Goal: Task Accomplishment & Management: Complete application form

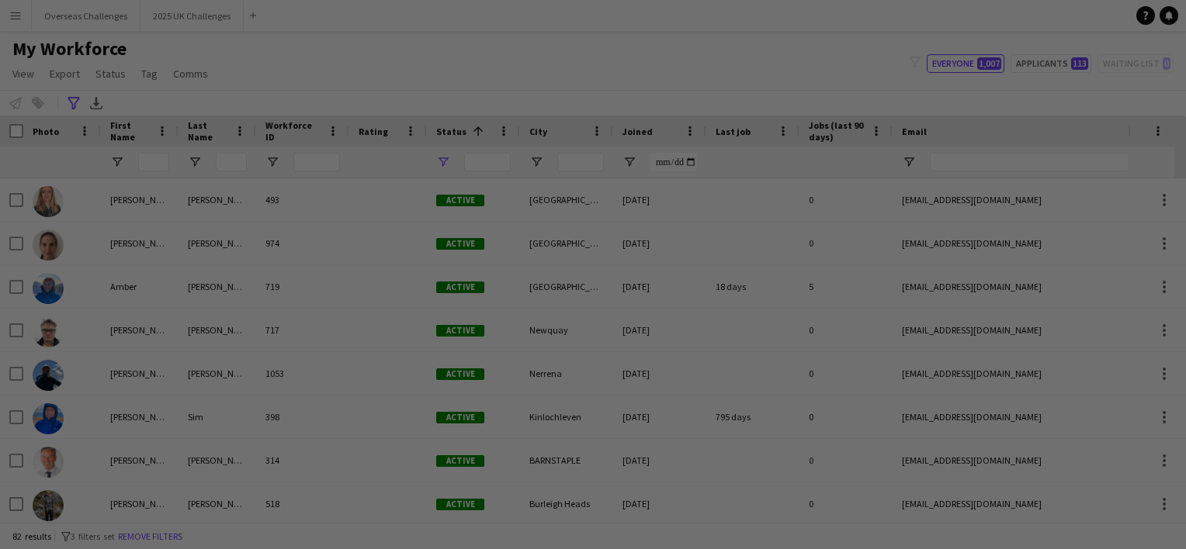
type input "**********"
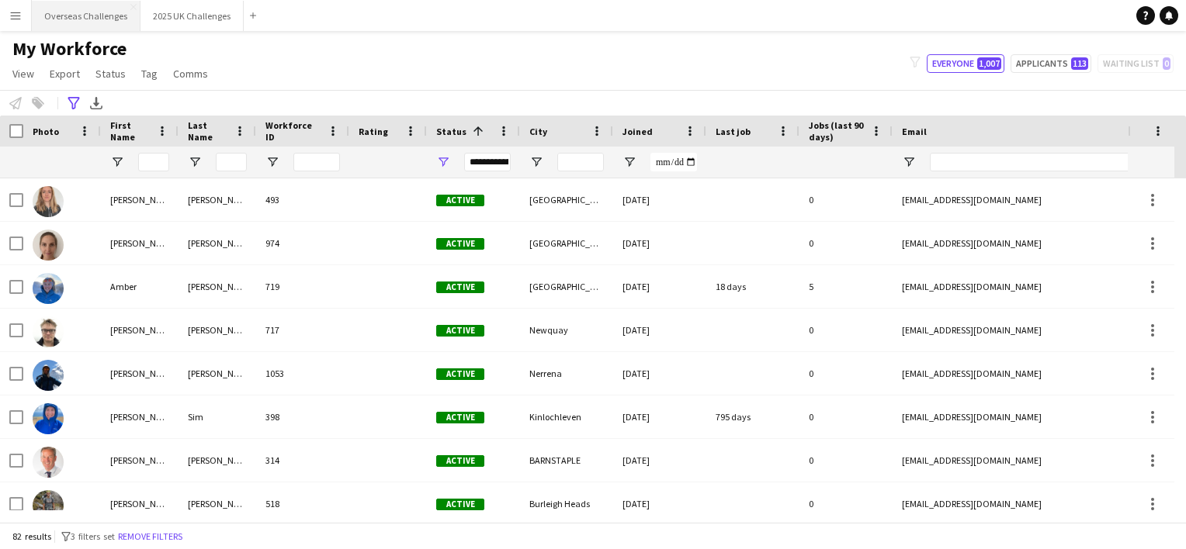
click at [109, 12] on button "Overseas Challenges Close" at bounding box center [86, 16] width 109 height 30
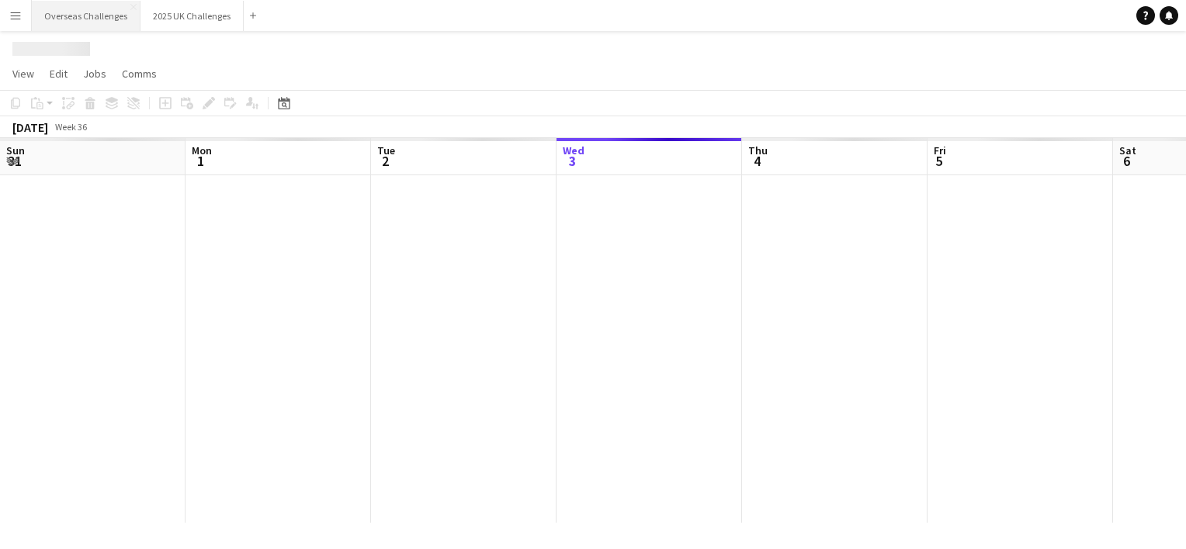
scroll to position [0, 371]
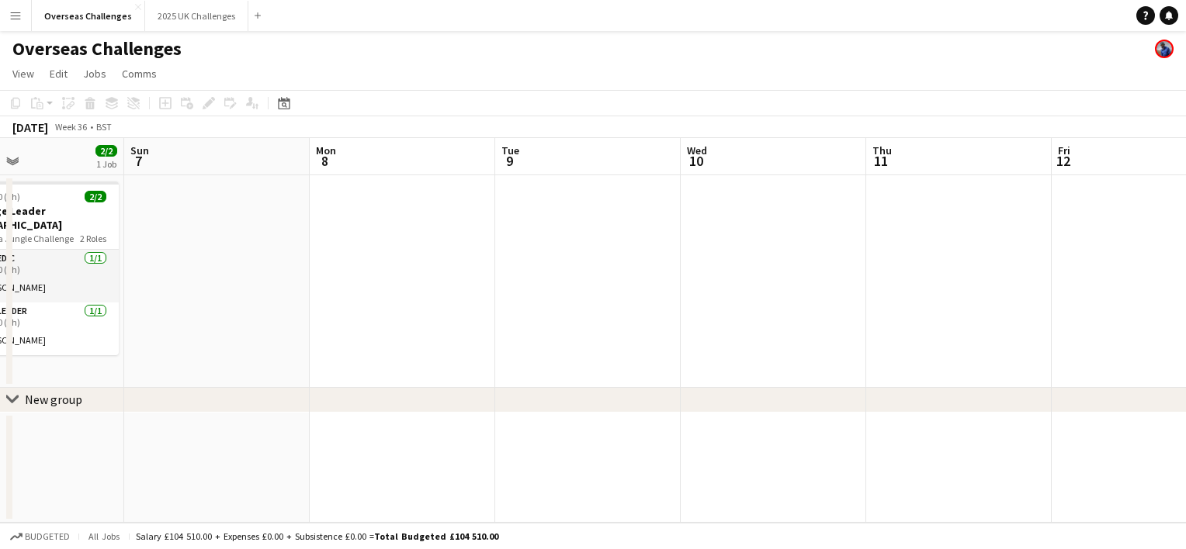
drag, startPoint x: 1085, startPoint y: 314, endPoint x: 282, endPoint y: 344, distance: 803.8
click at [282, 344] on app-calendar-viewport "Wed 3 1/1 1 Job Thu 4 Fri 5 Sat 6 2/2 1 Job Sun 7 Mon 8 Tue 9 Wed 10 Thu 11 Fri…" at bounding box center [593, 330] width 1186 height 385
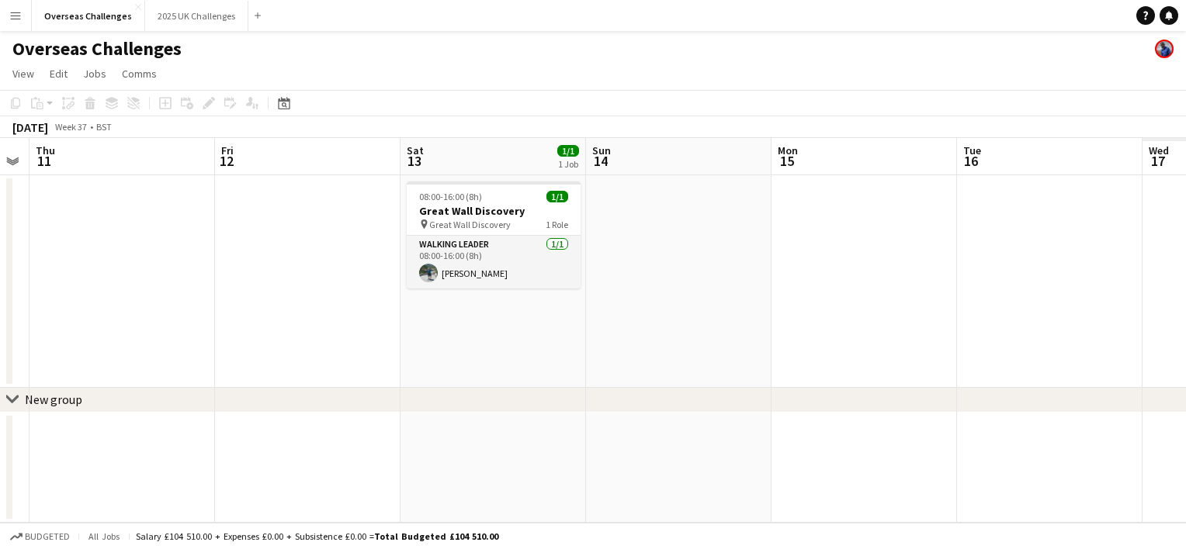
drag, startPoint x: 878, startPoint y: 364, endPoint x: 43, endPoint y: 379, distance: 835.9
click at [43, 379] on app-calendar-viewport "Mon 8 Tue 9 Wed 10 Thu 11 Fri 12 Sat 13 1/1 1 Job Sun 14 Mon 15 Tue 16 Wed 17 T…" at bounding box center [593, 330] width 1186 height 385
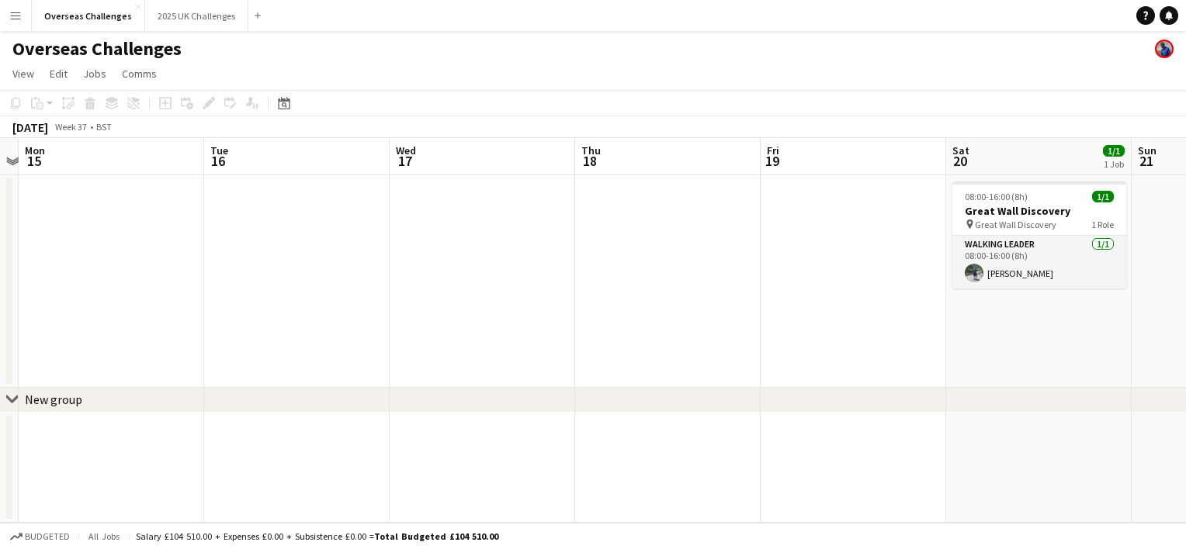
drag, startPoint x: 808, startPoint y: 451, endPoint x: 55, endPoint y: 448, distance: 752.8
click at [55, 448] on app-calendar-viewport "Fri 12 Sat 13 1/1 1 Job Sun 14 Mon 15 Tue 16 Wed 17 Thu 18 Fri 19 Sat 20 1/1 1 …" at bounding box center [593, 330] width 1186 height 385
click at [280, 105] on icon "Date picker" at bounding box center [284, 103] width 12 height 12
click at [413, 163] on span "Next month" at bounding box center [410, 156] width 31 height 31
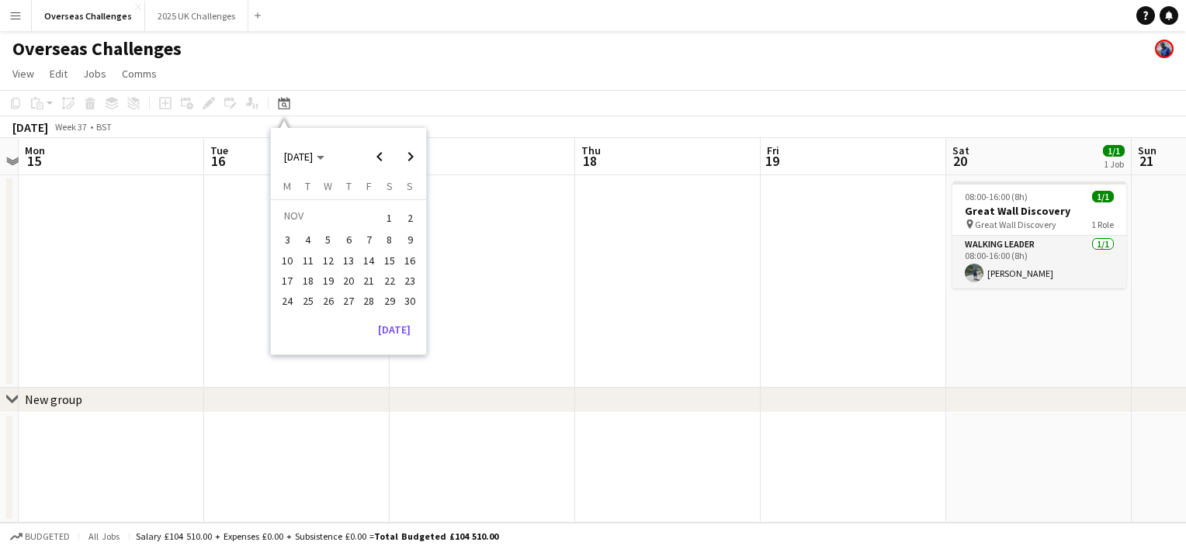
click at [381, 275] on span "22" at bounding box center [389, 281] width 19 height 19
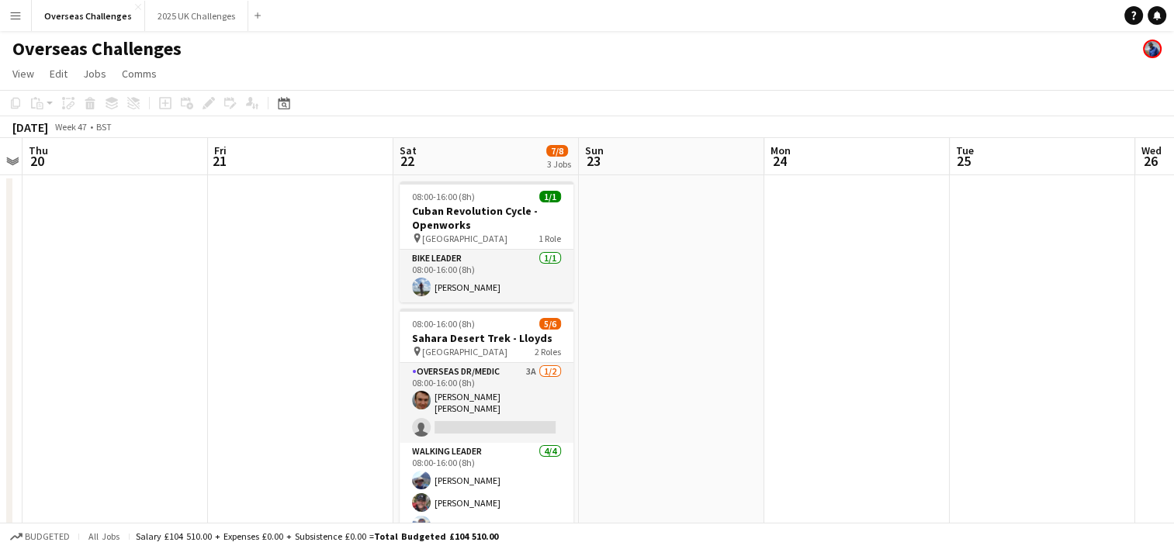
scroll to position [87, 0]
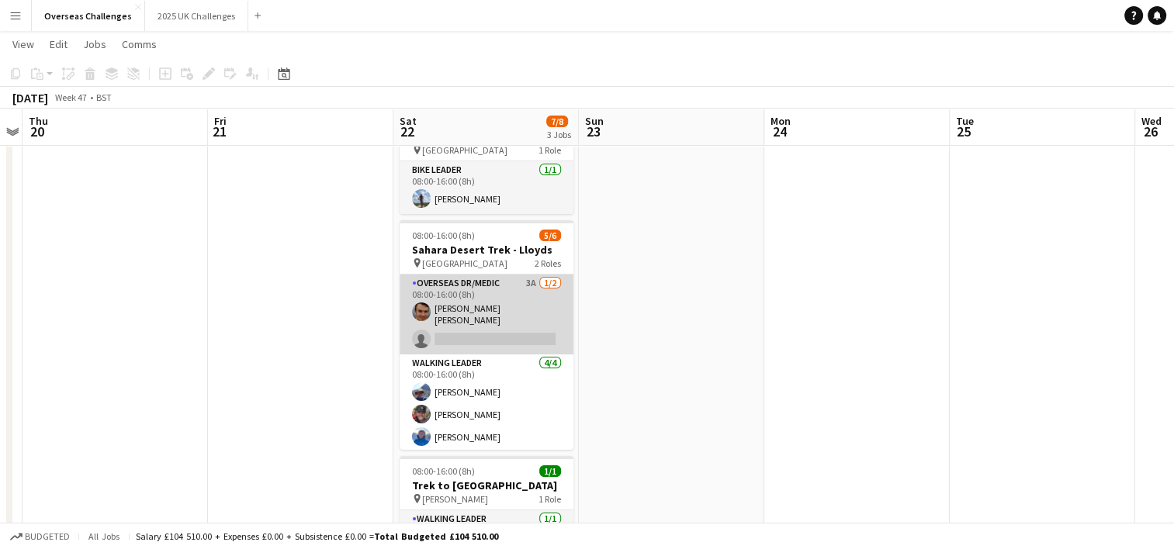
click at [511, 276] on app-card-role "Overseas Dr/Medic 3A [DATE] 08:00-16:00 (8h) [PERSON_NAME] [PERSON_NAME] single…" at bounding box center [487, 315] width 174 height 80
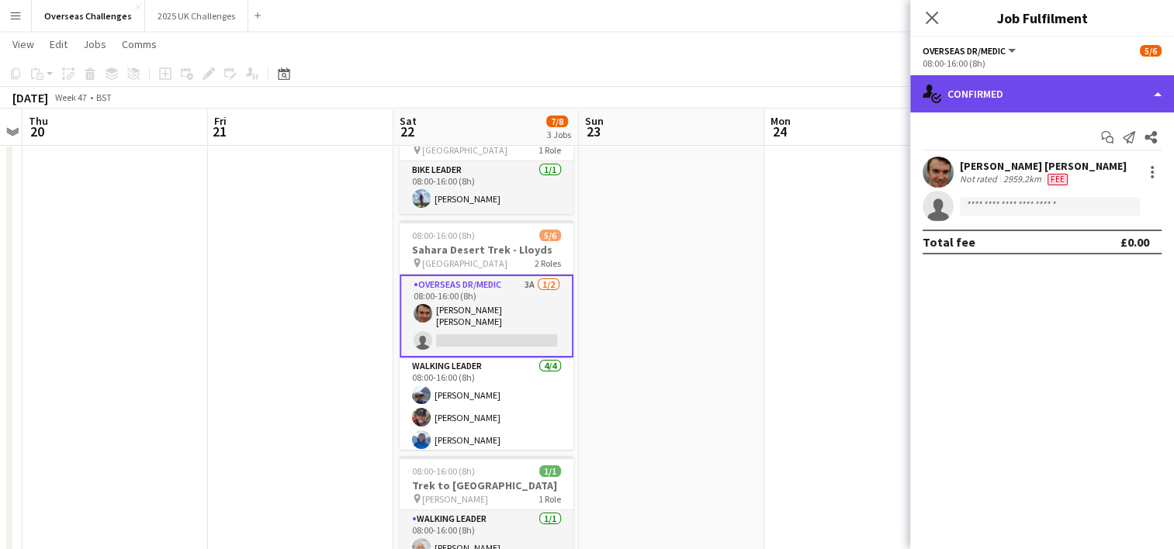
click at [1028, 88] on div "single-neutral-actions-check-2 Confirmed" at bounding box center [1042, 93] width 264 height 37
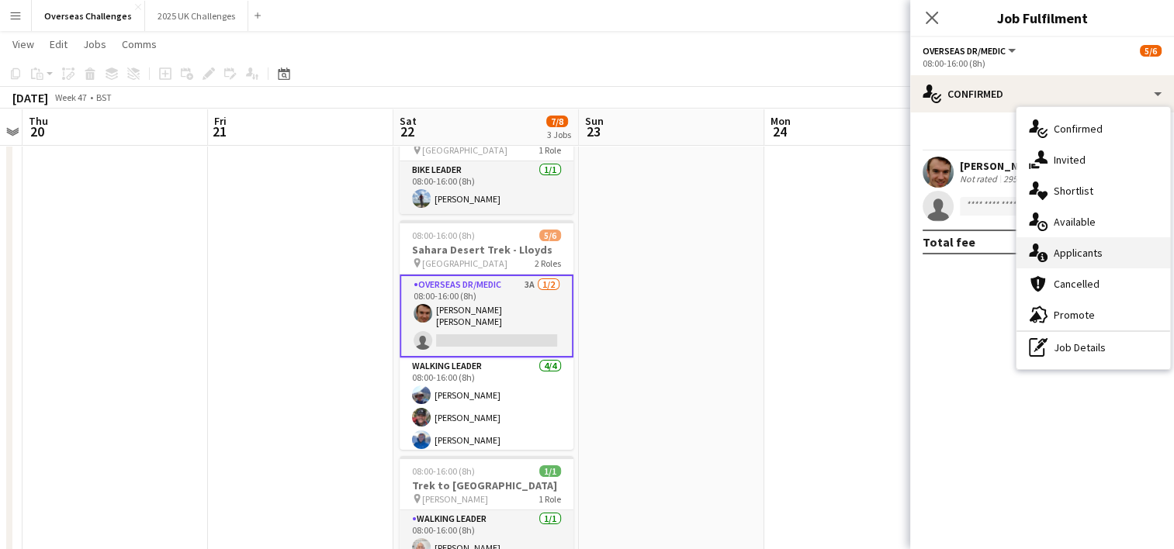
click at [1124, 260] on div "single-neutral-actions-information Applicants" at bounding box center [1094, 252] width 154 height 31
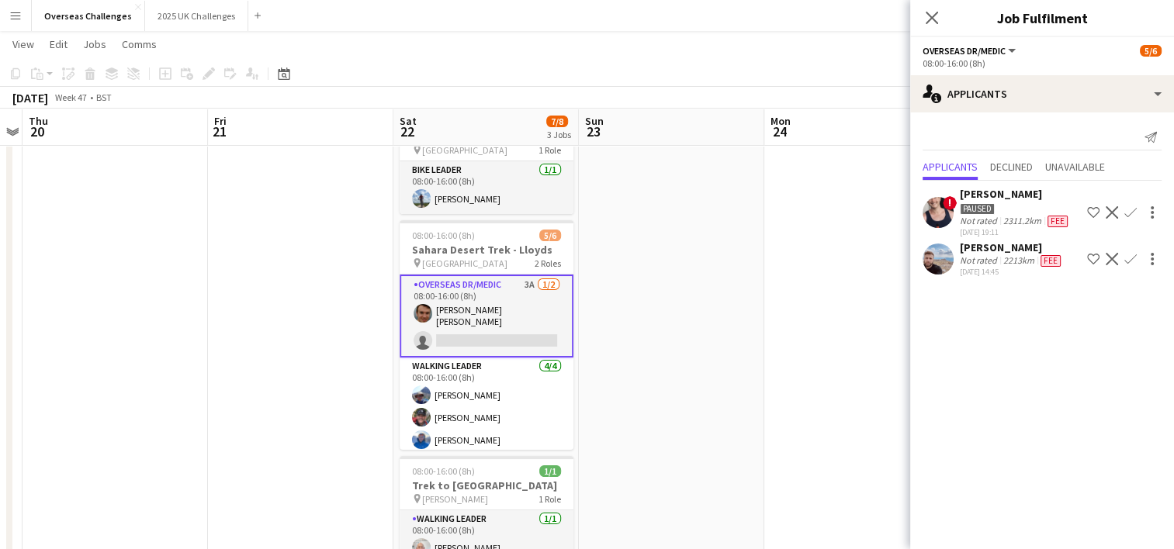
click at [1048, 259] on span "Fee" at bounding box center [1051, 261] width 20 height 12
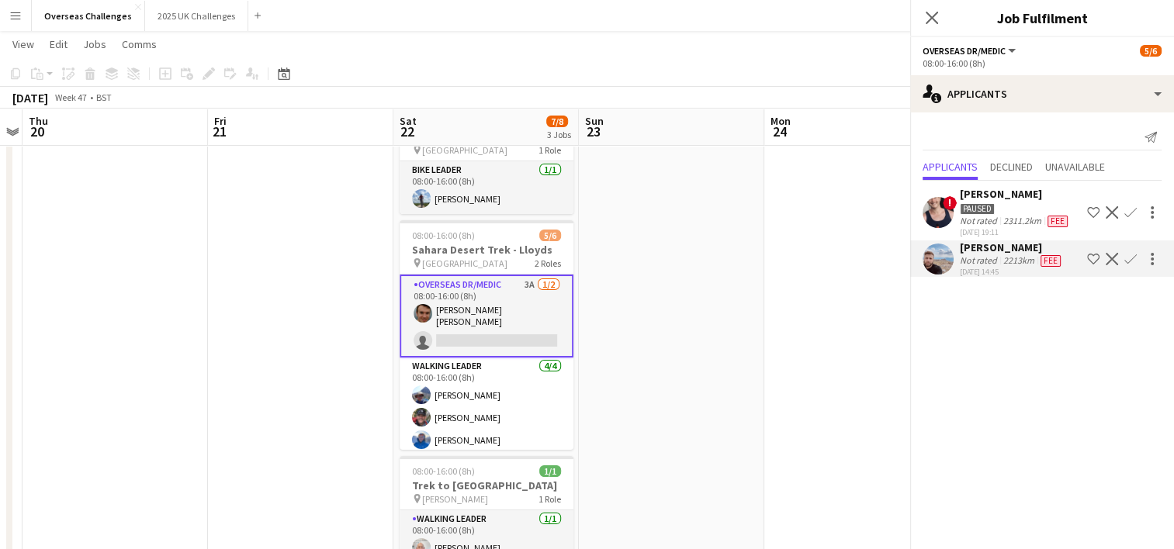
click at [1048, 259] on span "Fee" at bounding box center [1051, 261] width 20 height 12
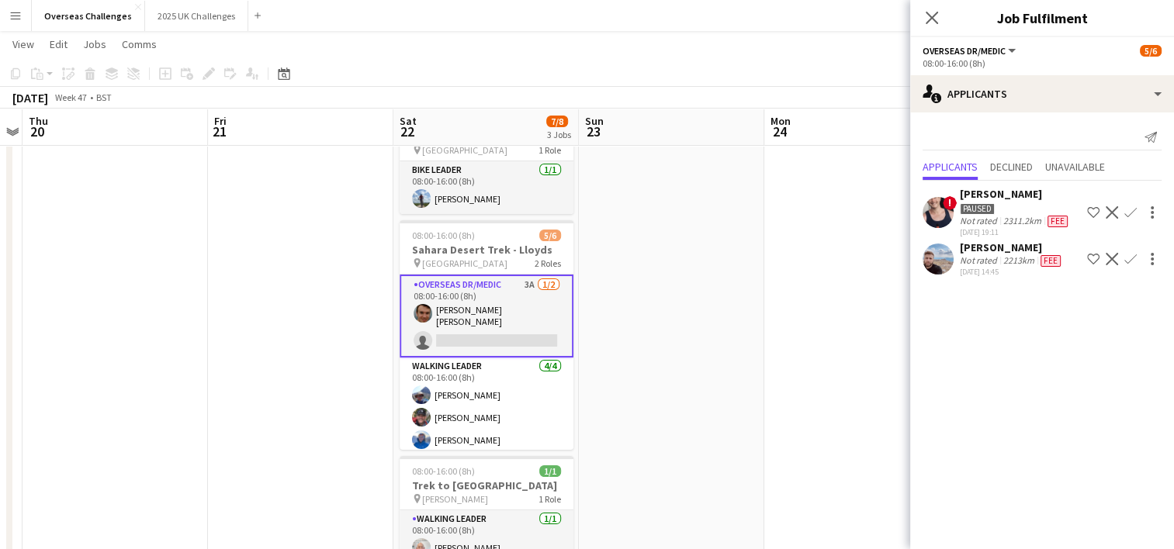
click at [462, 305] on app-card-role "Overseas Dr/Medic 3A [DATE] 08:00-16:00 (8h) [PERSON_NAME] [PERSON_NAME] single…" at bounding box center [487, 316] width 174 height 83
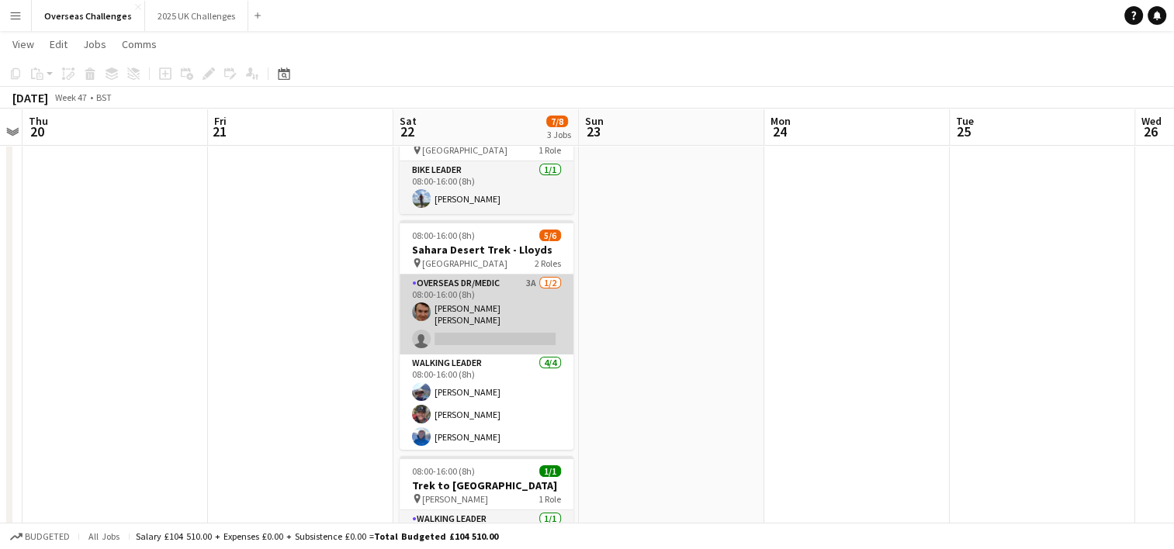
click at [501, 301] on app-card-role "Overseas Dr/Medic 3A [DATE] 08:00-16:00 (8h) [PERSON_NAME] [PERSON_NAME] single…" at bounding box center [487, 315] width 174 height 80
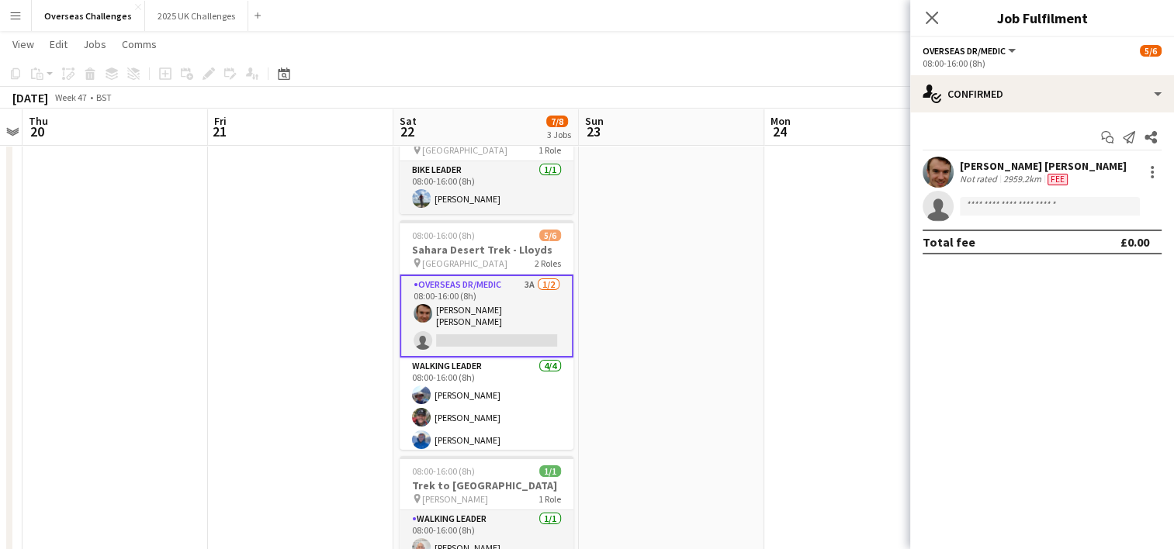
click at [1000, 172] on div "[PERSON_NAME] [PERSON_NAME]" at bounding box center [1043, 166] width 167 height 14
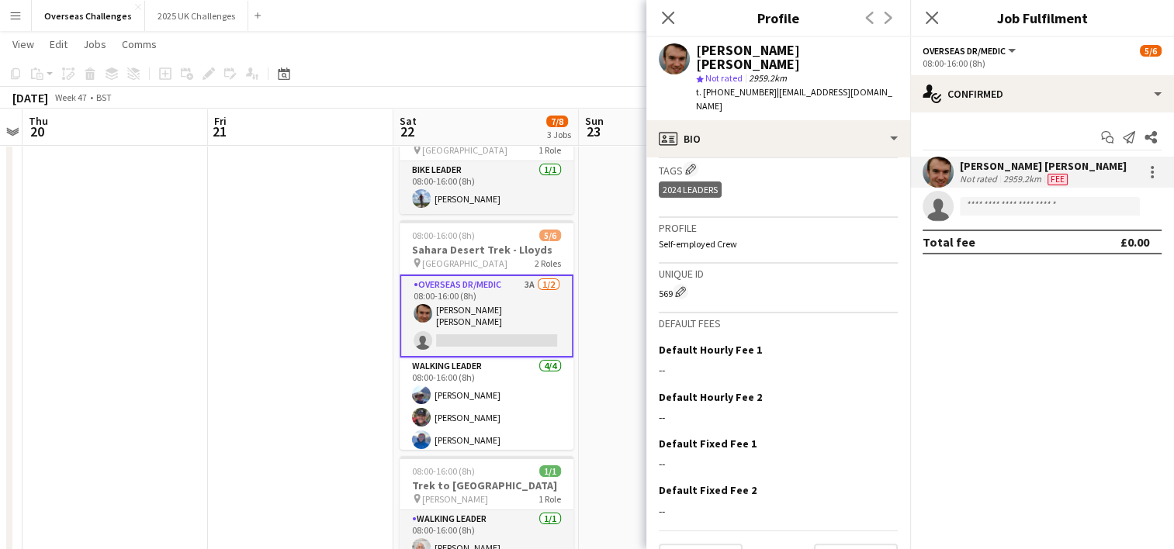
scroll to position [646, 0]
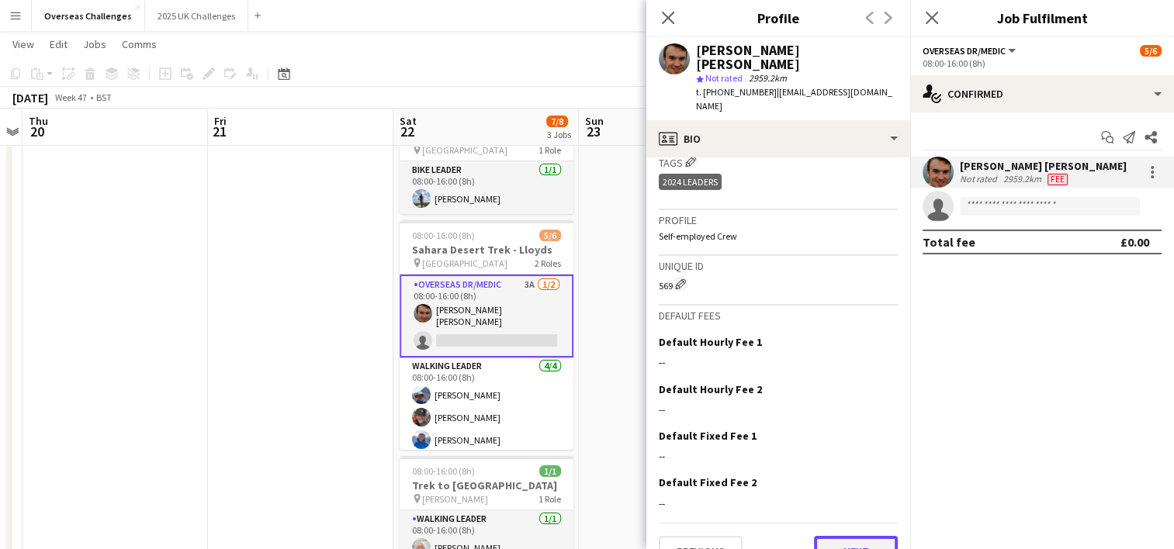
click at [834, 536] on button "Next" at bounding box center [856, 551] width 84 height 31
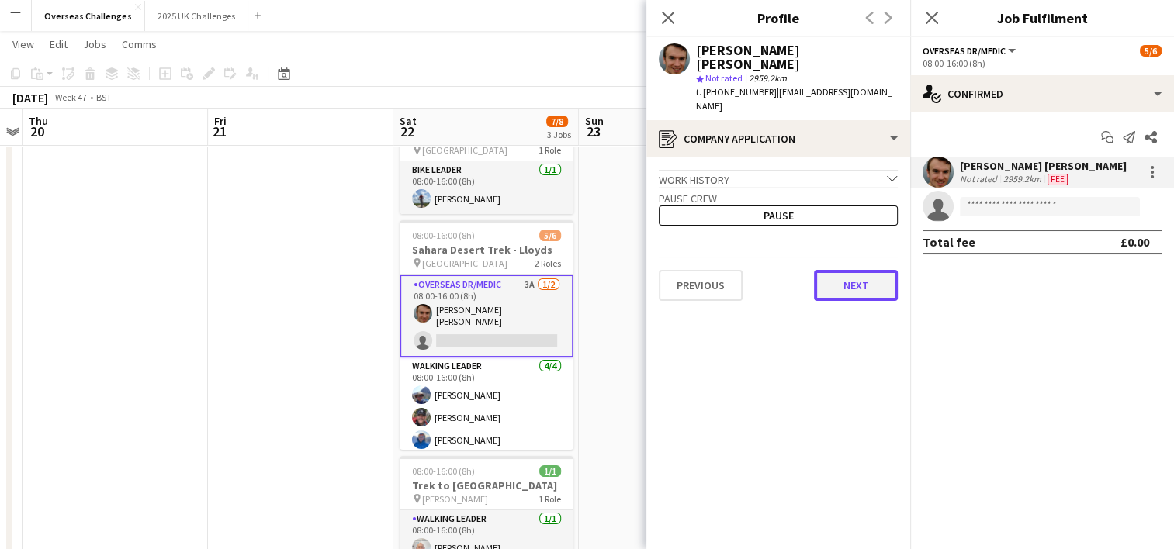
click at [871, 270] on button "Next" at bounding box center [856, 285] width 84 height 31
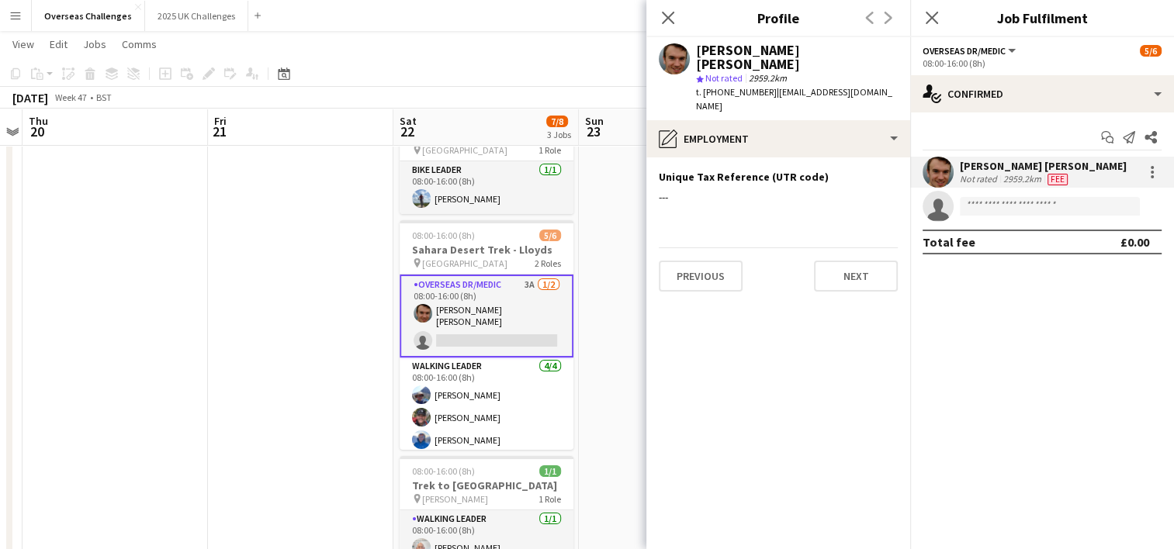
click at [871, 269] on app-section-data-types "Unique Tax Reference (UTR code) Edit this field --- Previous Next" at bounding box center [778, 354] width 264 height 392
click at [872, 261] on button "Next" at bounding box center [856, 276] width 84 height 31
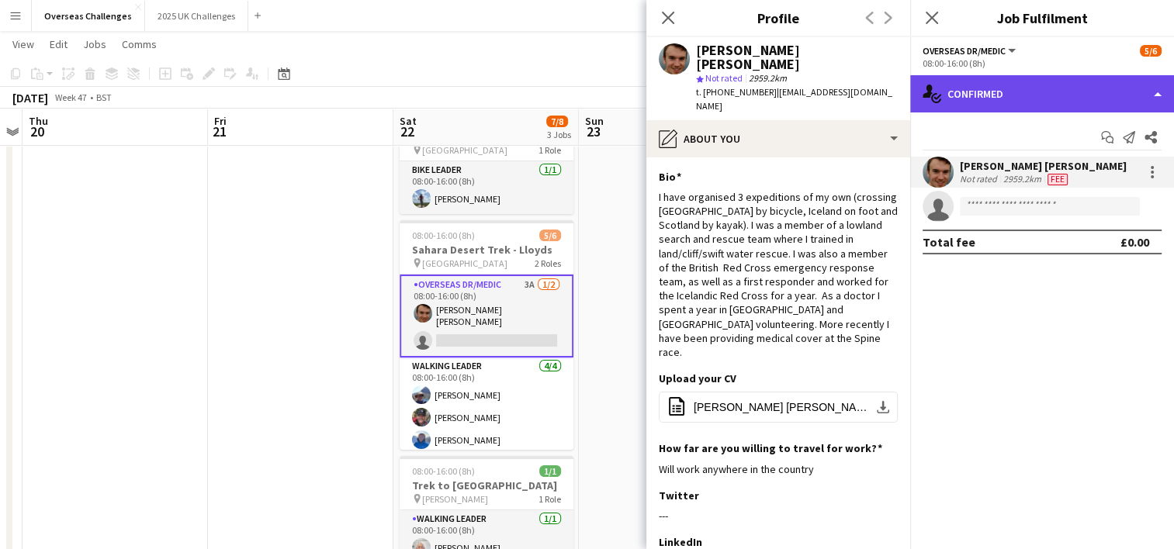
click at [1040, 96] on div "single-neutral-actions-check-2 Confirmed" at bounding box center [1042, 93] width 264 height 37
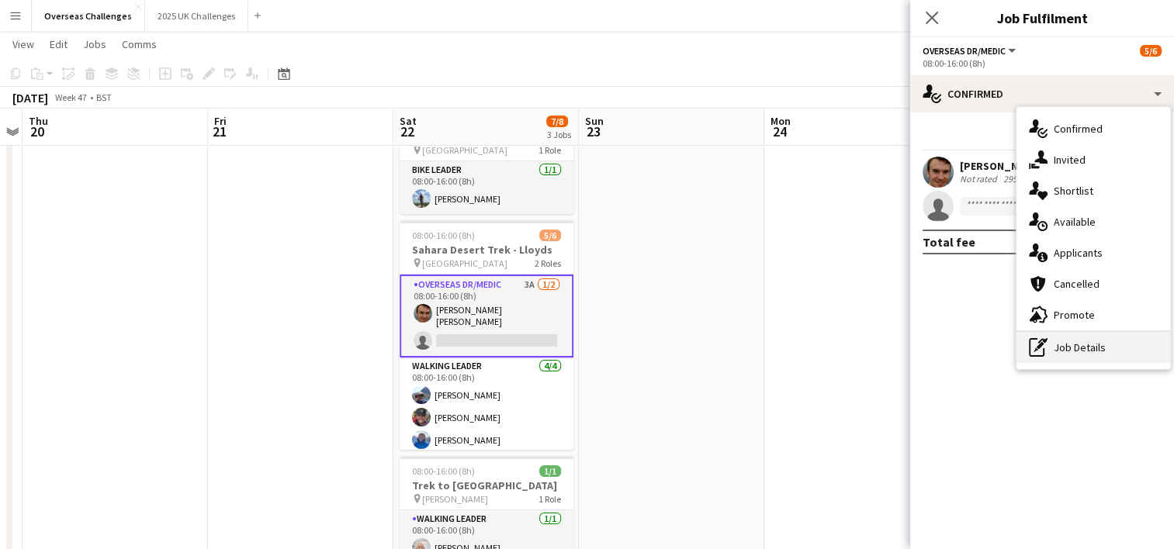
click at [1098, 360] on div "pen-write Job Details" at bounding box center [1094, 347] width 154 height 31
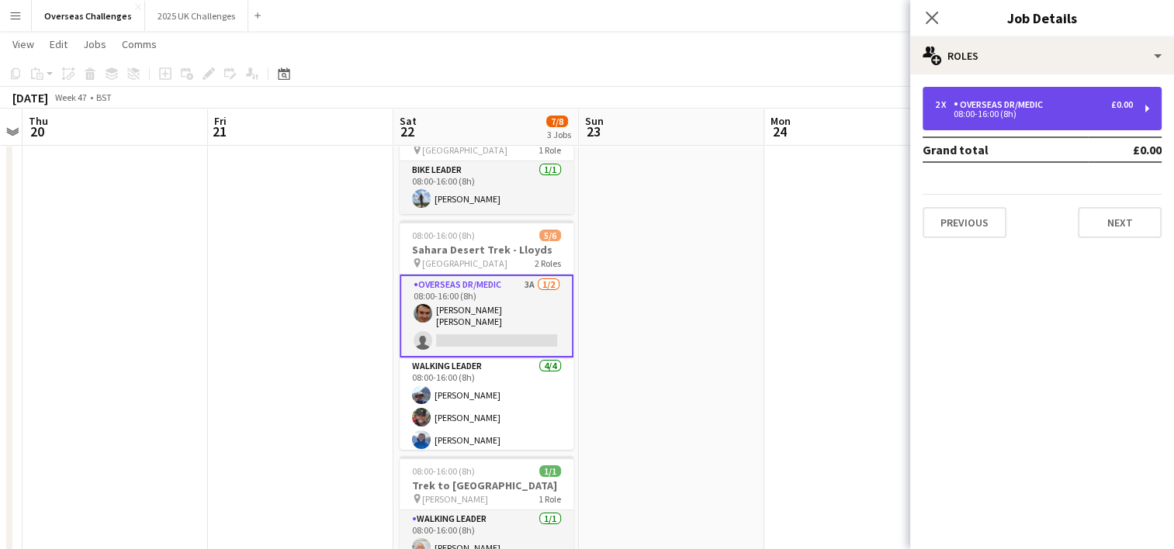
click at [1046, 95] on div "2 x Overseas Dr/Medic £0.00 08:00-16:00 (8h)" at bounding box center [1042, 108] width 239 height 43
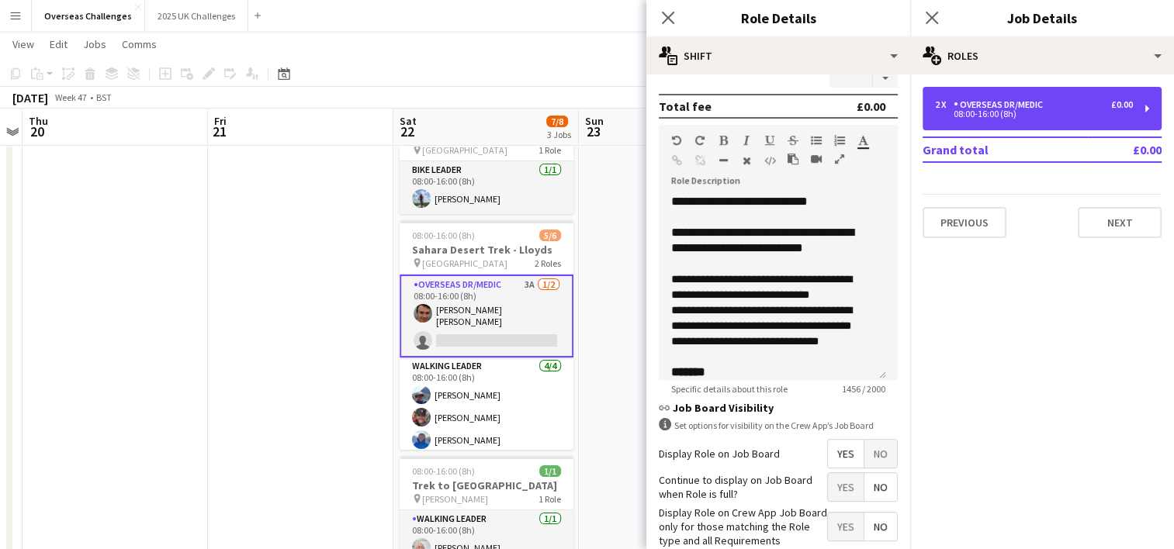
scroll to position [497, 0]
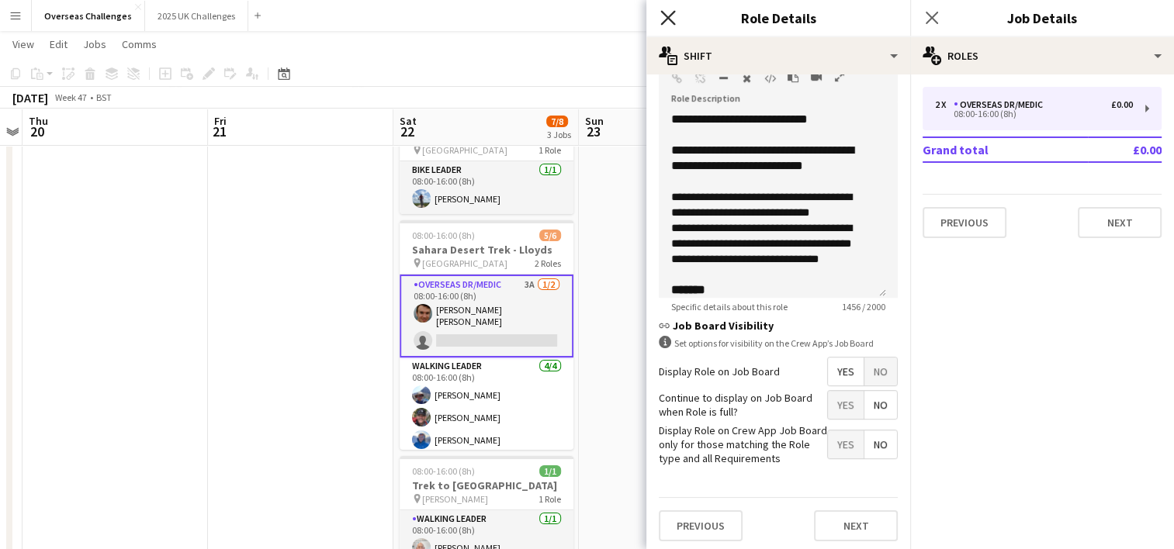
click at [671, 19] on icon "Close pop-in" at bounding box center [667, 17] width 15 height 15
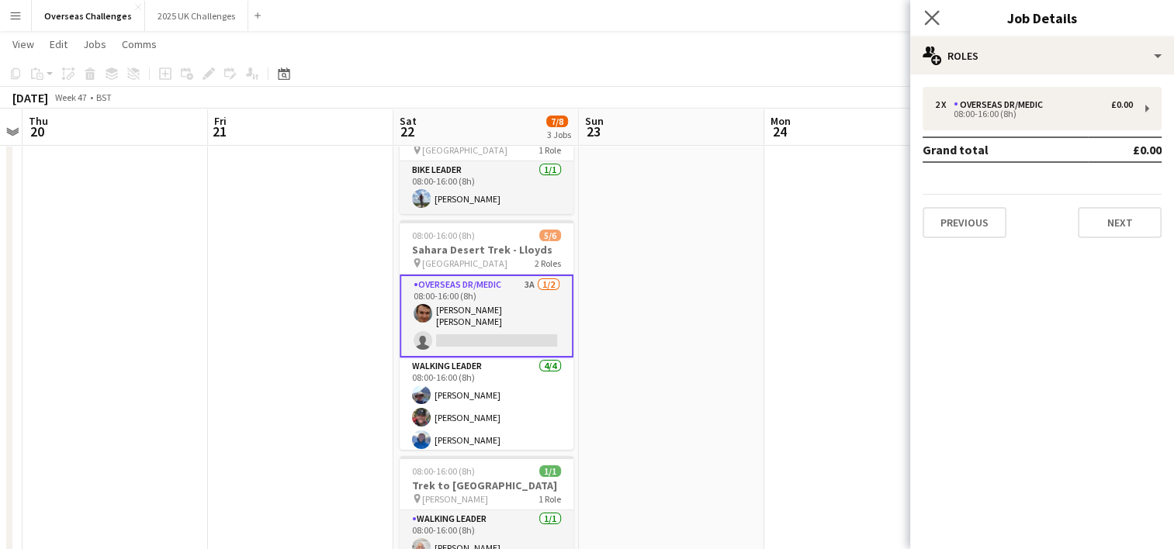
click at [939, 19] on icon "Close pop-in" at bounding box center [931, 17] width 15 height 15
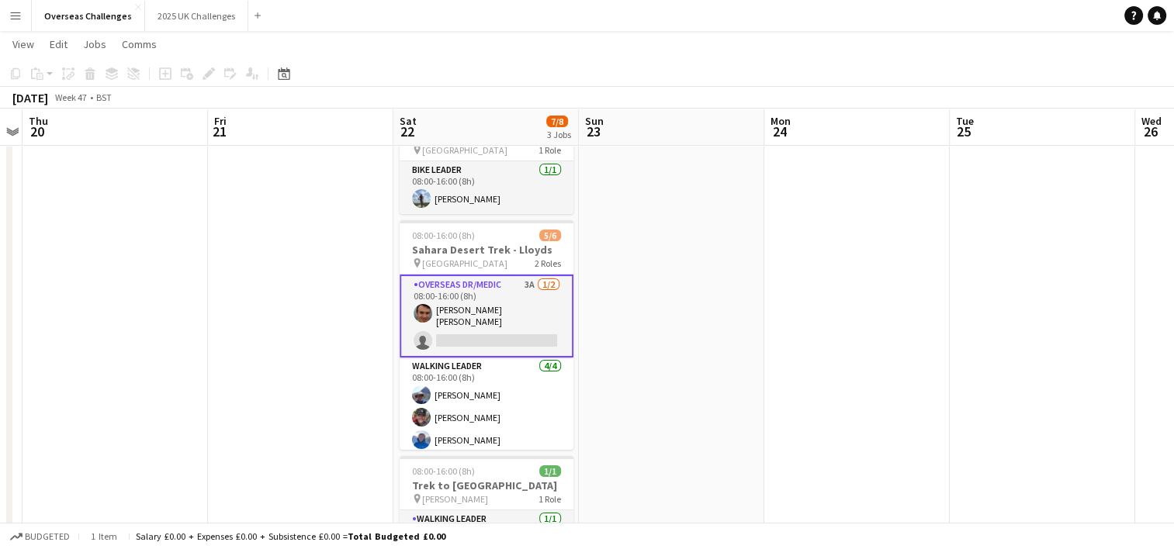
click at [528, 332] on app-card-role "Overseas Dr/Medic 3A [DATE] 08:00-16:00 (8h) [PERSON_NAME] [PERSON_NAME] single…" at bounding box center [487, 316] width 174 height 83
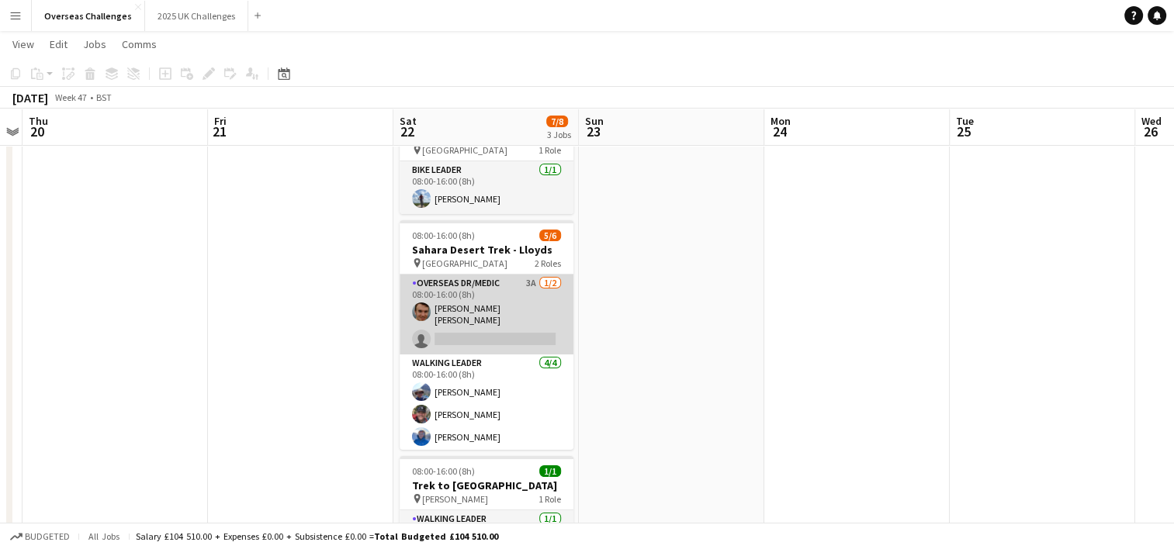
click at [506, 292] on app-card-role "Overseas Dr/Medic 3A [DATE] 08:00-16:00 (8h) [PERSON_NAME] [PERSON_NAME] single…" at bounding box center [487, 315] width 174 height 80
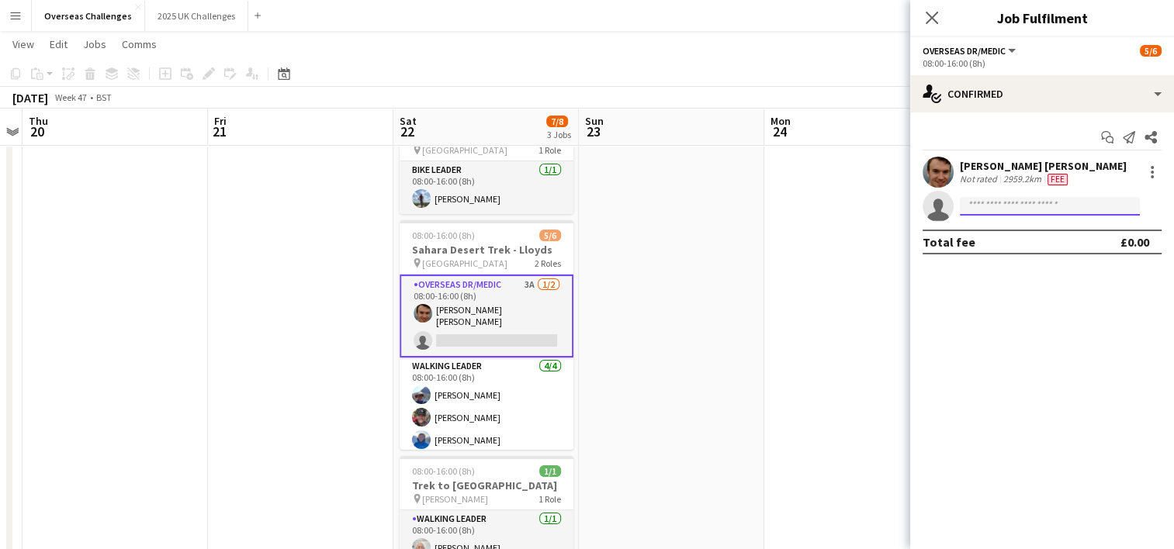
click at [1082, 211] on input at bounding box center [1050, 206] width 180 height 19
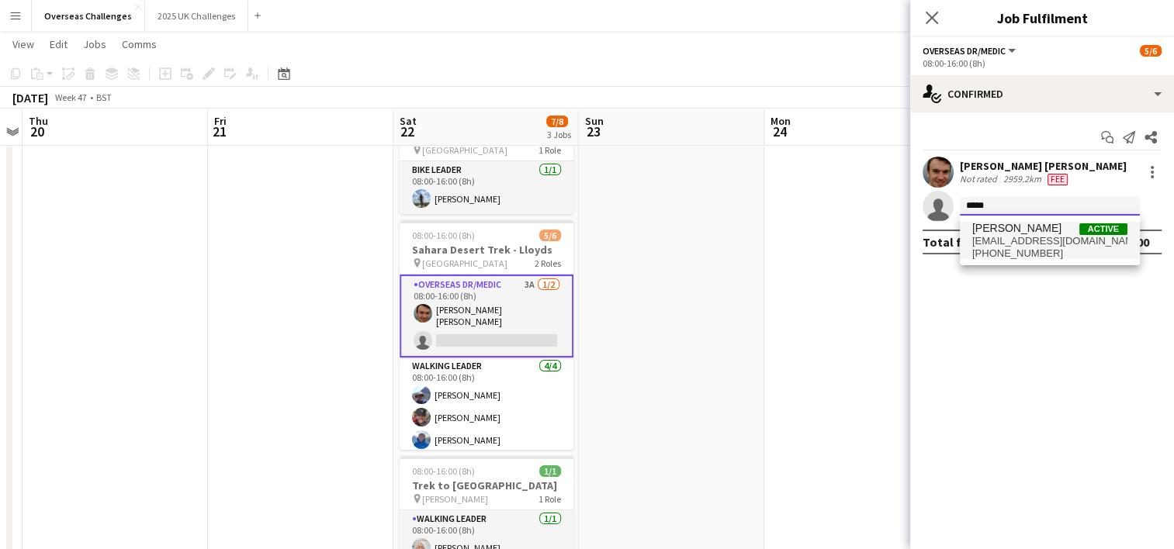
type input "*****"
click at [1024, 245] on span "[EMAIL_ADDRESS][DOMAIN_NAME]" at bounding box center [1049, 241] width 155 height 12
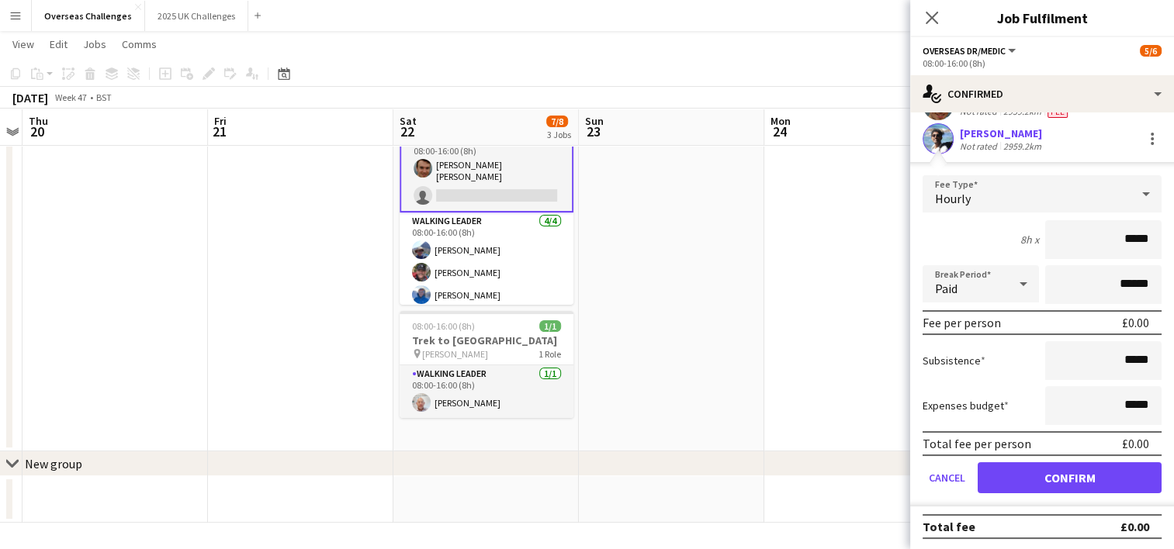
scroll to position [0, 0]
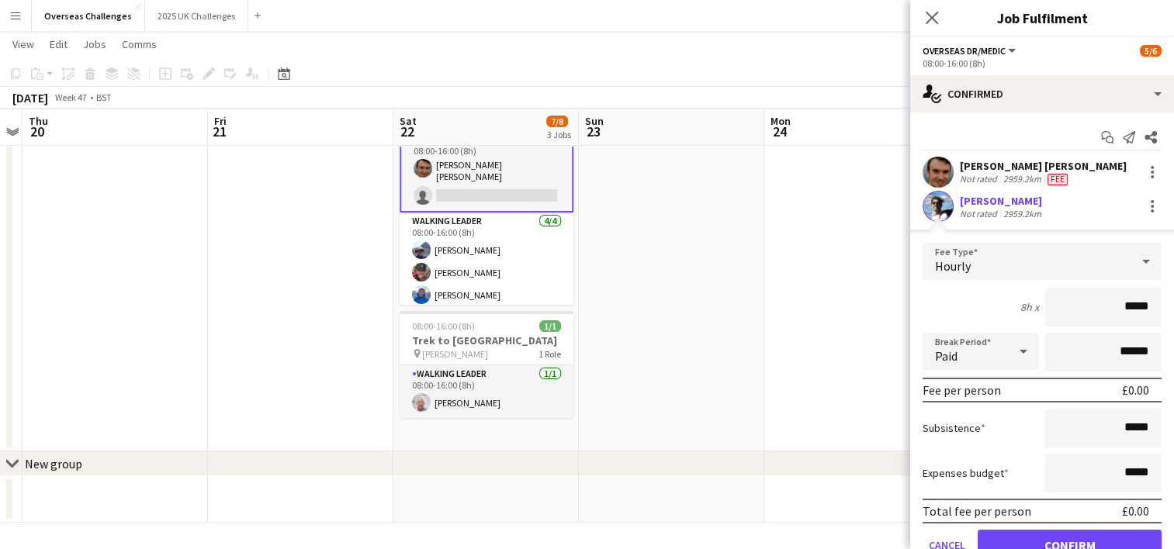
click at [987, 208] on div "Not rated" at bounding box center [980, 214] width 40 height 12
click at [19, 22] on button "Menu" at bounding box center [15, 15] width 31 height 31
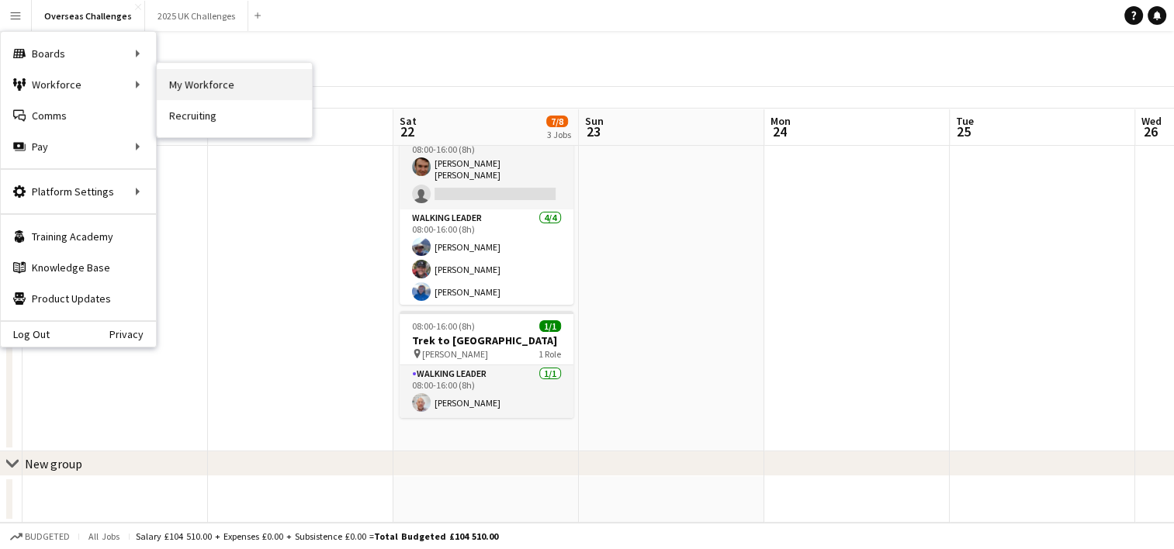
click at [218, 87] on link "My Workforce" at bounding box center [234, 84] width 155 height 31
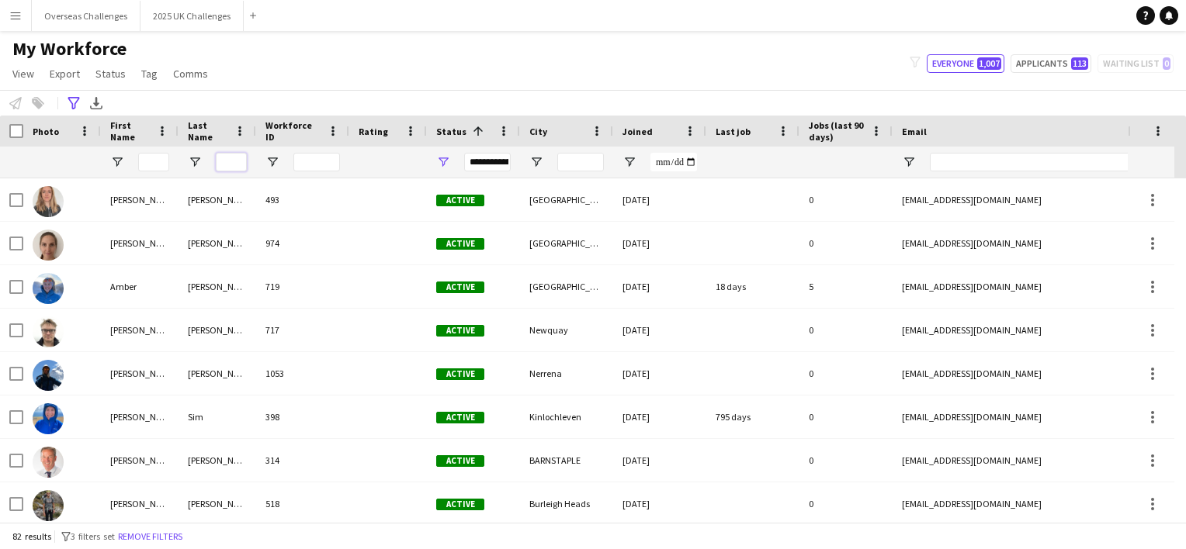
click at [236, 154] on input "Last Name Filter Input" at bounding box center [231, 162] width 31 height 19
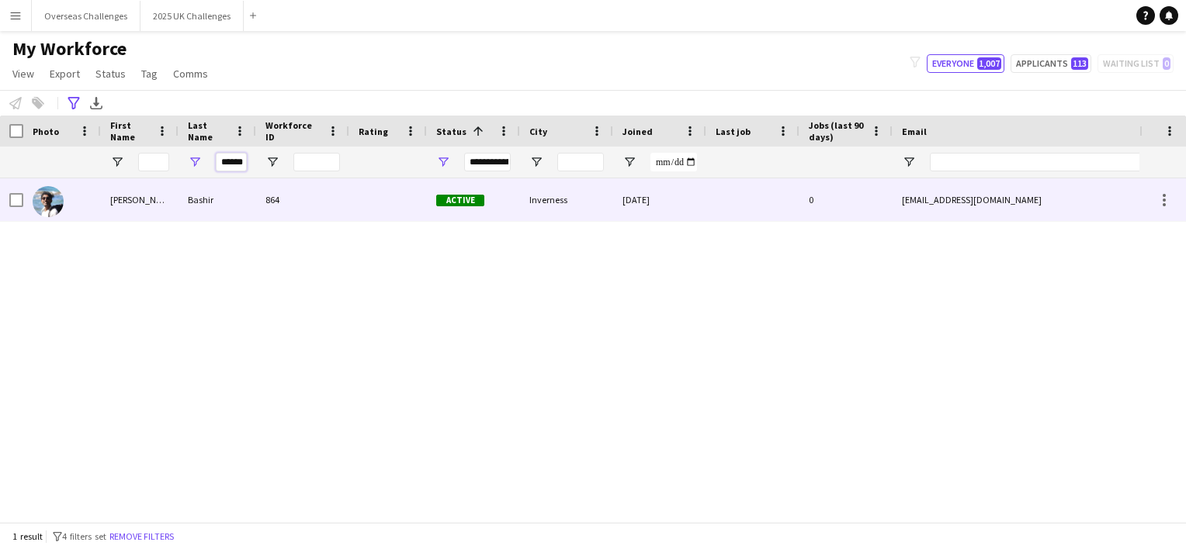
type input "******"
click at [140, 199] on div "[PERSON_NAME]" at bounding box center [140, 199] width 78 height 43
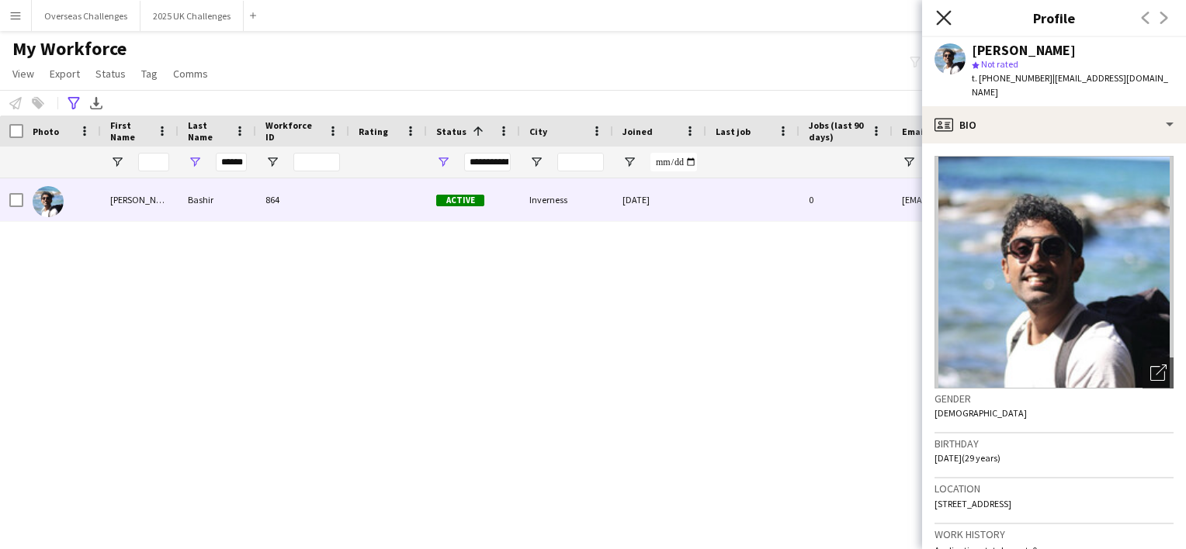
click at [950, 16] on icon "Close pop-in" at bounding box center [943, 17] width 15 height 15
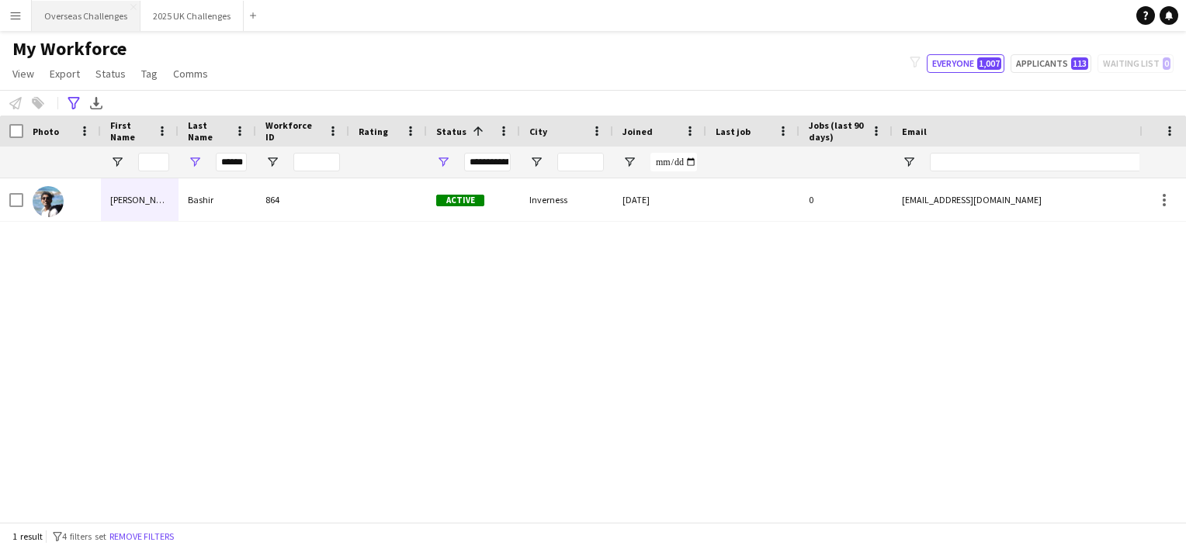
click at [91, 5] on button "Overseas Challenges Close" at bounding box center [86, 16] width 109 height 30
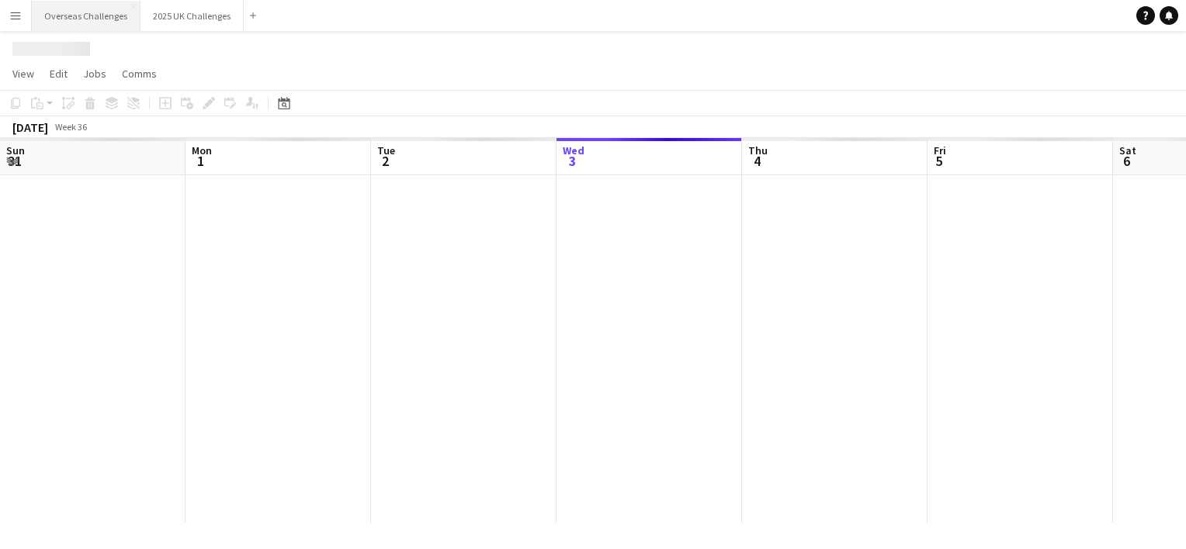
scroll to position [0, 371]
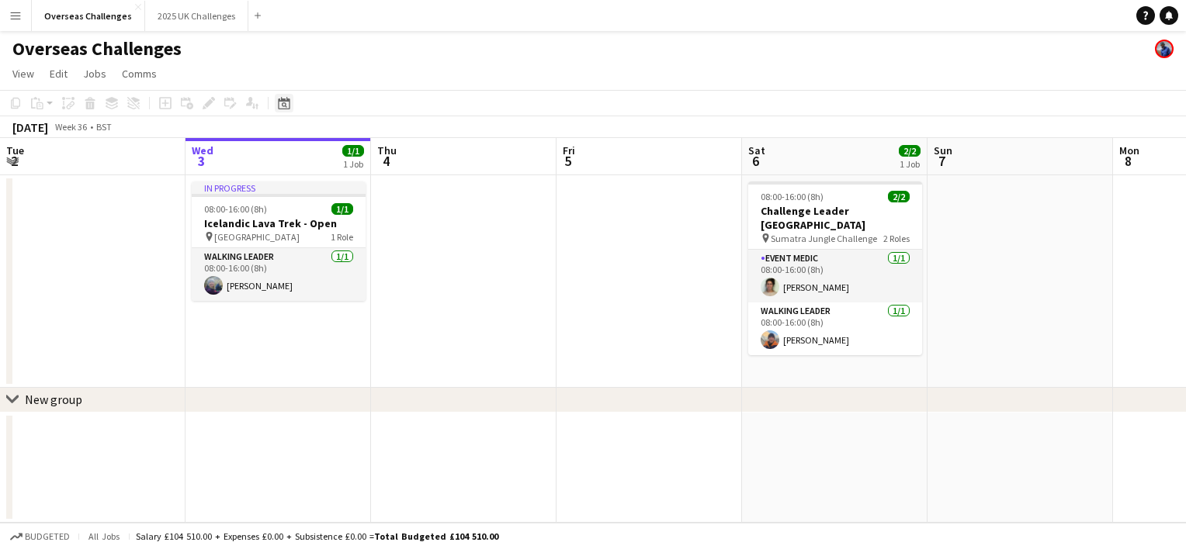
click at [286, 112] on div "Date picker" at bounding box center [284, 103] width 19 height 19
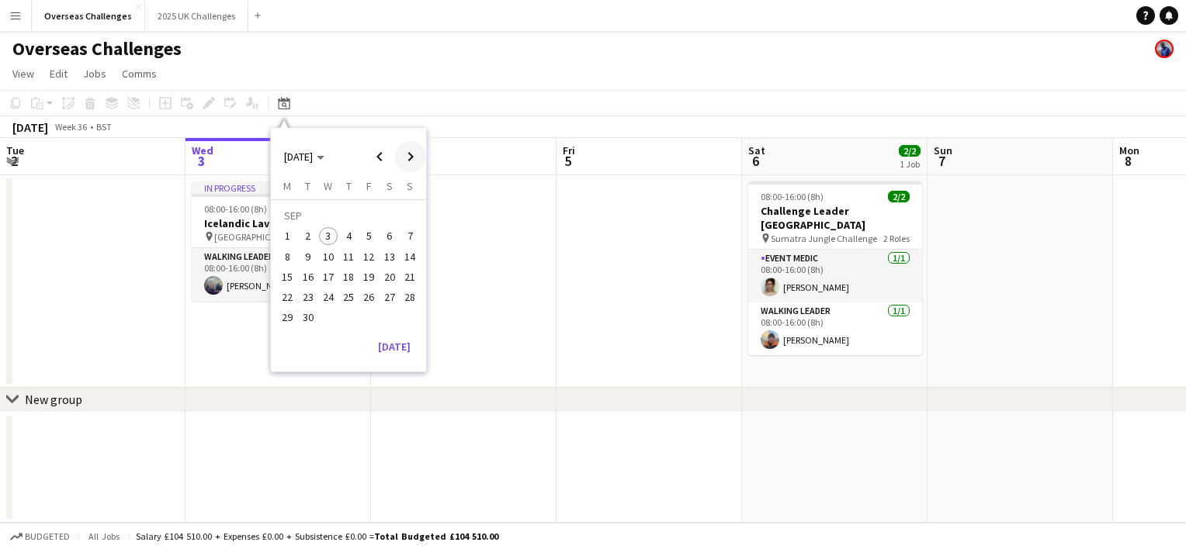
click at [404, 151] on span "Next month" at bounding box center [410, 156] width 31 height 31
click at [388, 278] on span "22" at bounding box center [389, 281] width 19 height 19
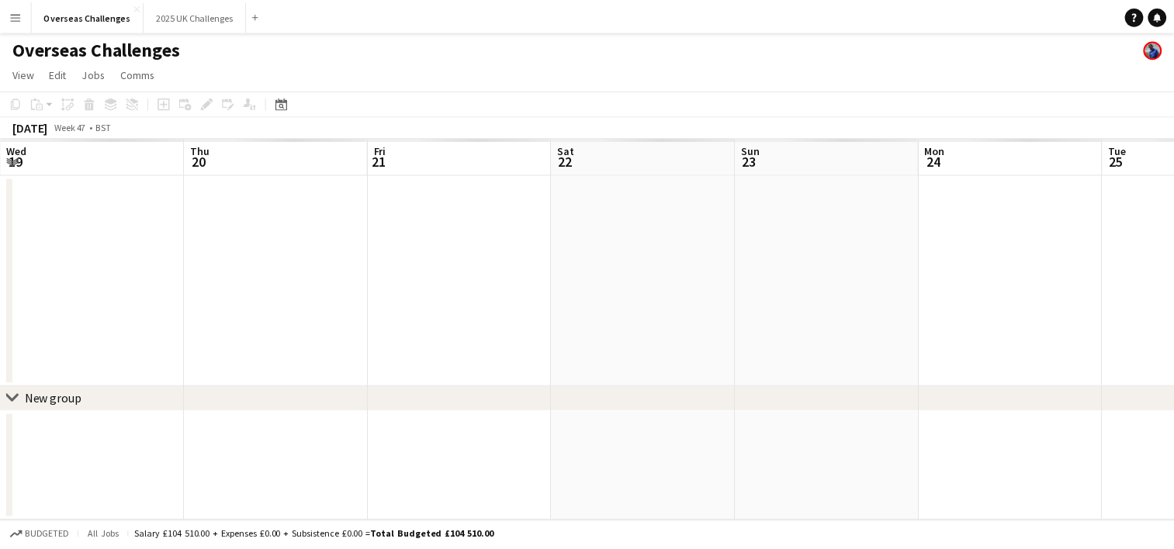
scroll to position [0, 534]
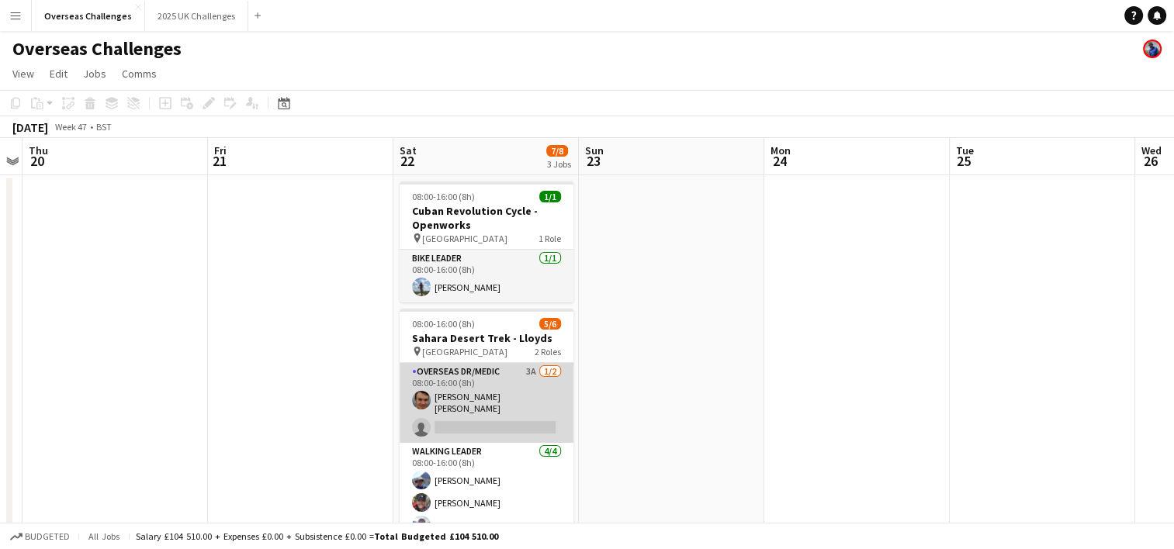
click at [513, 419] on app-card-role "Overseas Dr/Medic 3A [DATE] 08:00-16:00 (8h) [PERSON_NAME] [PERSON_NAME] single…" at bounding box center [487, 403] width 174 height 80
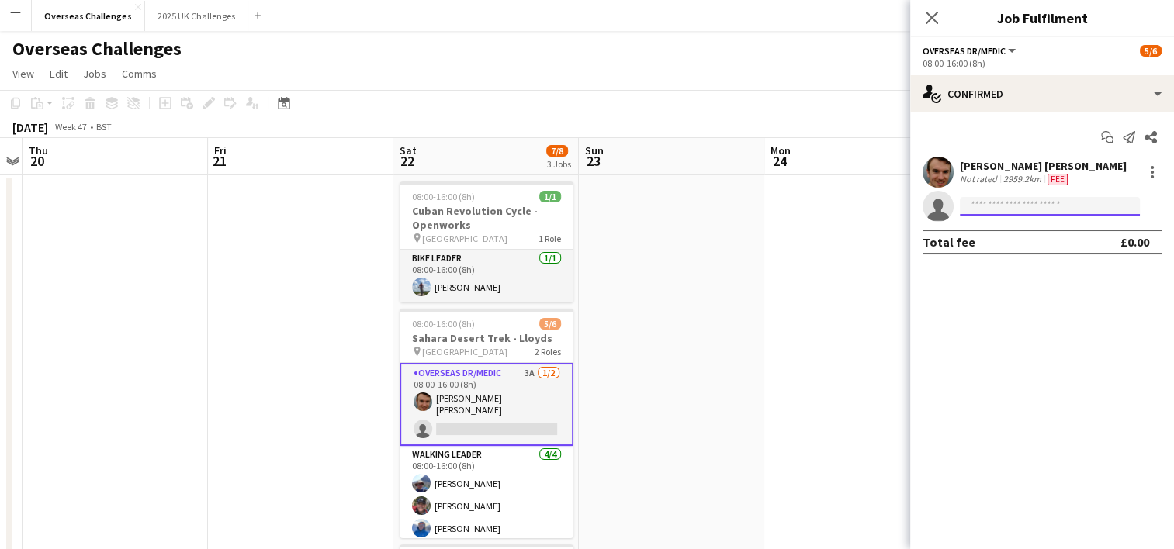
click at [1045, 211] on input at bounding box center [1050, 206] width 180 height 19
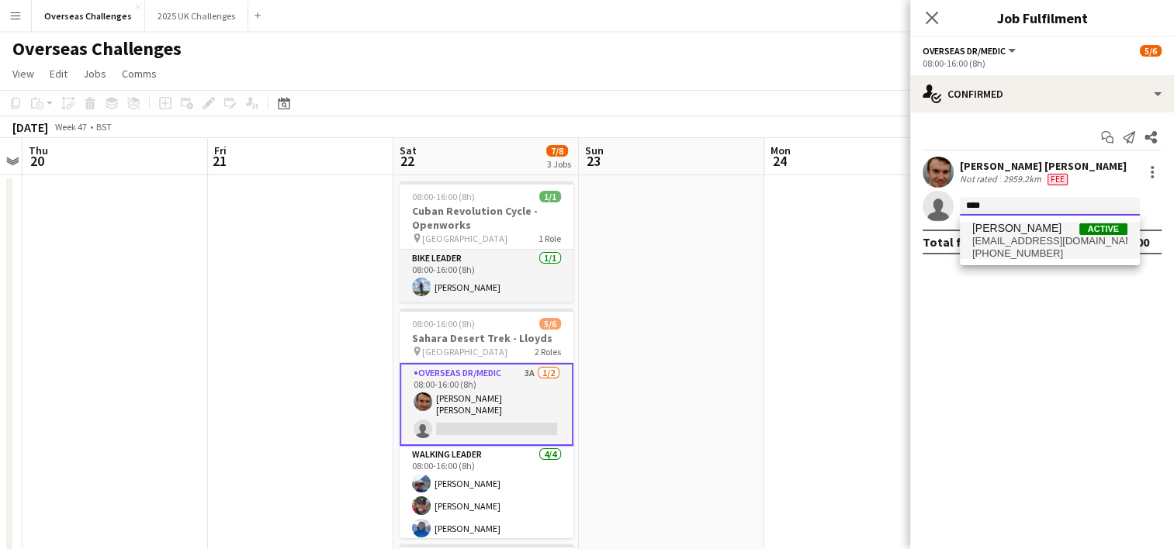
type input "****"
click at [1031, 243] on span "[EMAIL_ADDRESS][DOMAIN_NAME]" at bounding box center [1049, 241] width 155 height 12
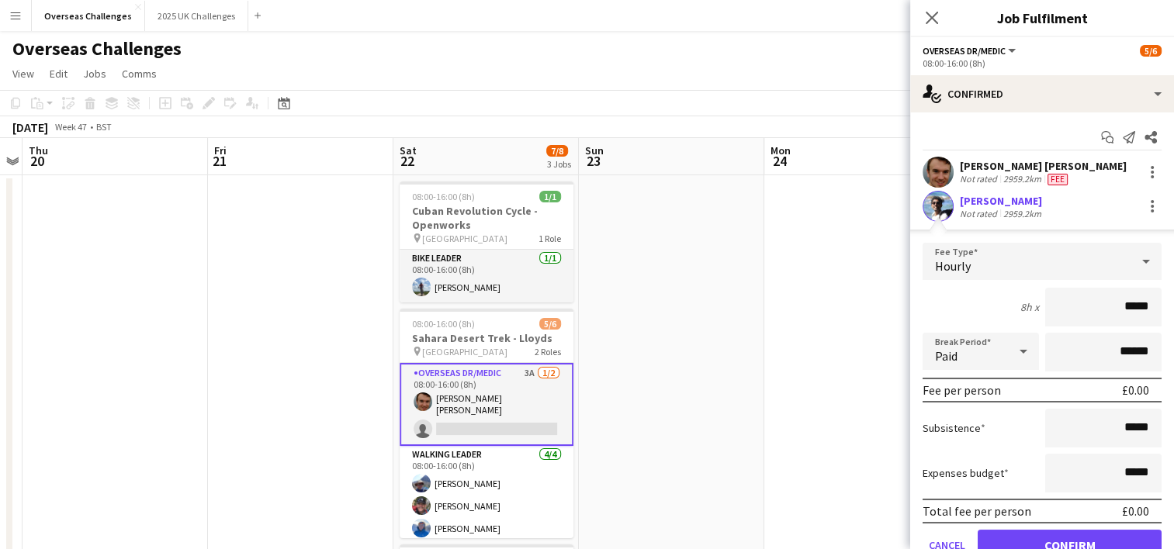
scroll to position [68, 0]
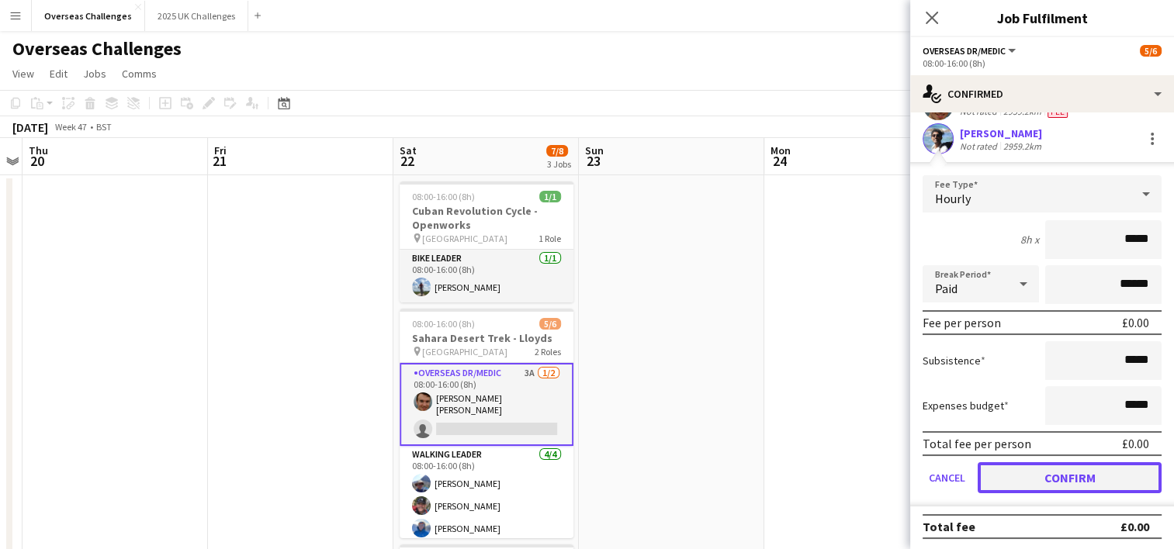
click at [1046, 482] on button "Confirm" at bounding box center [1070, 478] width 184 height 31
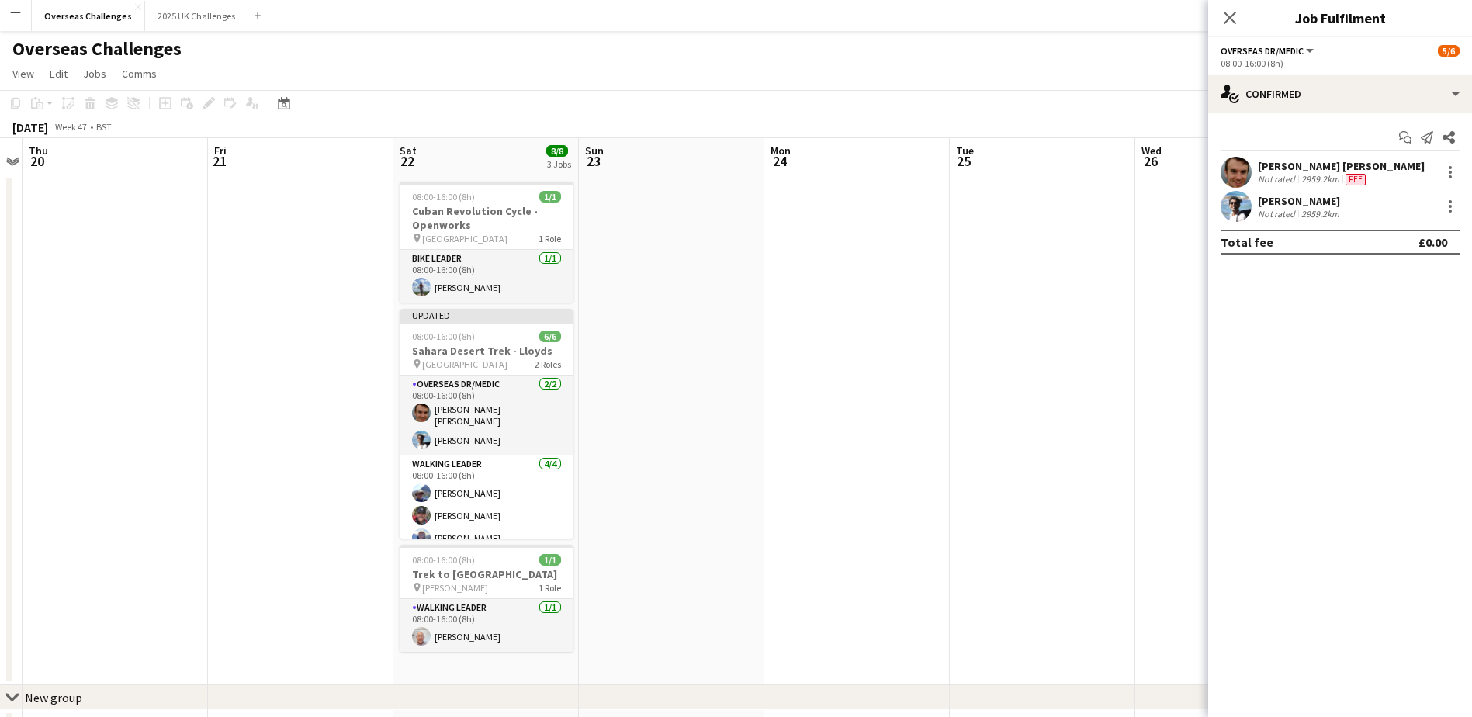
scroll to position [0, 534]
click at [289, 104] on icon "Date picker" at bounding box center [284, 103] width 12 height 12
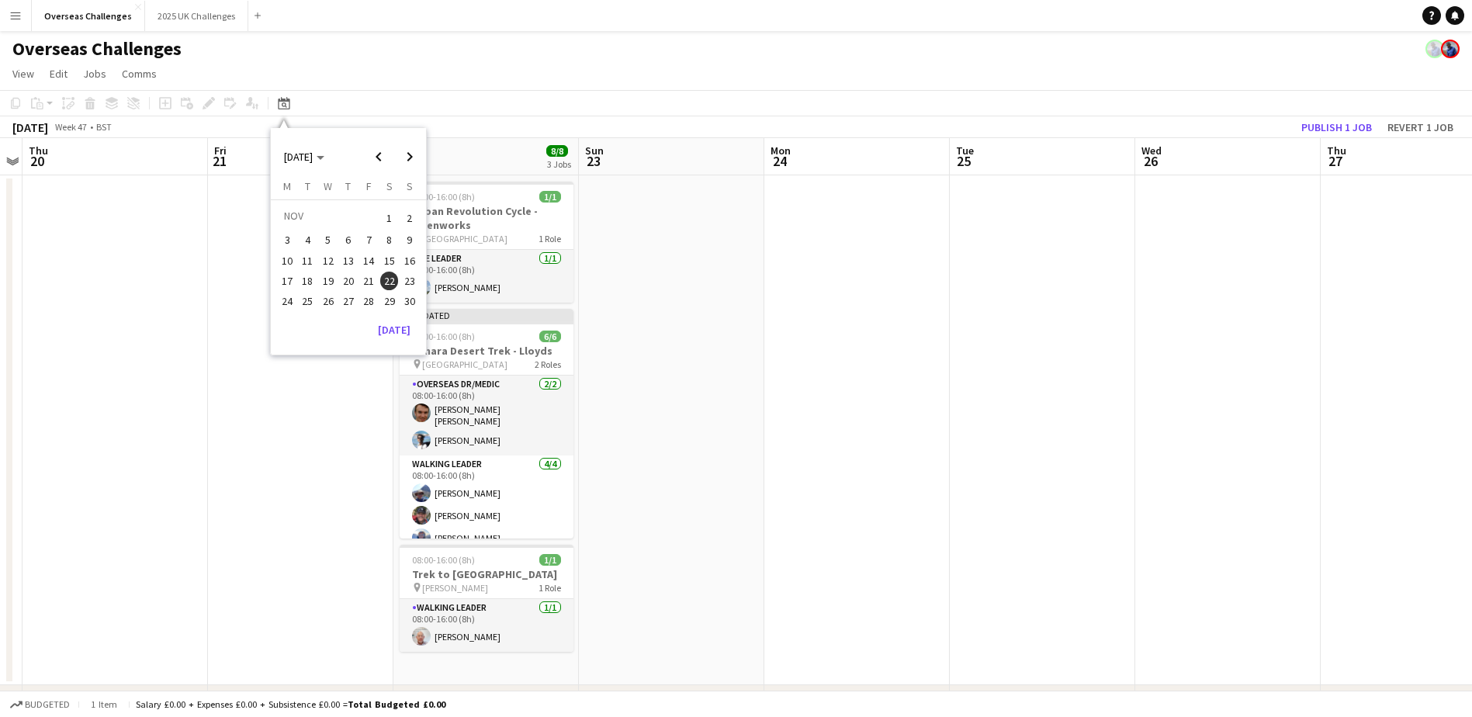
click at [390, 297] on span "29" at bounding box center [389, 301] width 19 height 19
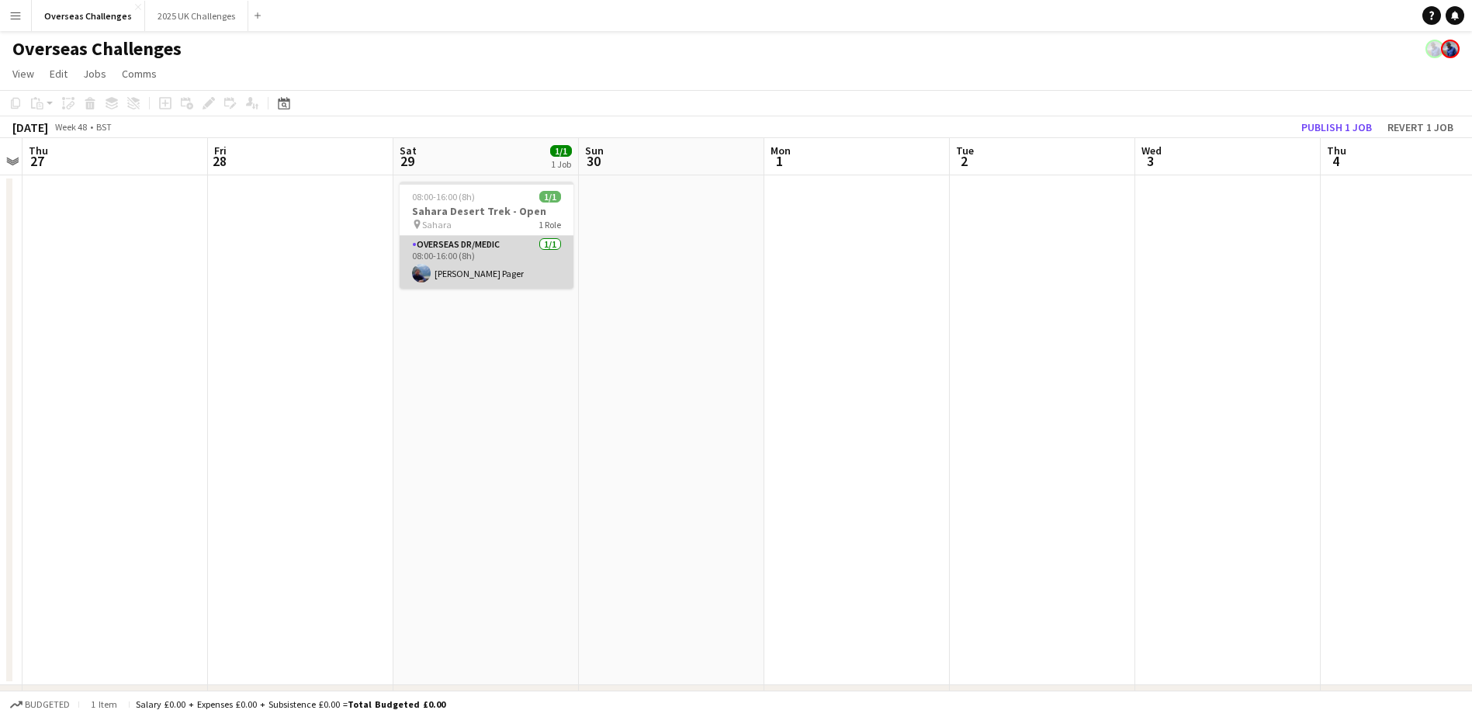
click at [474, 267] on app-card-role "Overseas Dr/Medic [DATE] 08:00-16:00 (8h) [PERSON_NAME] Pager" at bounding box center [487, 262] width 174 height 53
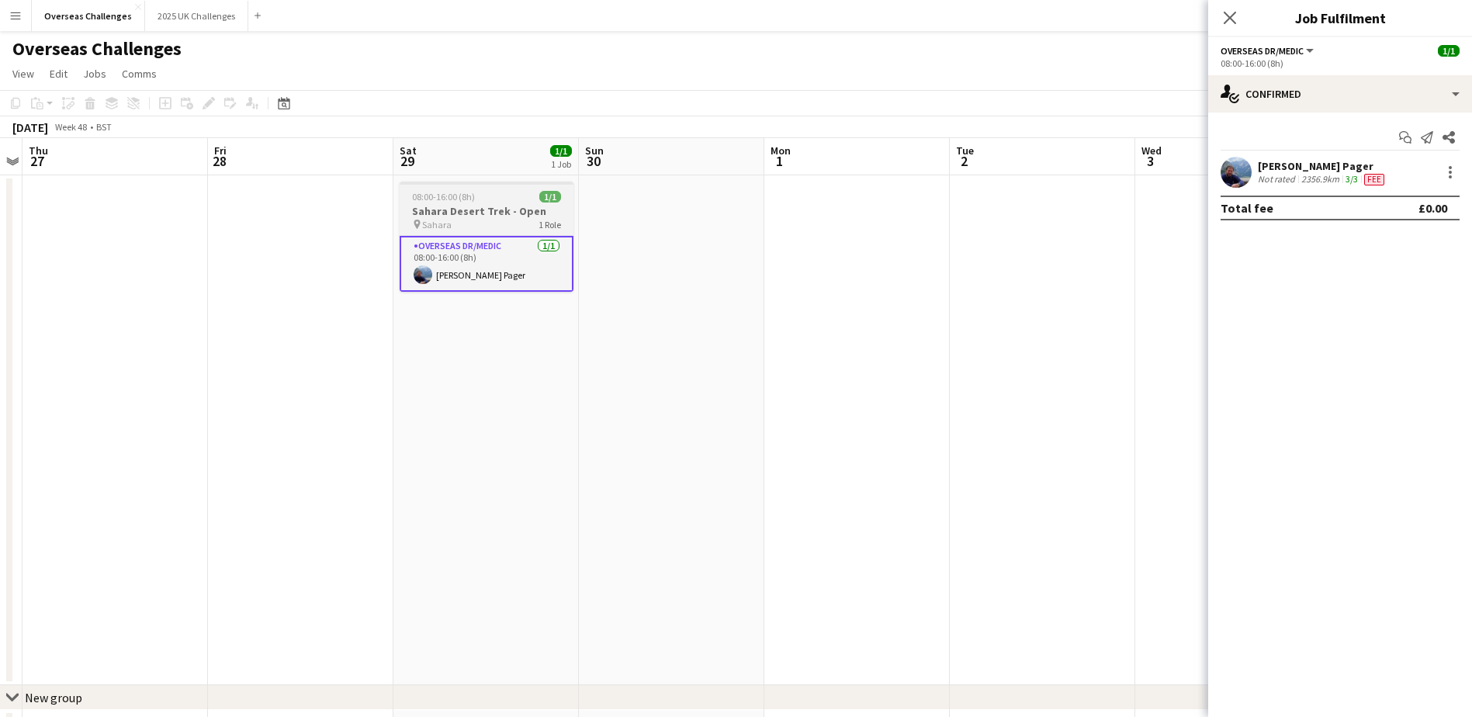
click at [496, 223] on div "pin Sahara 1 Role" at bounding box center [487, 224] width 174 height 12
click at [18, 106] on icon "Copy" at bounding box center [15, 103] width 12 height 12
click at [285, 107] on icon "Date picker" at bounding box center [284, 103] width 12 height 12
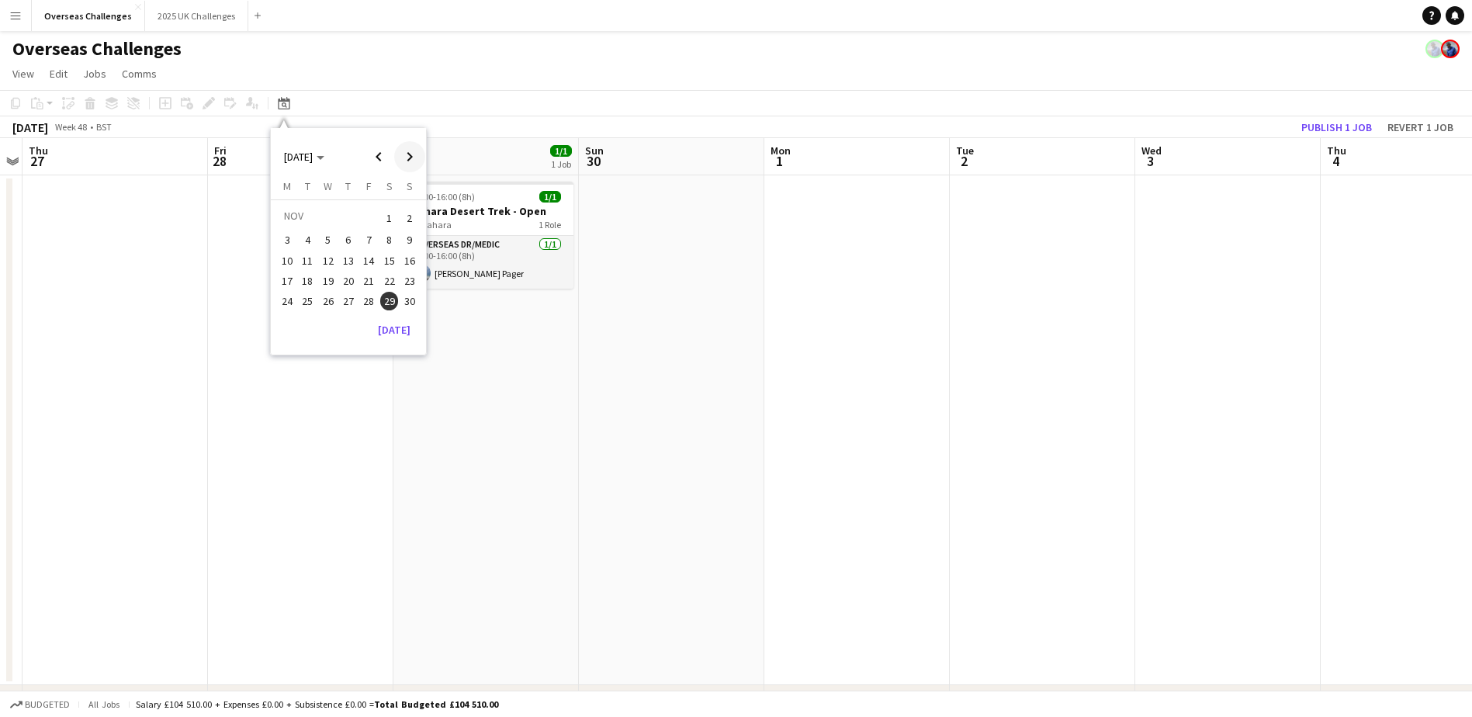
click at [407, 154] on span "Next month" at bounding box center [409, 156] width 31 height 31
click at [327, 279] on span "18" at bounding box center [328, 281] width 19 height 19
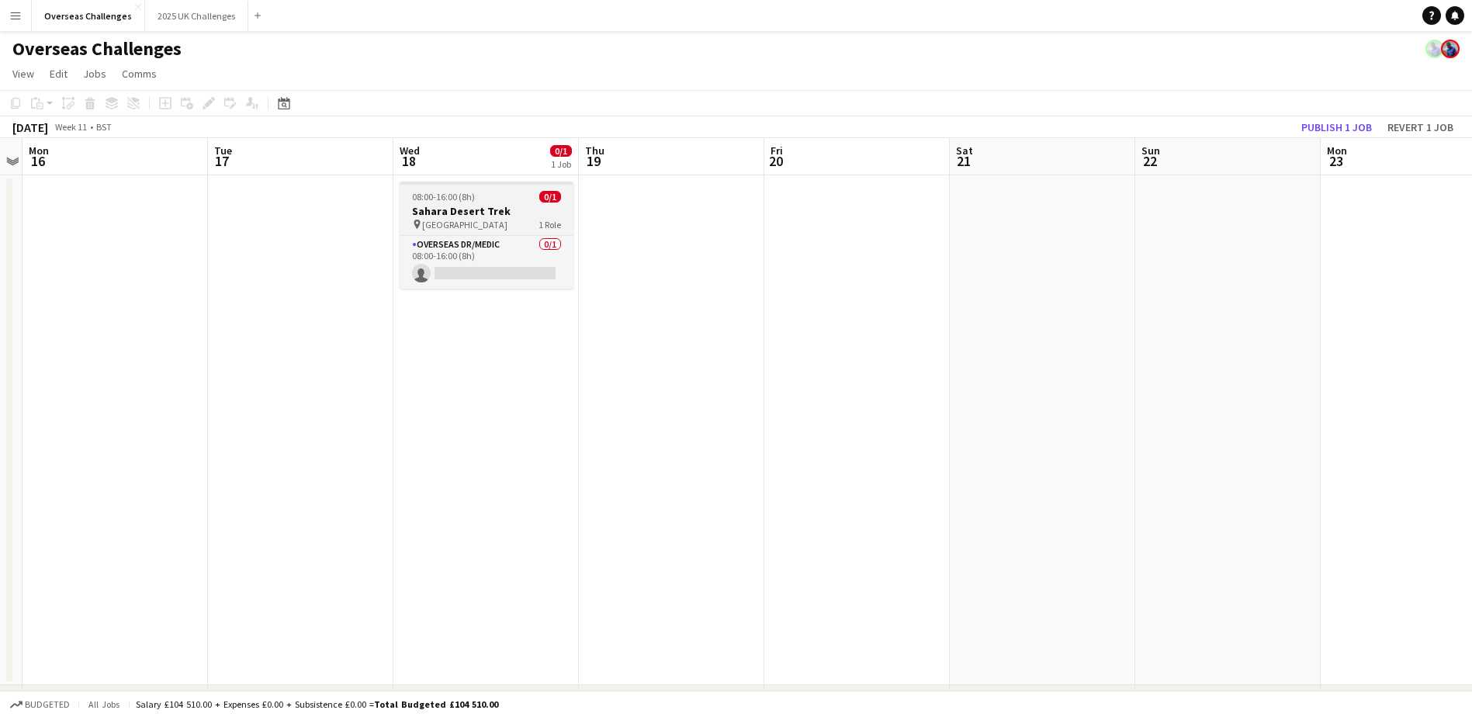
click at [503, 211] on h3 "Sahara Desert Trek" at bounding box center [487, 211] width 174 height 14
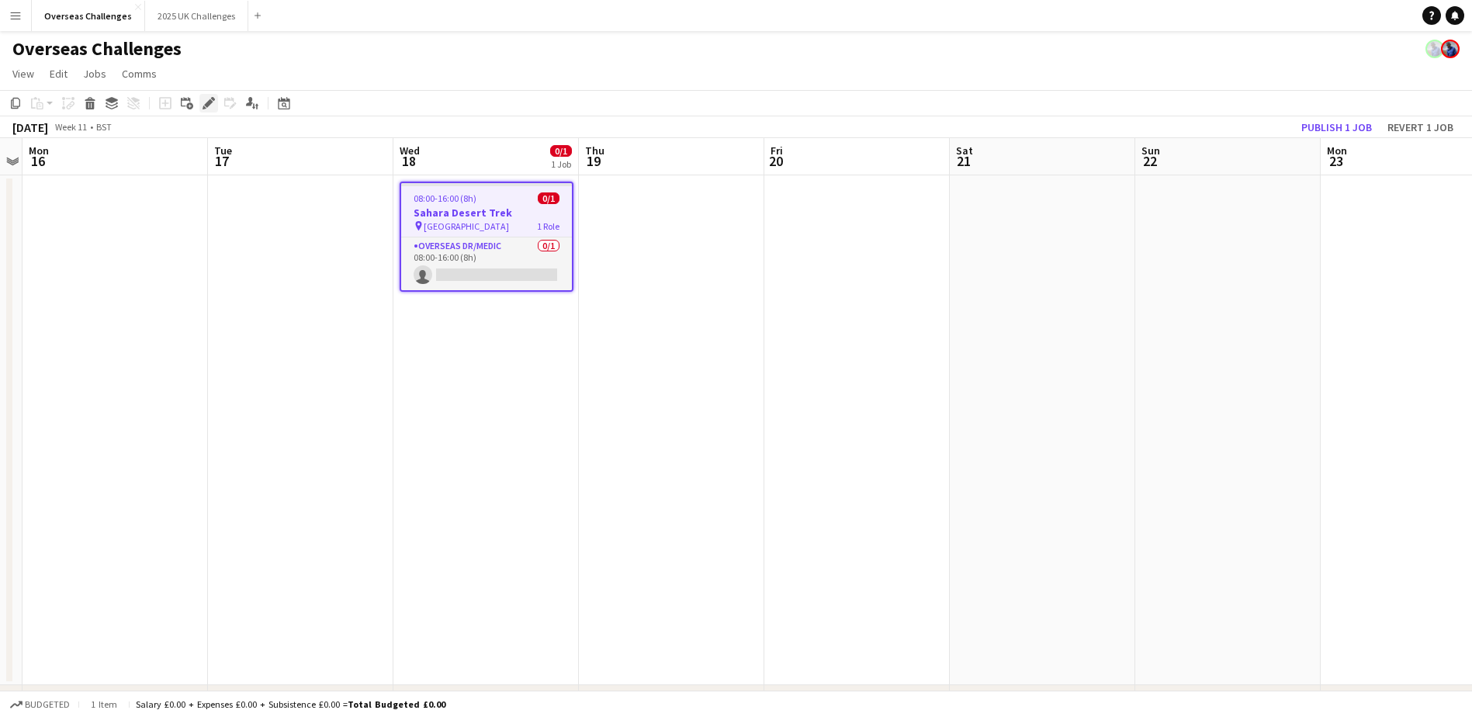
click at [211, 100] on icon at bounding box center [208, 103] width 9 height 9
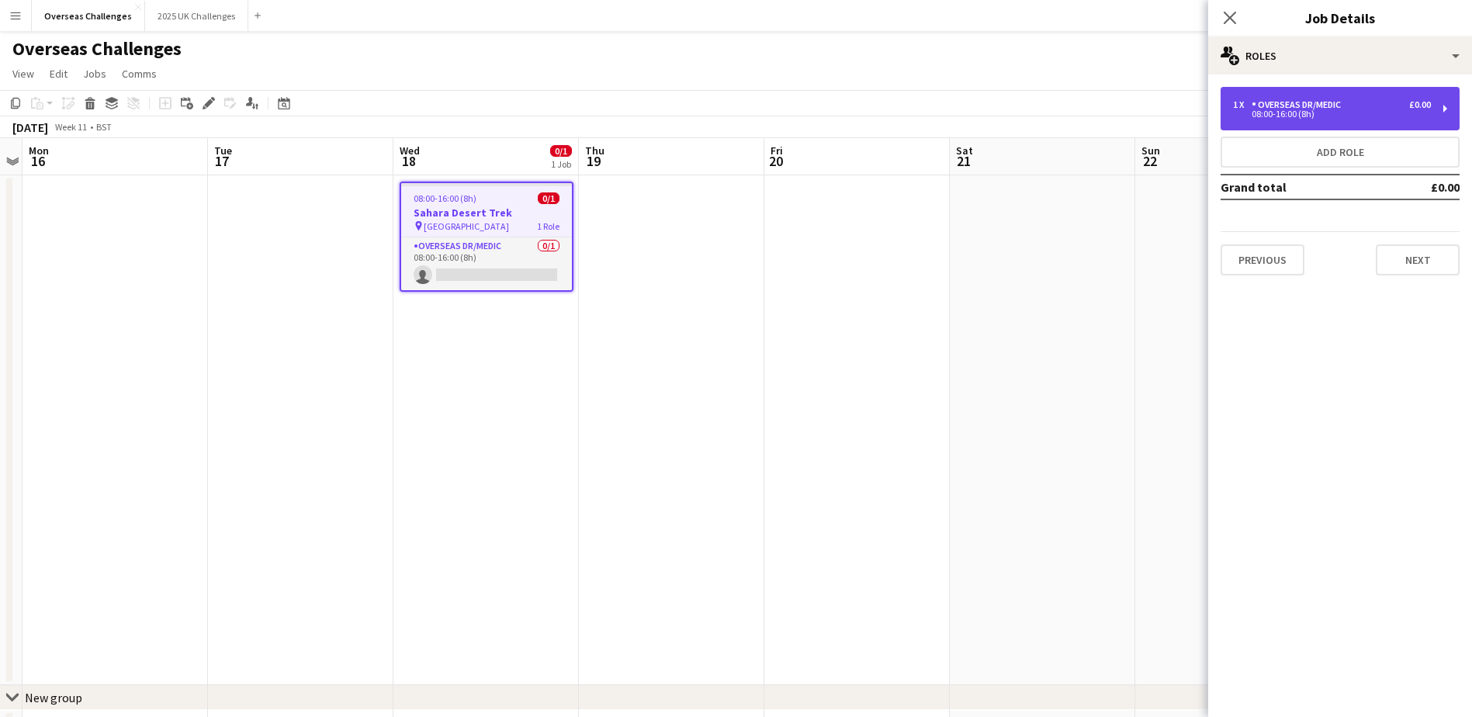
click at [1185, 110] on div "08:00-16:00 (8h)" at bounding box center [1332, 114] width 198 height 8
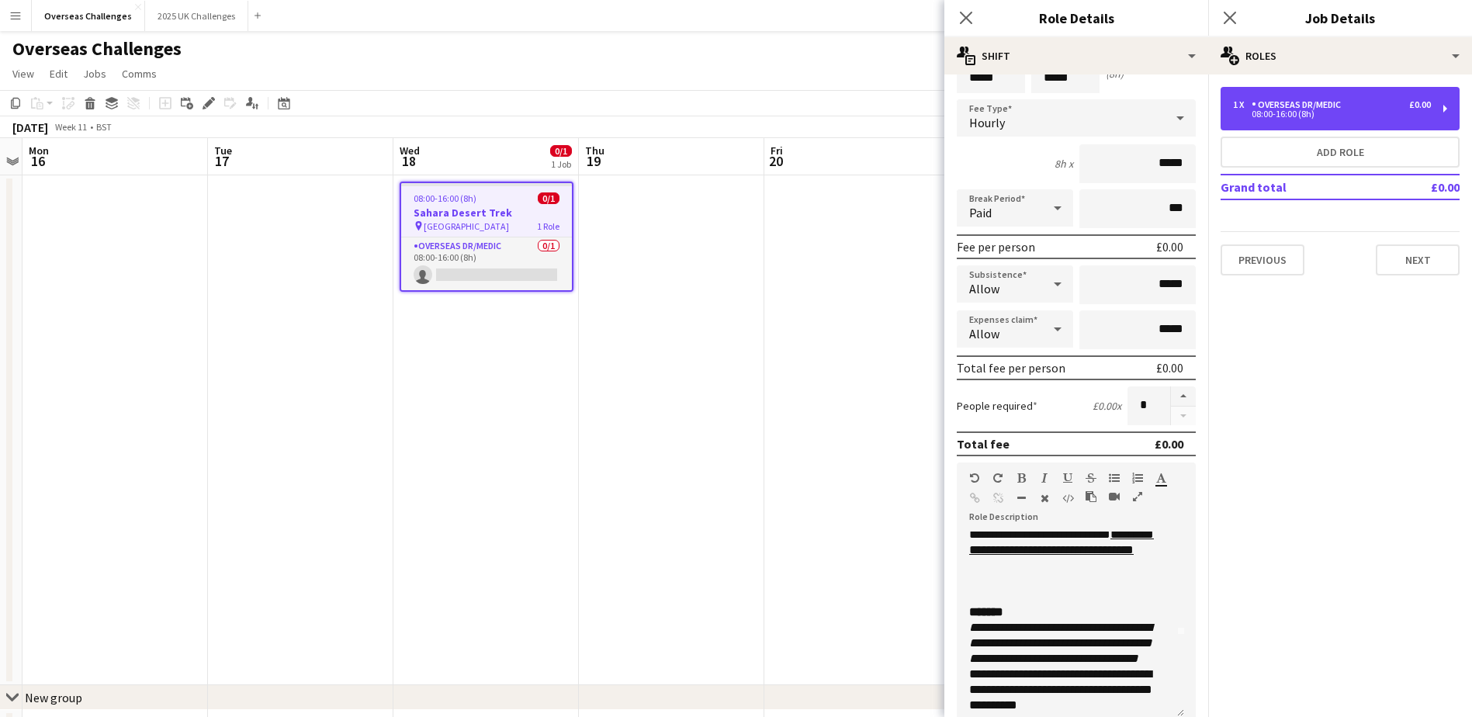
scroll to position [0, 0]
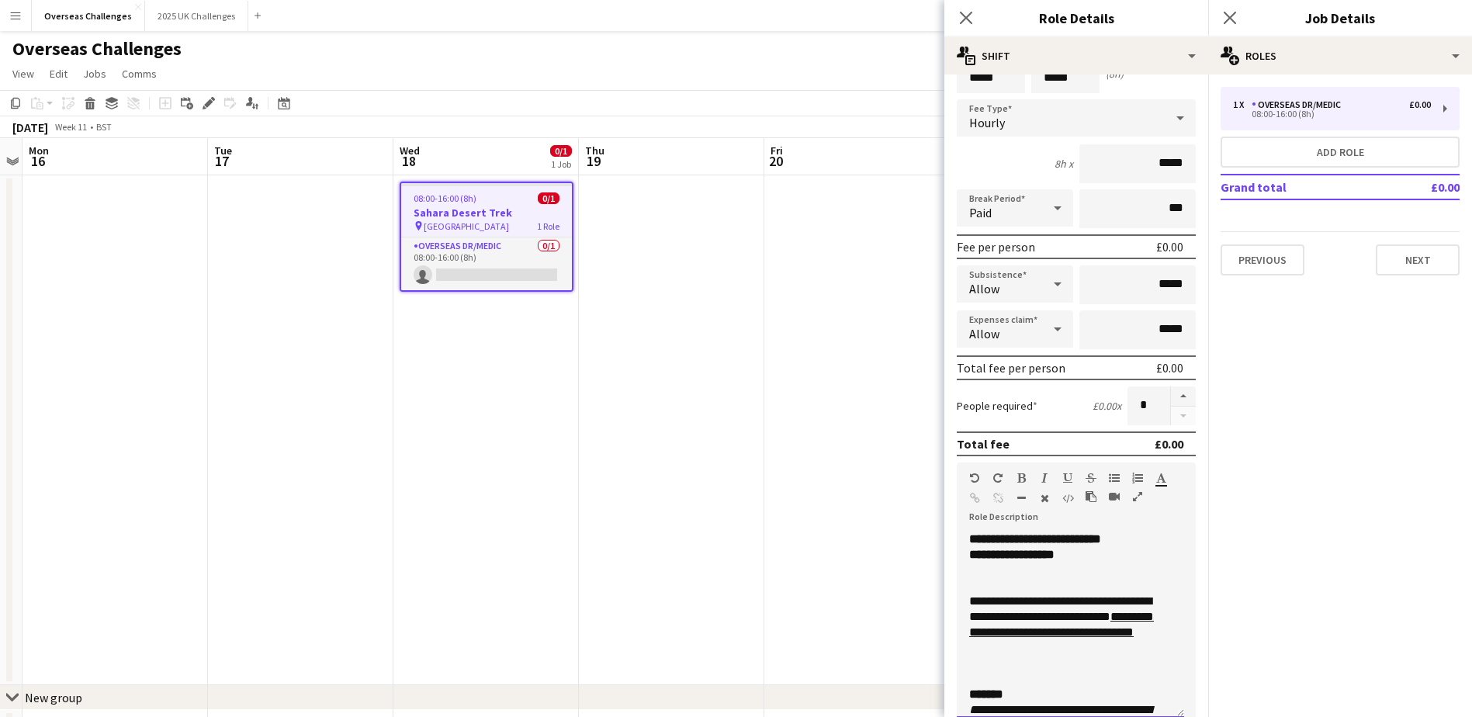
click at [1041, 549] on link "**********" at bounding box center [1061, 624] width 185 height 27
click at [1045, 549] on link "**********" at bounding box center [1061, 624] width 185 height 27
click at [1040, 549] on link "**********" at bounding box center [1061, 624] width 185 height 27
click at [1103, 549] on div "**********" at bounding box center [1064, 625] width 191 height 62
click at [1050, 549] on link "**********" at bounding box center [1061, 624] width 185 height 27
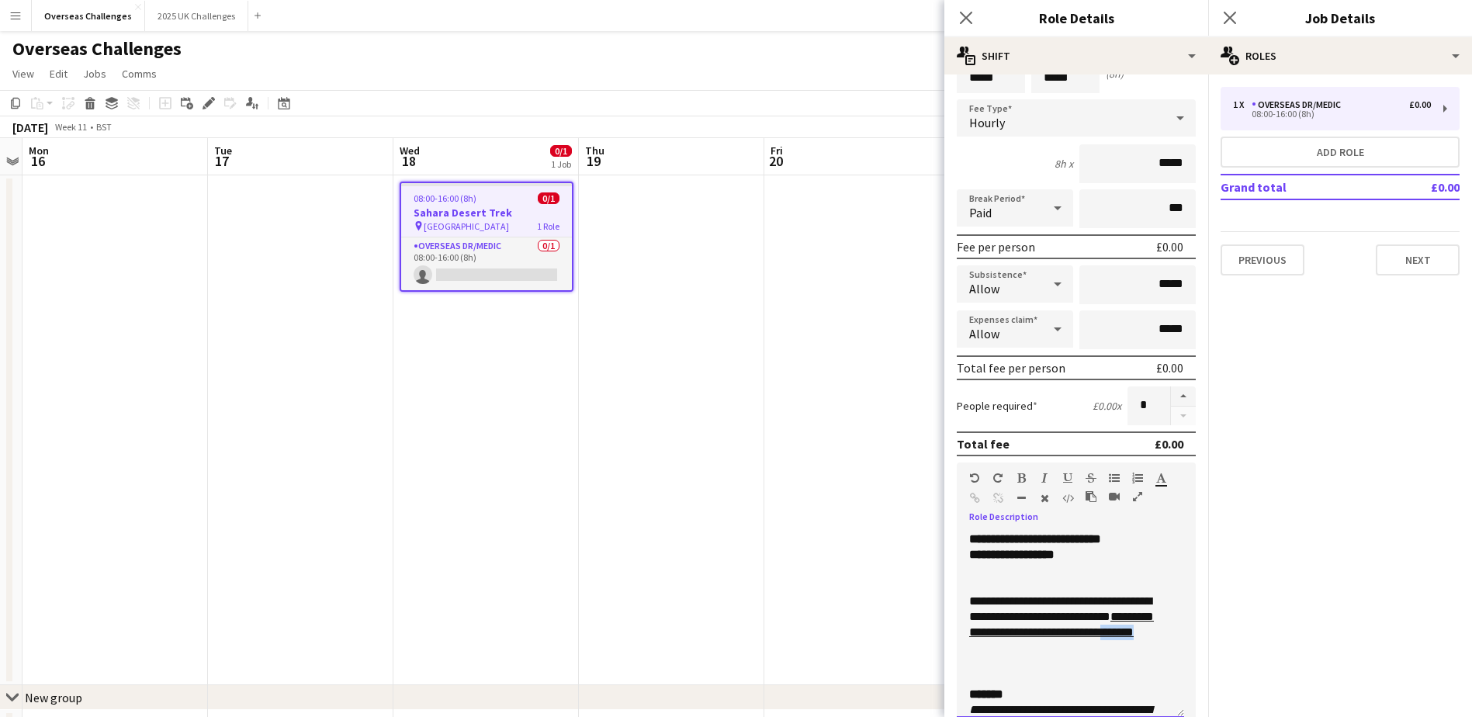
click at [1050, 549] on link "**********" at bounding box center [1061, 624] width 185 height 27
click at [1081, 549] on div "**********" at bounding box center [1064, 625] width 191 height 62
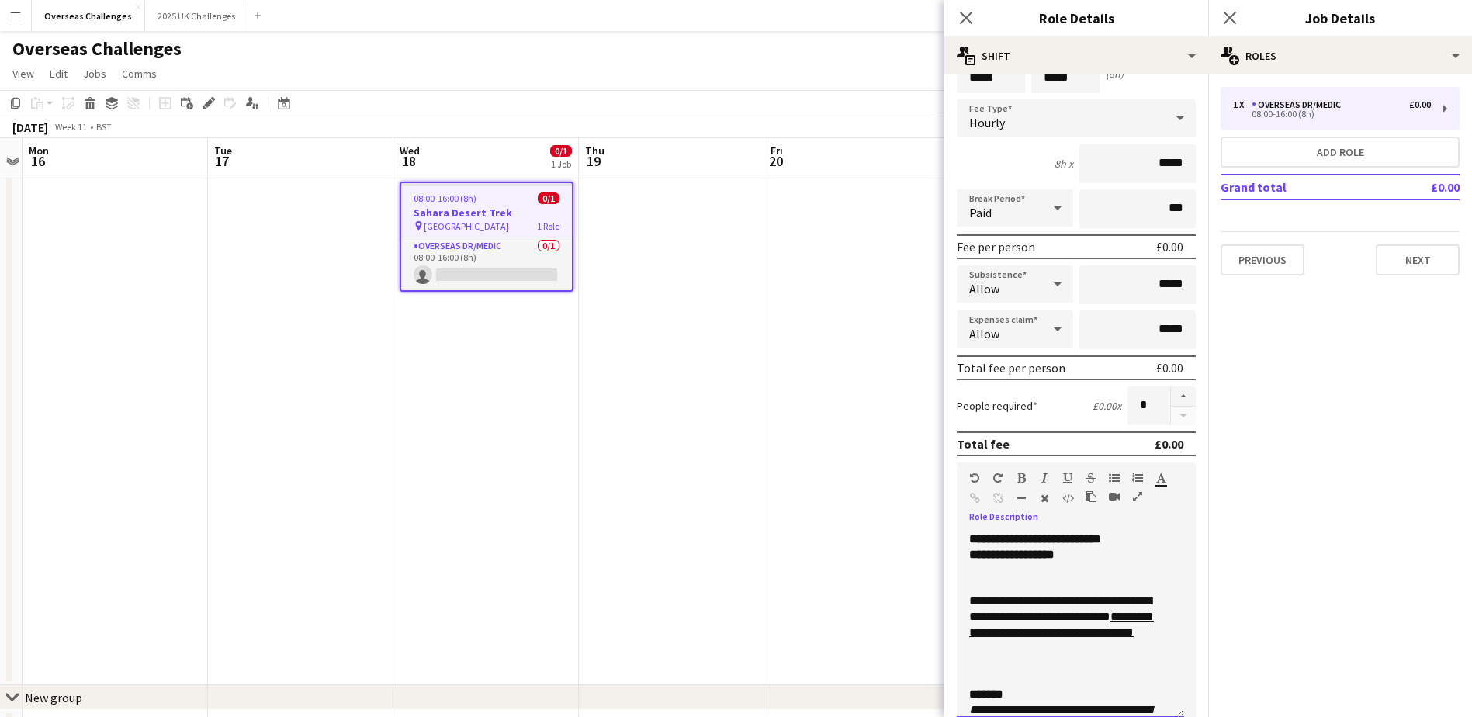
click at [1069, 549] on link "**********" at bounding box center [1061, 624] width 185 height 27
click at [1071, 549] on link "**********" at bounding box center [1061, 624] width 185 height 27
drag, startPoint x: 1086, startPoint y: 657, endPoint x: 1001, endPoint y: 635, distance: 88.1
click at [974, 497] on icon "button" at bounding box center [975, 498] width 10 height 11
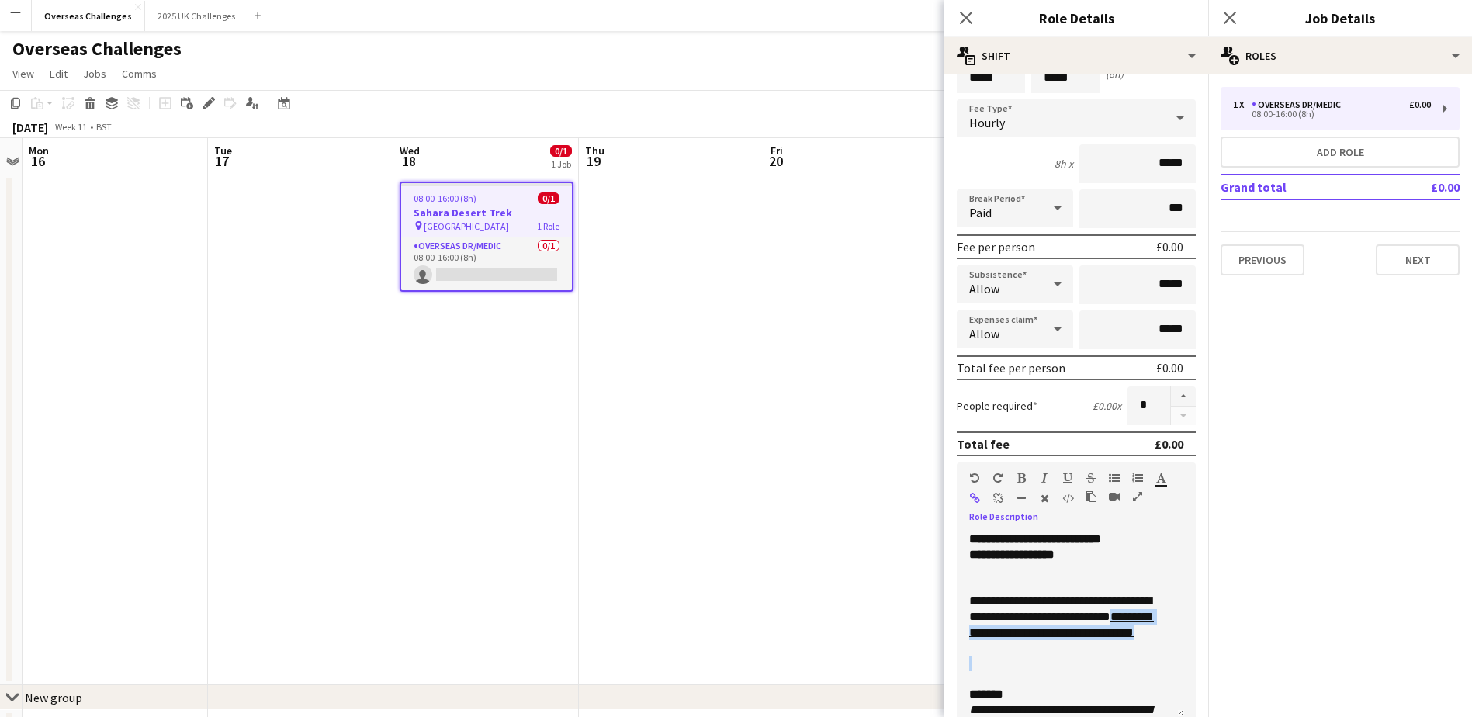
click at [976, 500] on icon "button" at bounding box center [975, 498] width 10 height 11
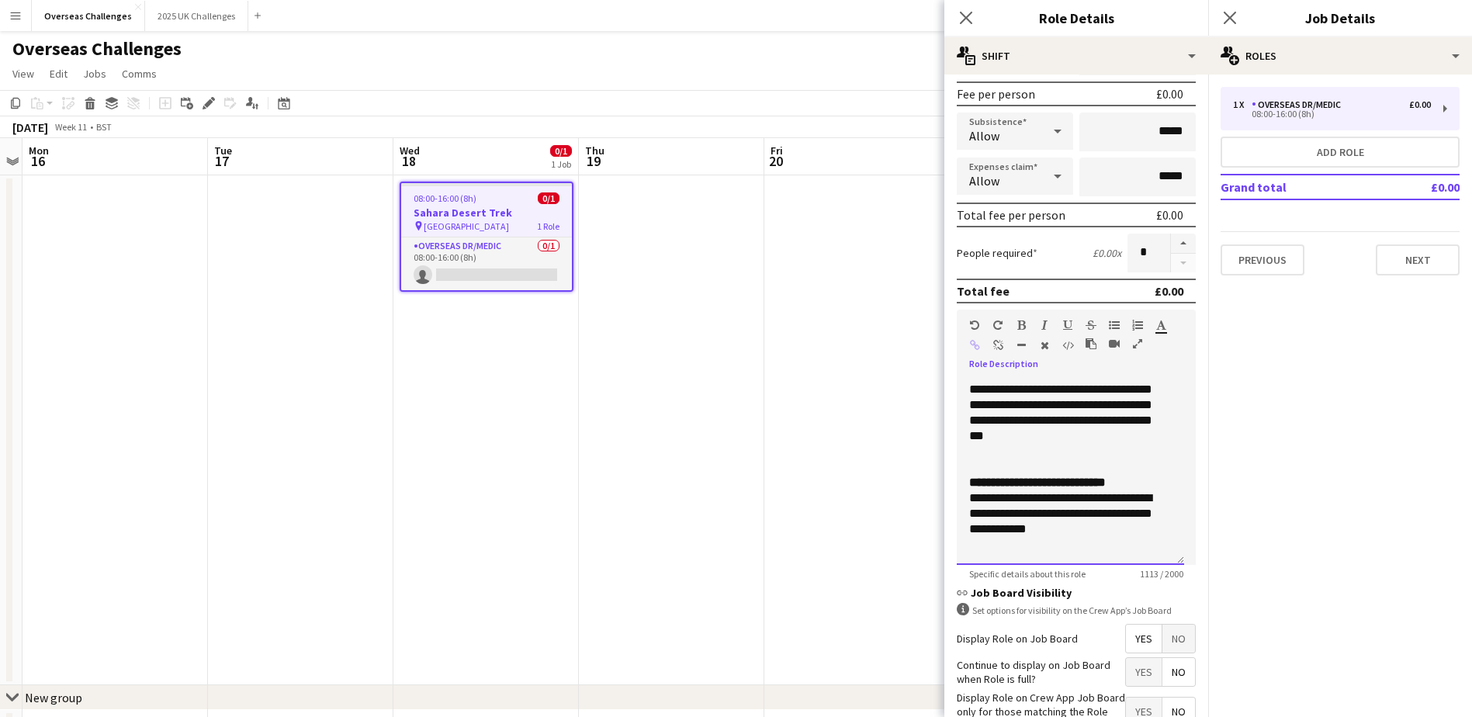
scroll to position [334, 0]
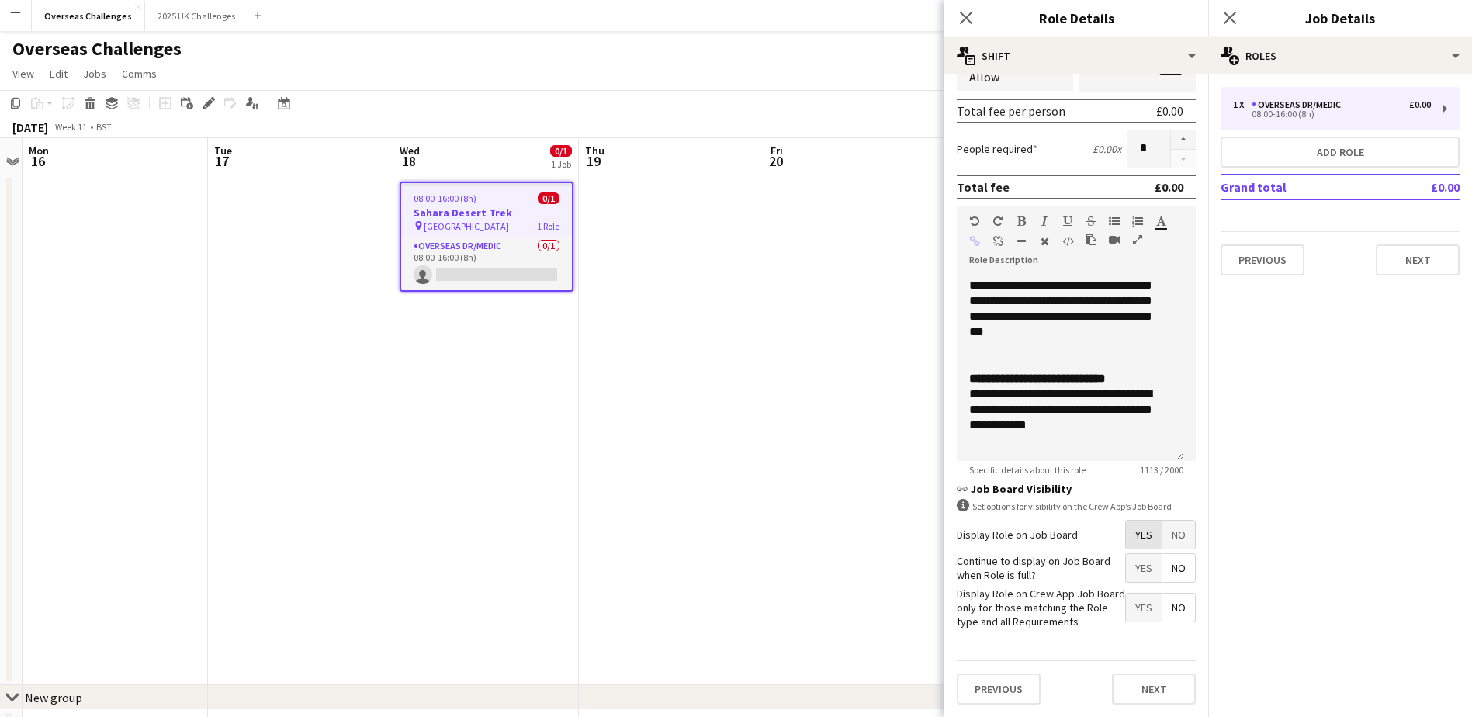
click at [1138, 539] on span "Yes" at bounding box center [1144, 535] width 36 height 28
click at [1161, 549] on button "Next" at bounding box center [1154, 689] width 84 height 31
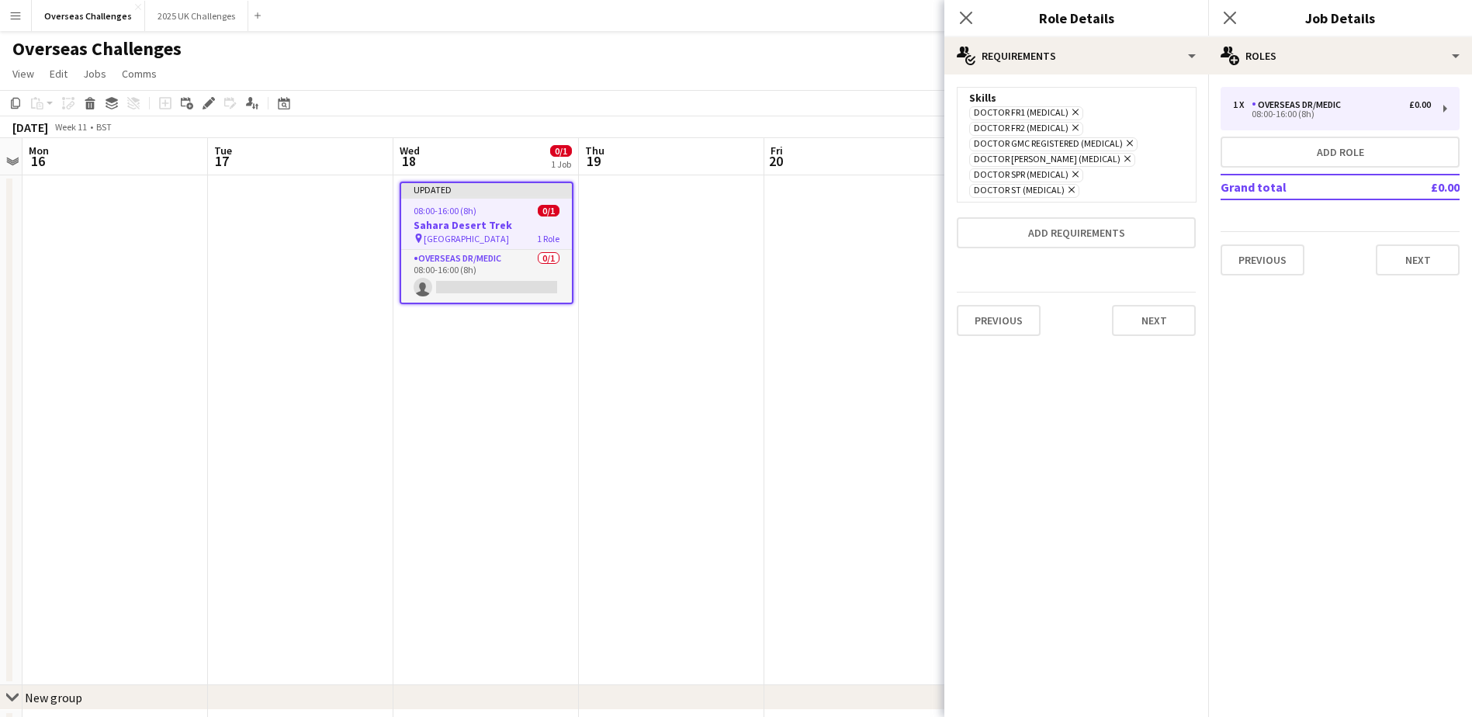
scroll to position [0, 0]
click at [1121, 159] on icon "Remove" at bounding box center [1126, 159] width 10 height 10
click at [1075, 161] on icon "Remove" at bounding box center [1074, 159] width 10 height 10
click at [1070, 160] on icon "Remove" at bounding box center [1070, 159] width 10 height 10
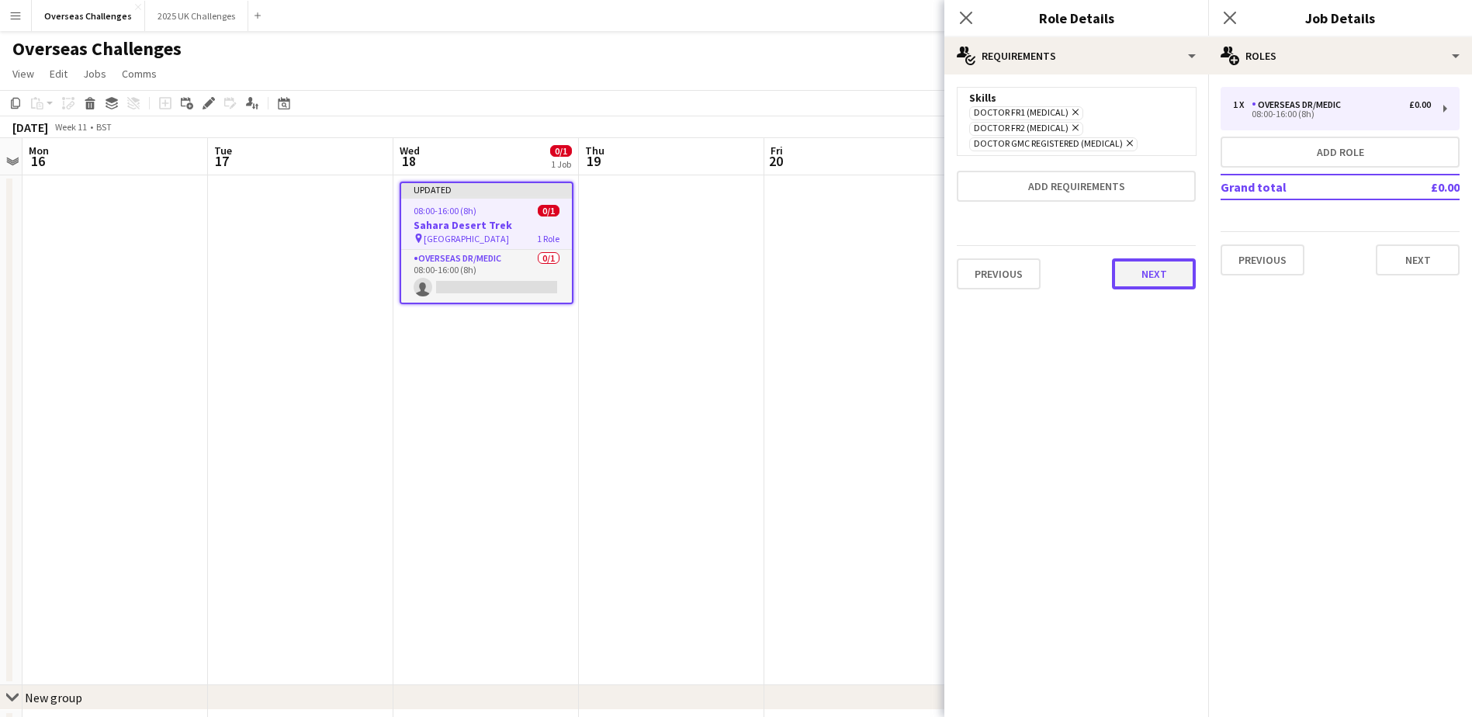
click at [1143, 265] on button "Next" at bounding box center [1154, 273] width 84 height 31
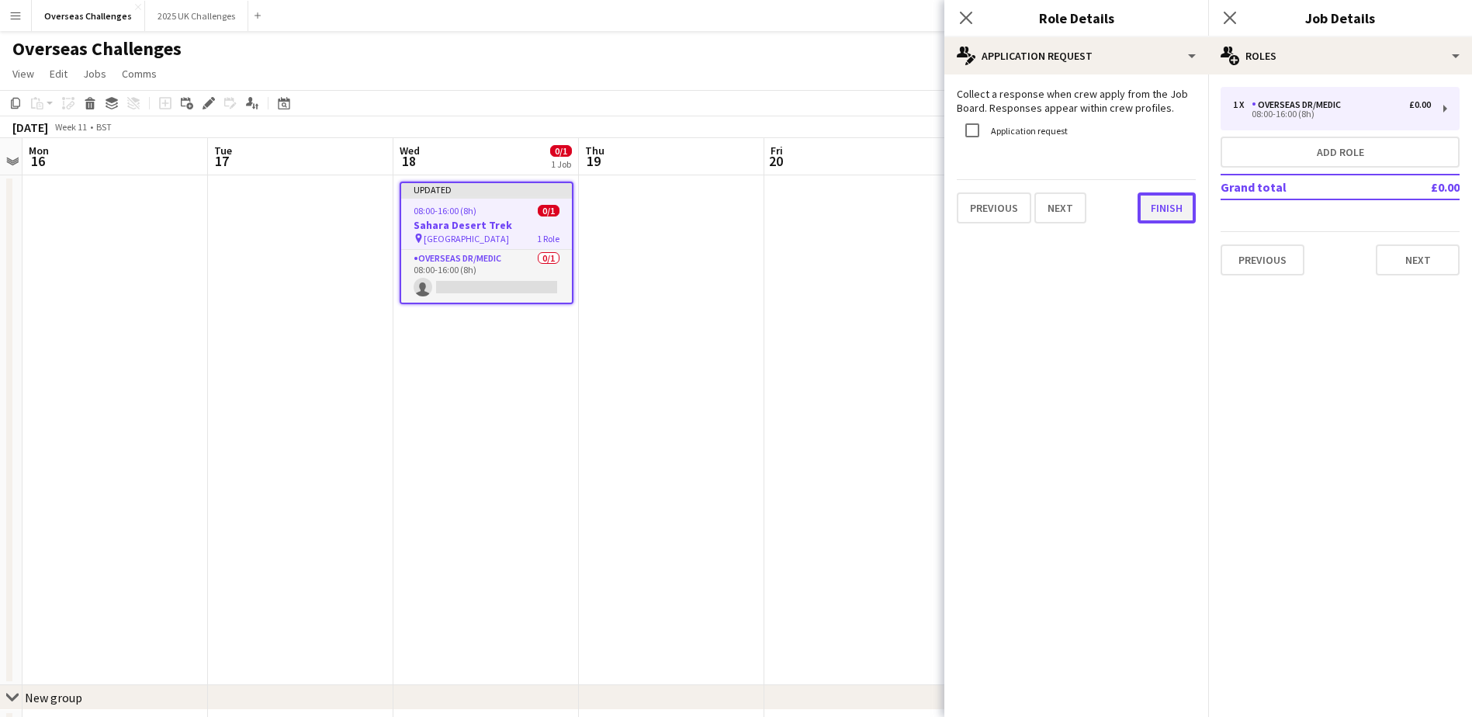
click at [1161, 210] on button "Finish" at bounding box center [1167, 207] width 58 height 31
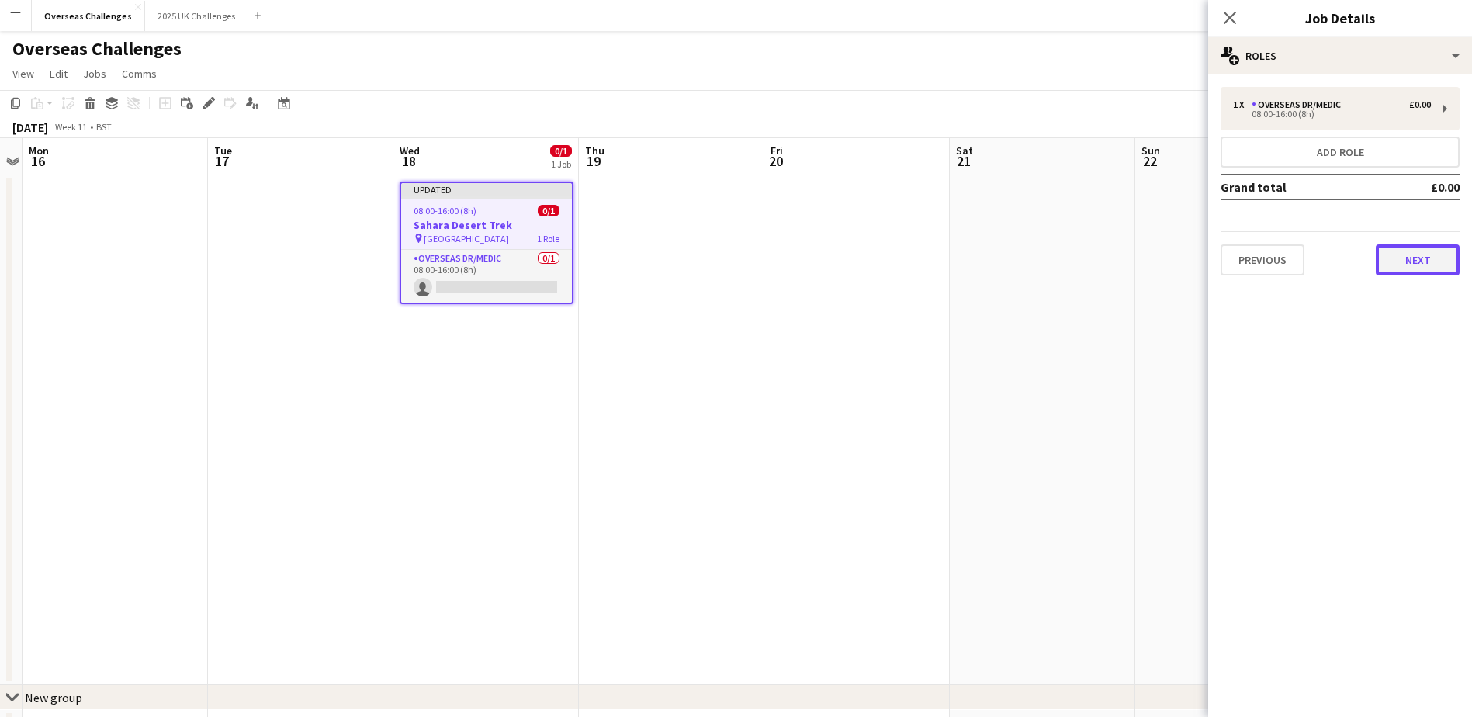
click at [1185, 262] on button "Next" at bounding box center [1418, 259] width 84 height 31
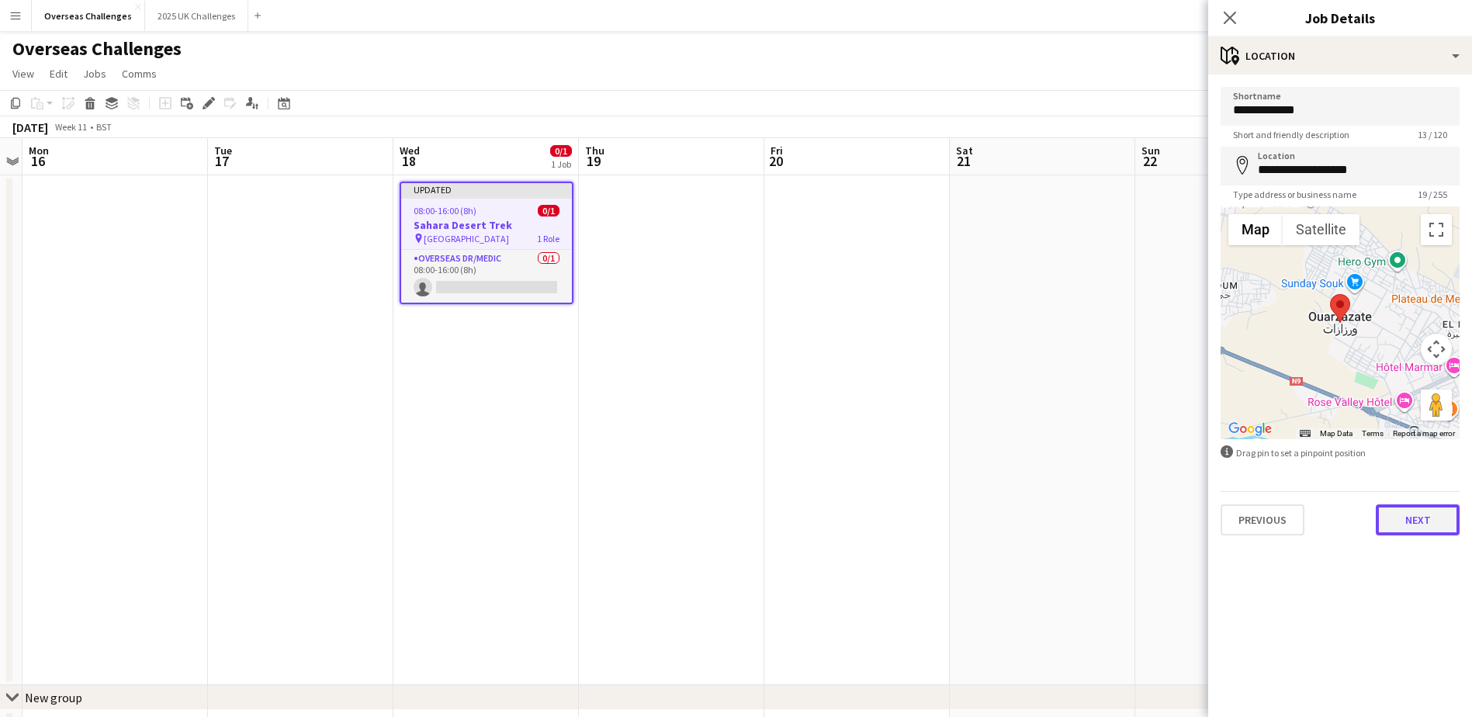
click at [1185, 518] on button "Next" at bounding box center [1418, 519] width 84 height 31
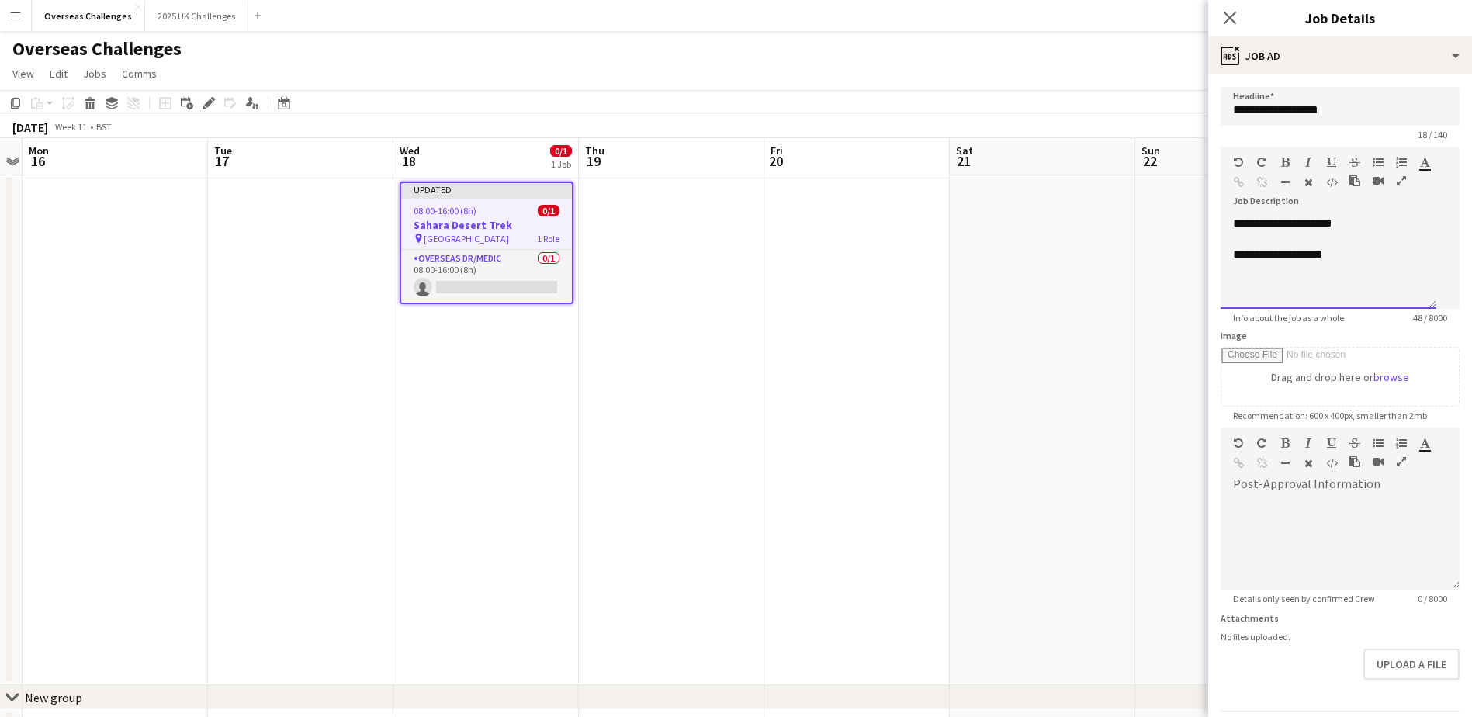
click at [1185, 262] on p "**********" at bounding box center [1328, 255] width 191 height 16
click at [1185, 497] on div at bounding box center [1340, 543] width 239 height 93
click at [1185, 19] on icon "Close pop-in" at bounding box center [1229, 17] width 15 height 15
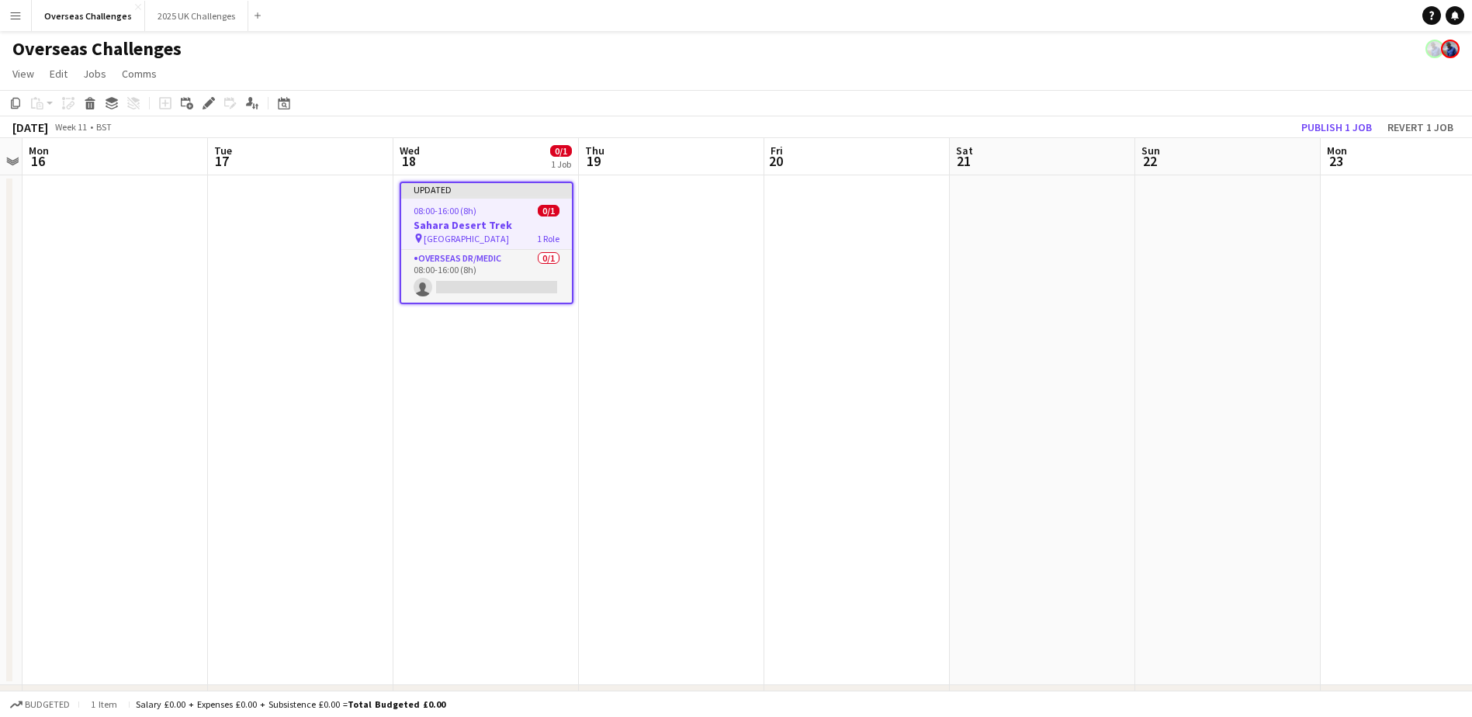
click at [501, 222] on h3 "Sahara Desert Trek" at bounding box center [486, 225] width 171 height 14
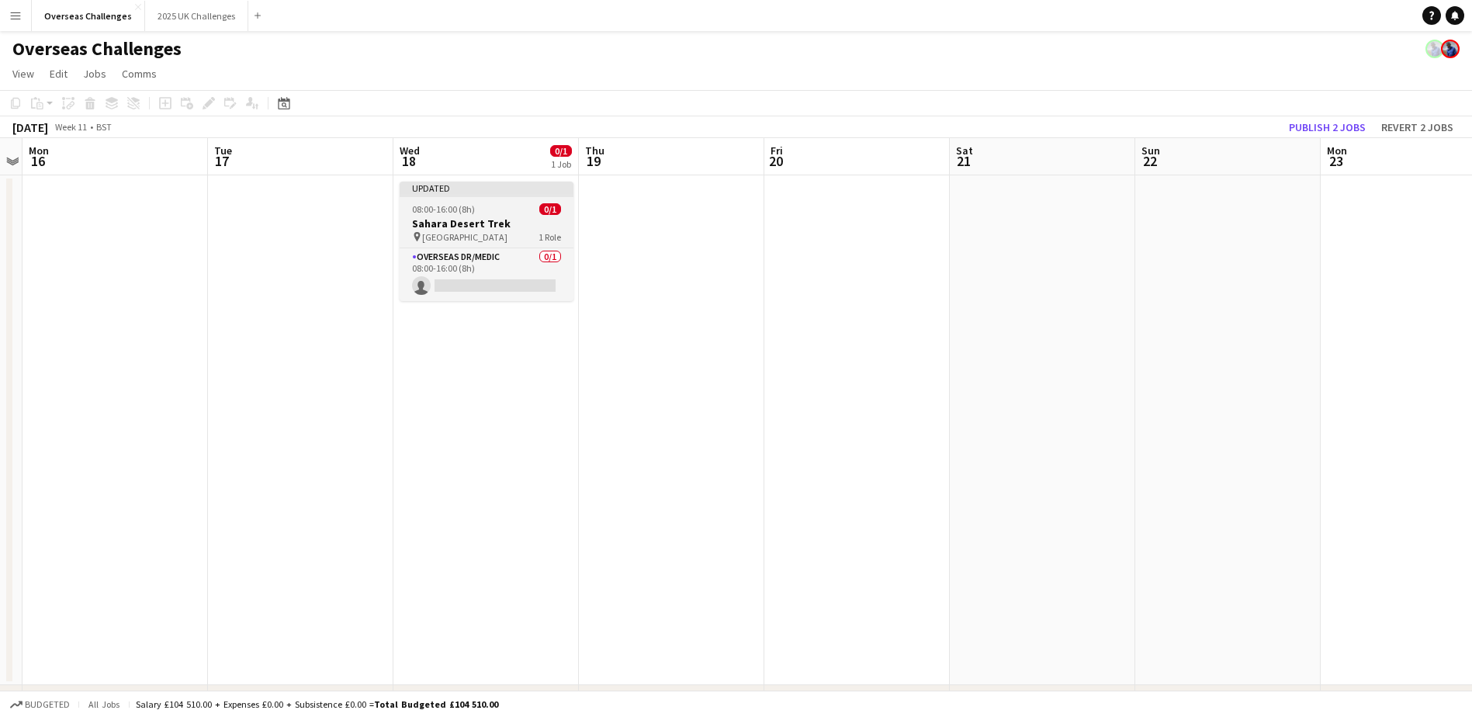
click at [475, 215] on app-job-card "Updated 08:00-16:00 (8h) 0/1 Sahara Desert Trek pin Sahara Desert 1 Role Overse…" at bounding box center [487, 242] width 174 height 120
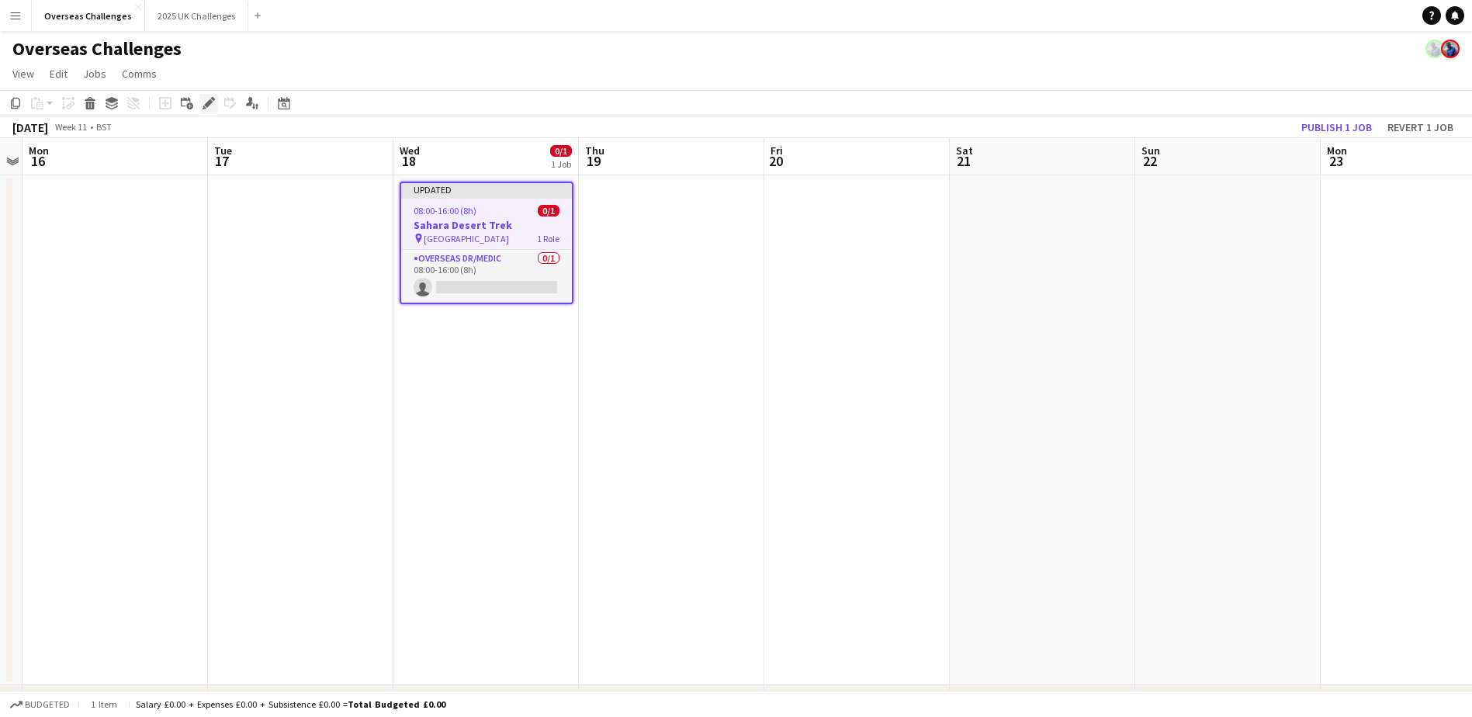
click at [200, 101] on div "Edit" at bounding box center [208, 103] width 19 height 19
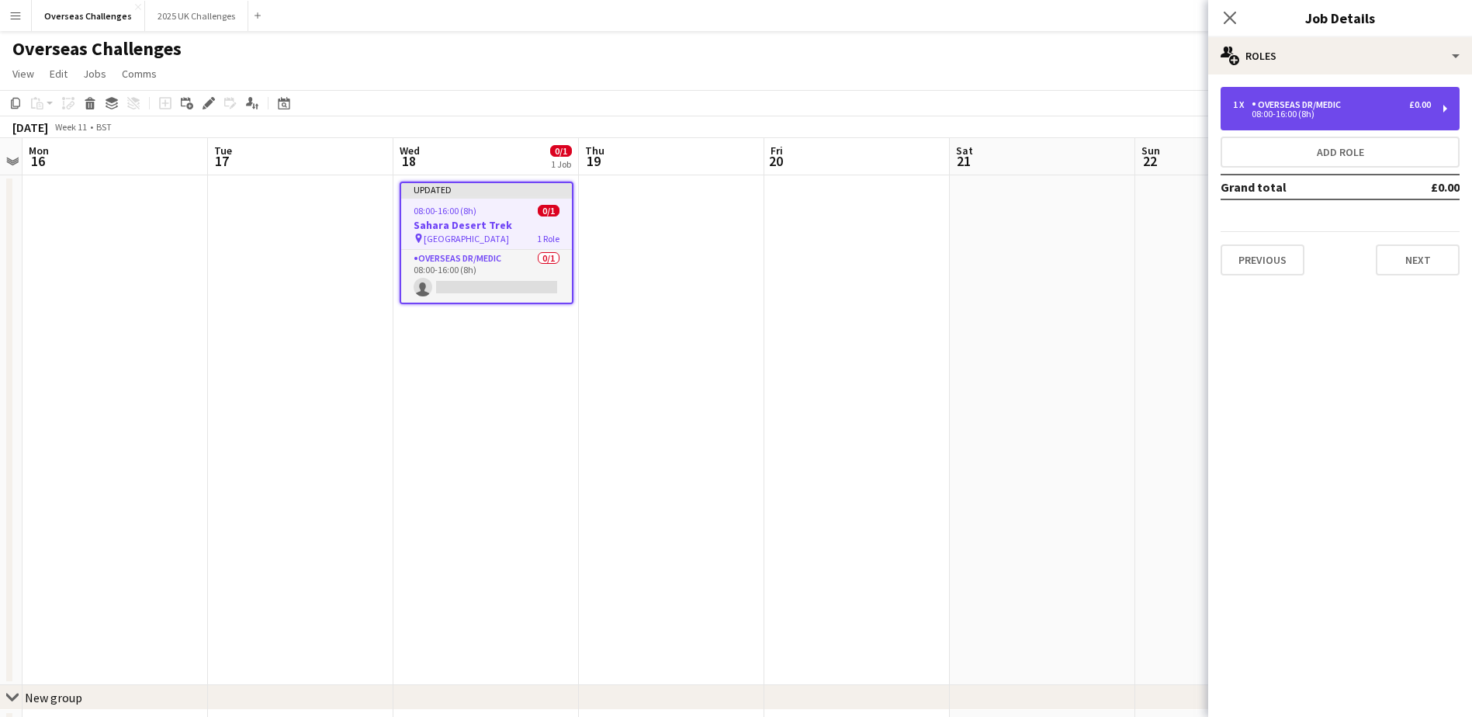
click at [1185, 125] on div "1 x Overseas Dr/Medic £0.00 08:00-16:00 (8h)" at bounding box center [1340, 108] width 239 height 43
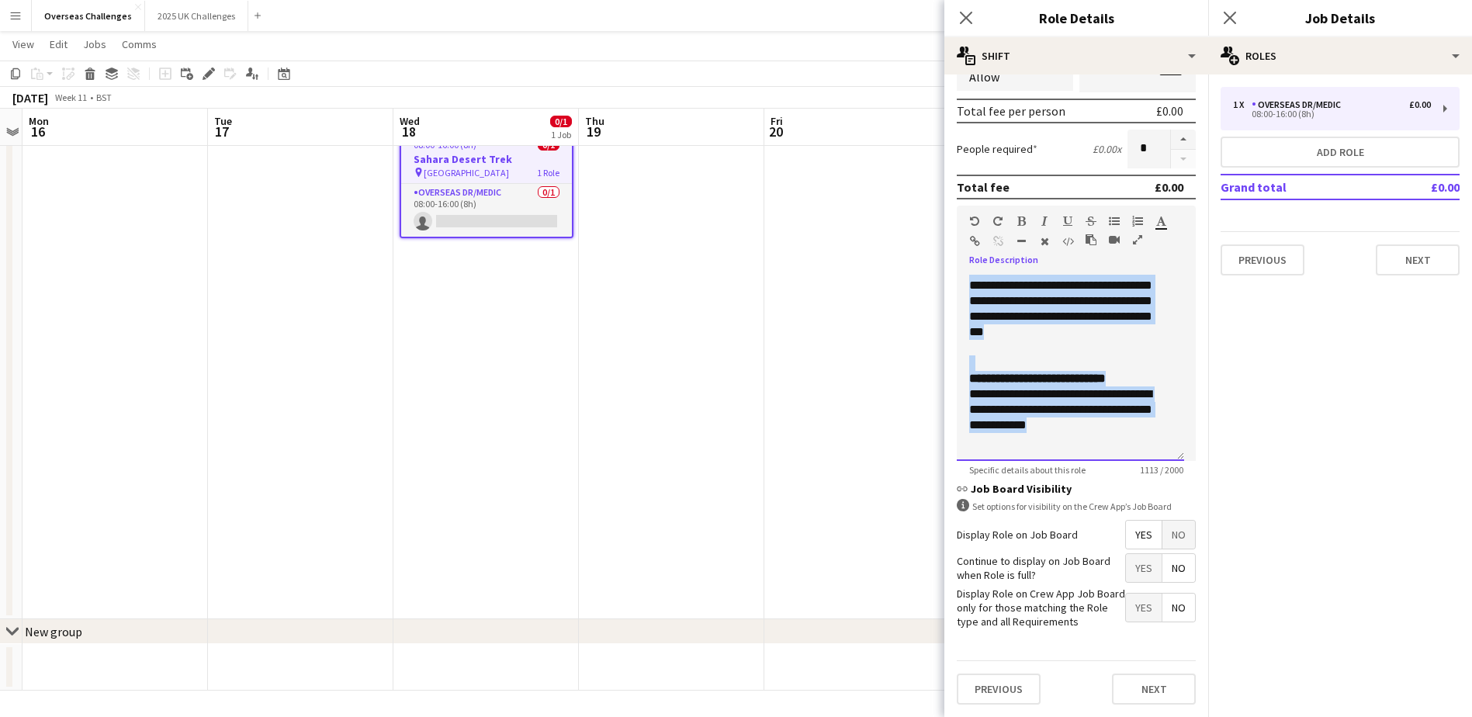
scroll to position [0, 0]
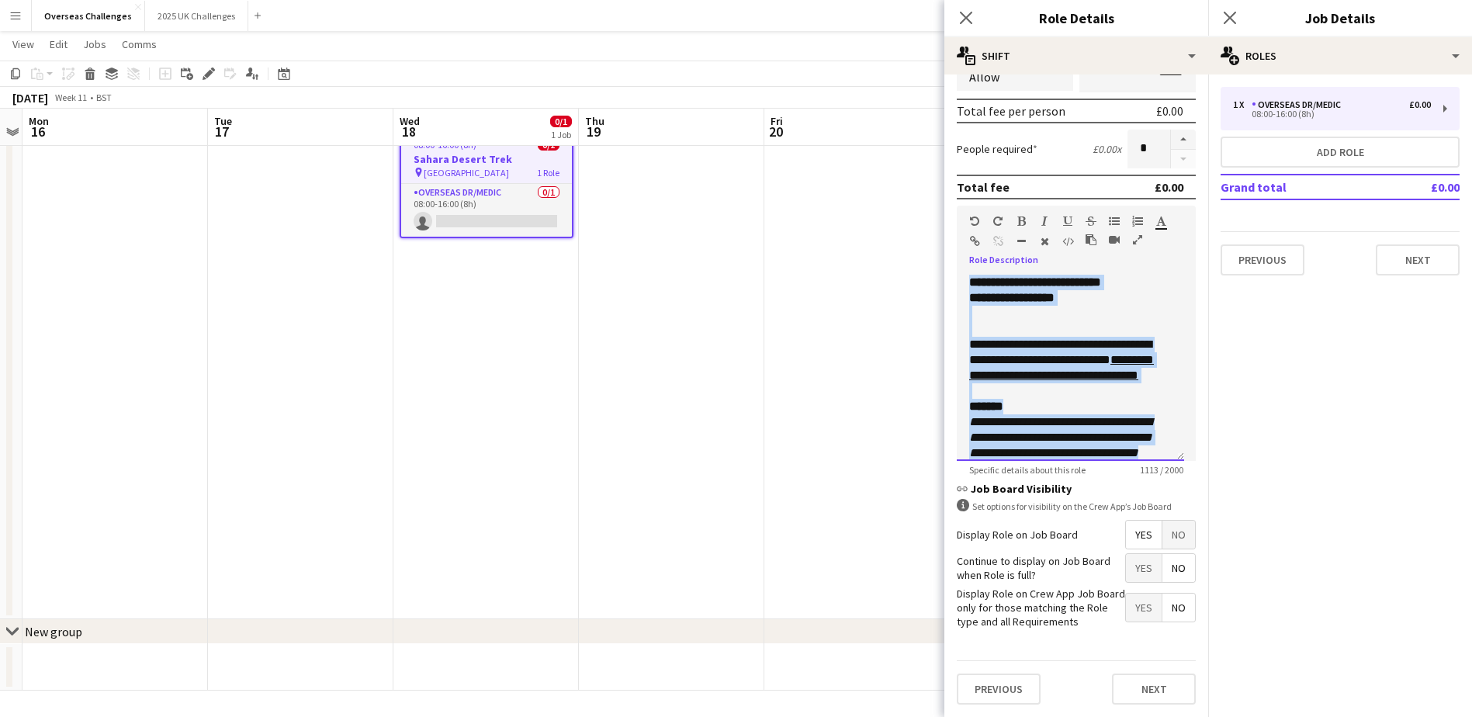
drag, startPoint x: 1149, startPoint y: 424, endPoint x: 958, endPoint y: 144, distance: 337.9
click at [958, 144] on form "**********" at bounding box center [1076, 234] width 264 height 965
copy div "**********"
click at [1185, 258] on button "Next" at bounding box center [1418, 259] width 84 height 31
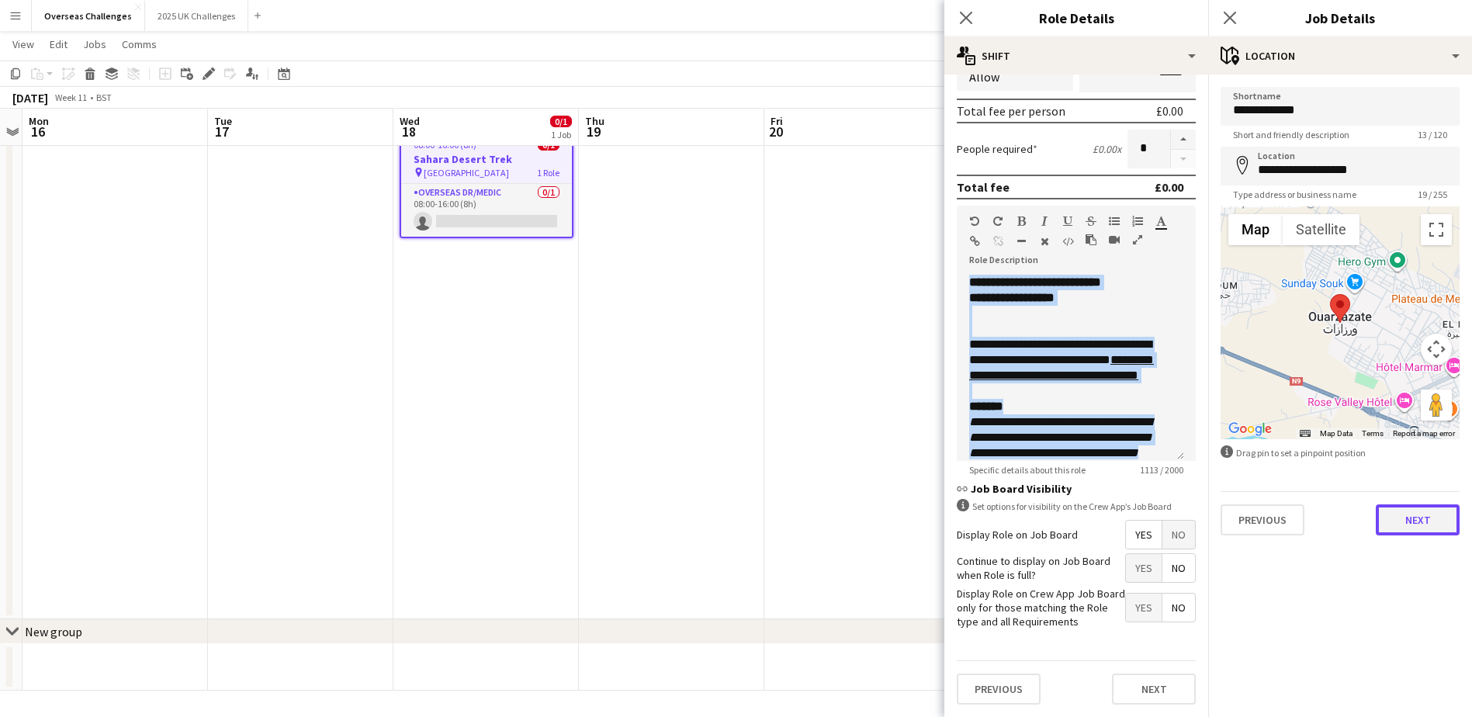
click at [1185, 516] on button "Next" at bounding box center [1418, 519] width 84 height 31
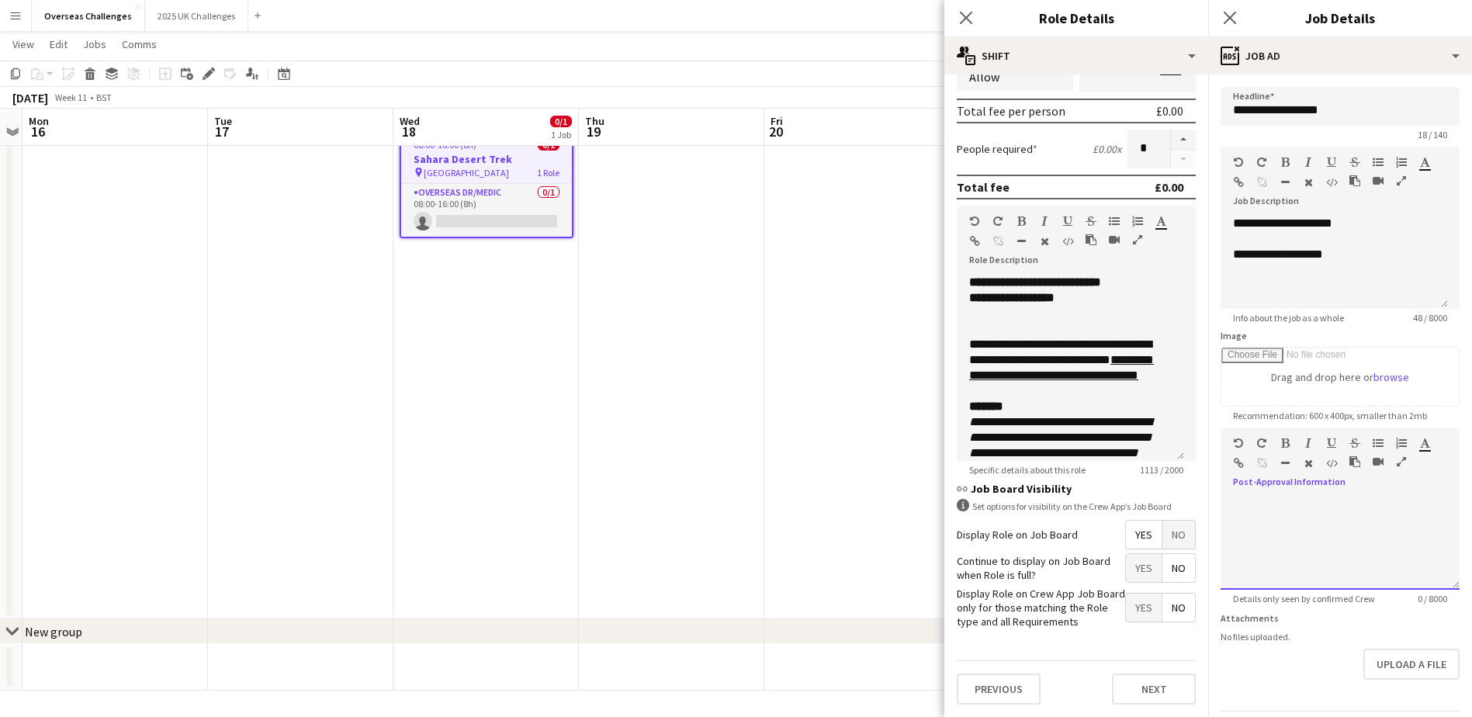
click at [1185, 499] on div at bounding box center [1340, 543] width 239 height 93
paste div
click at [1185, 530] on div at bounding box center [1334, 536] width 203 height 16
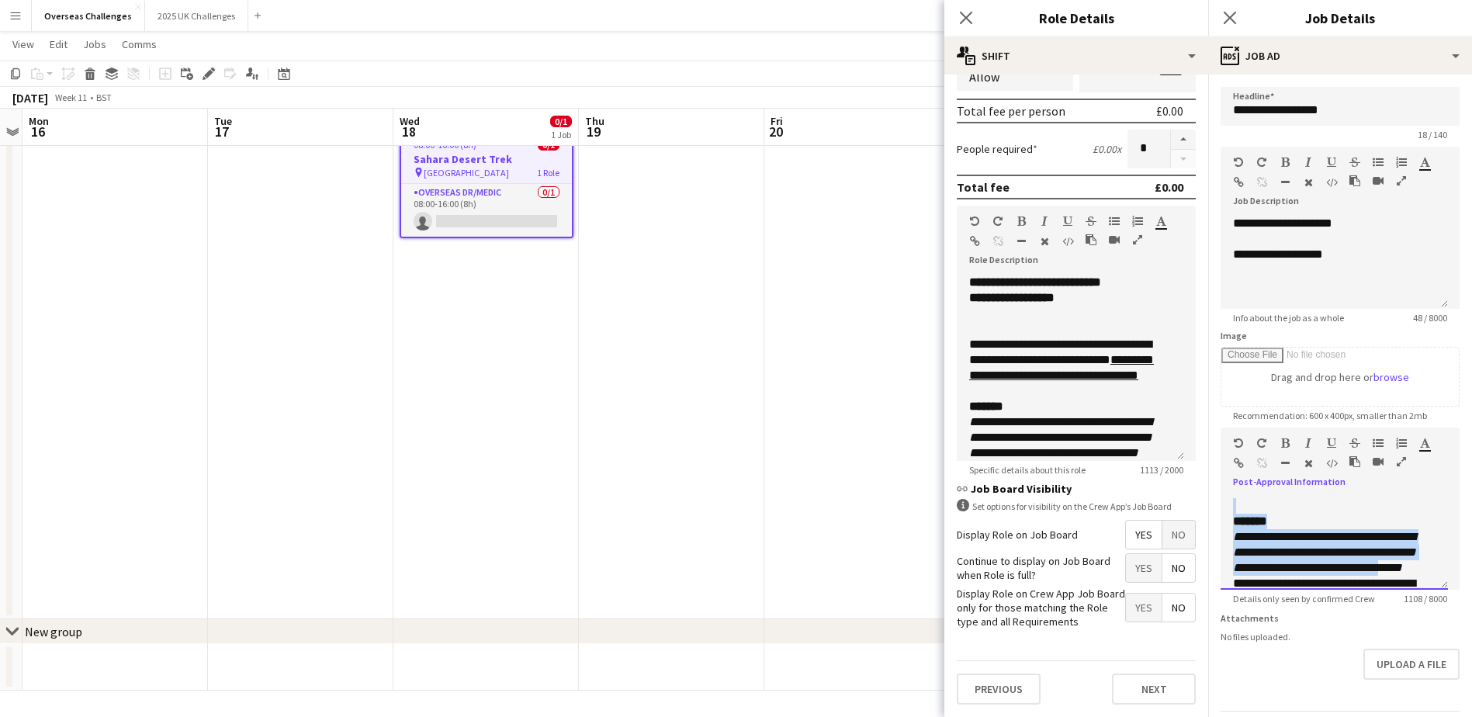
scroll to position [150, 0]
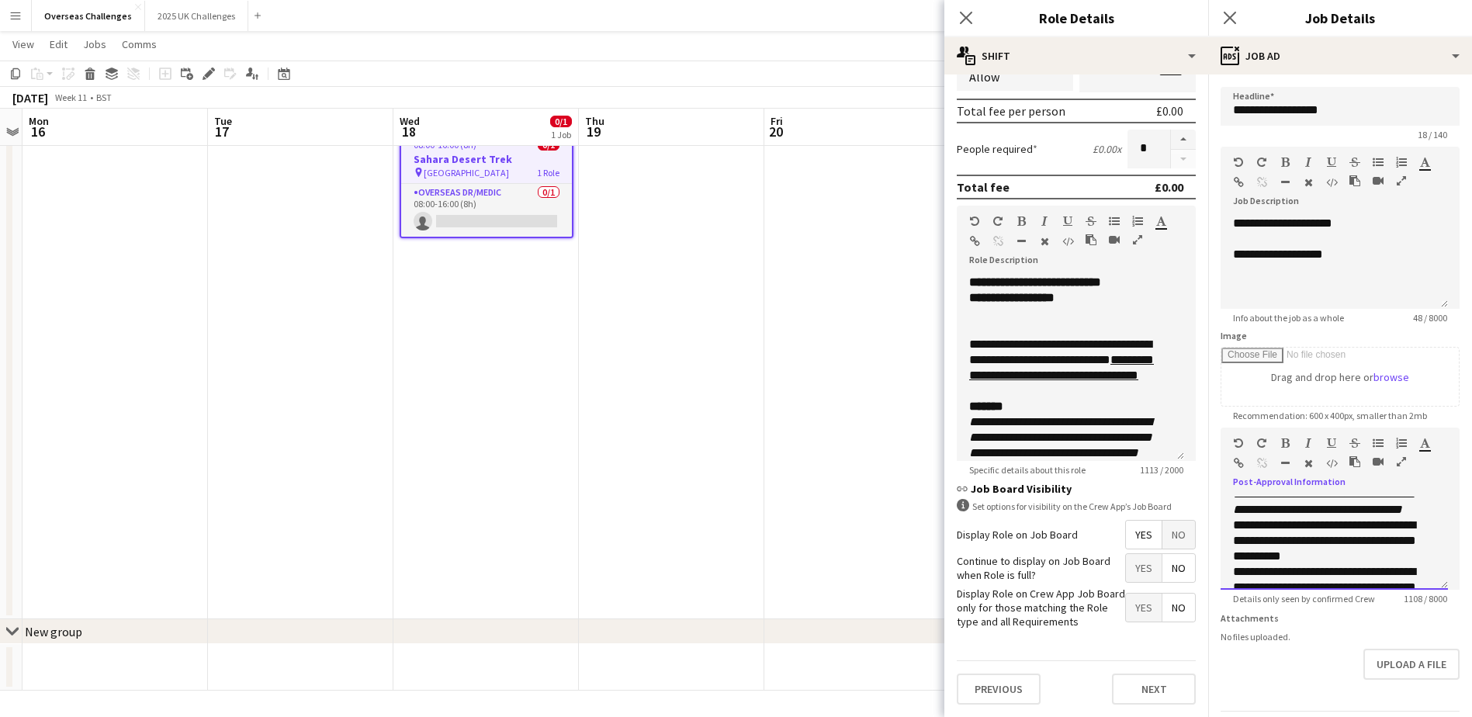
drag, startPoint x: 1358, startPoint y: 527, endPoint x: 1265, endPoint y: 515, distance: 94.0
click at [1185, 515] on div "**********" at bounding box center [1334, 680] width 203 height 636
click at [1185, 549] on p "**********" at bounding box center [1328, 541] width 191 height 47
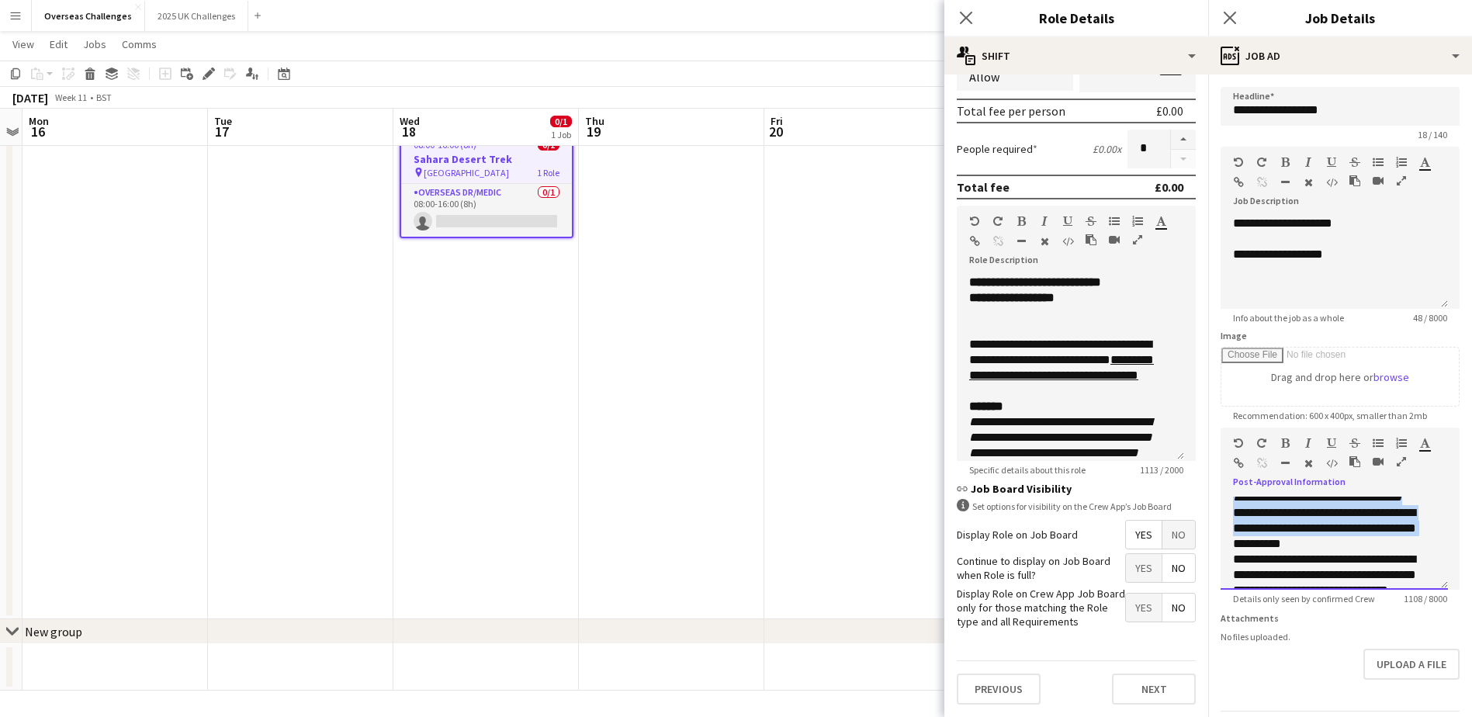
scroll to position [188, 0]
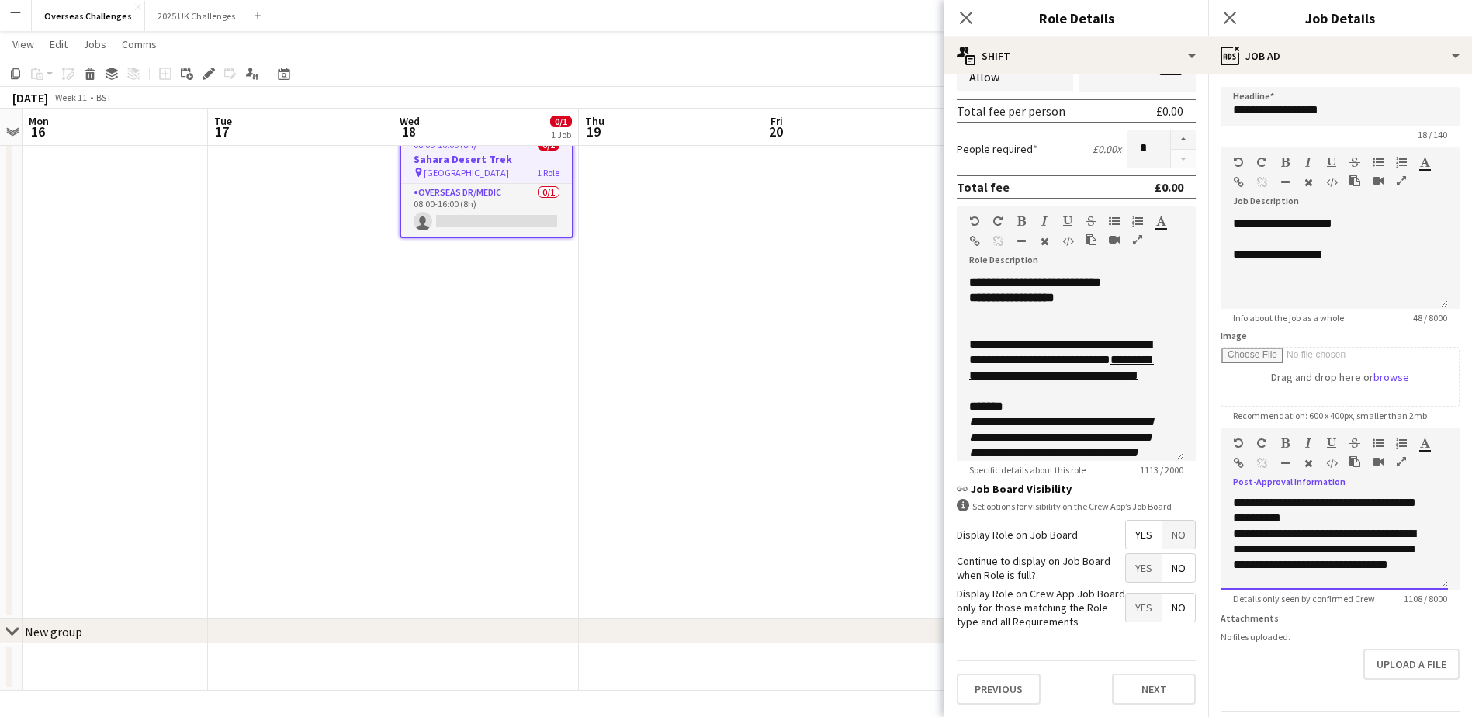
drag, startPoint x: 1378, startPoint y: 527, endPoint x: 1270, endPoint y: 516, distance: 109.2
click at [1185, 516] on div "**********" at bounding box center [1334, 642] width 203 height 636
click at [1185, 526] on p "**********" at bounding box center [1328, 503] width 191 height 47
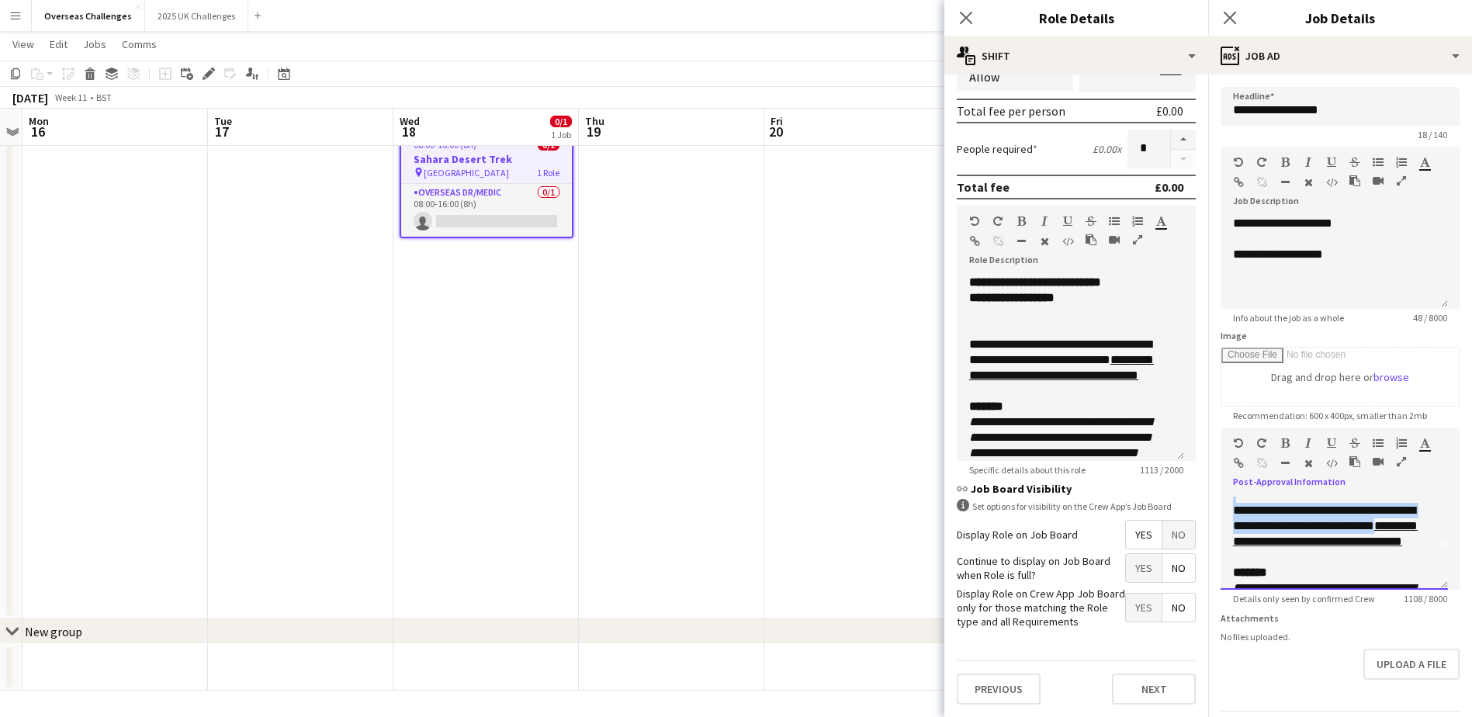
scroll to position [0, 0]
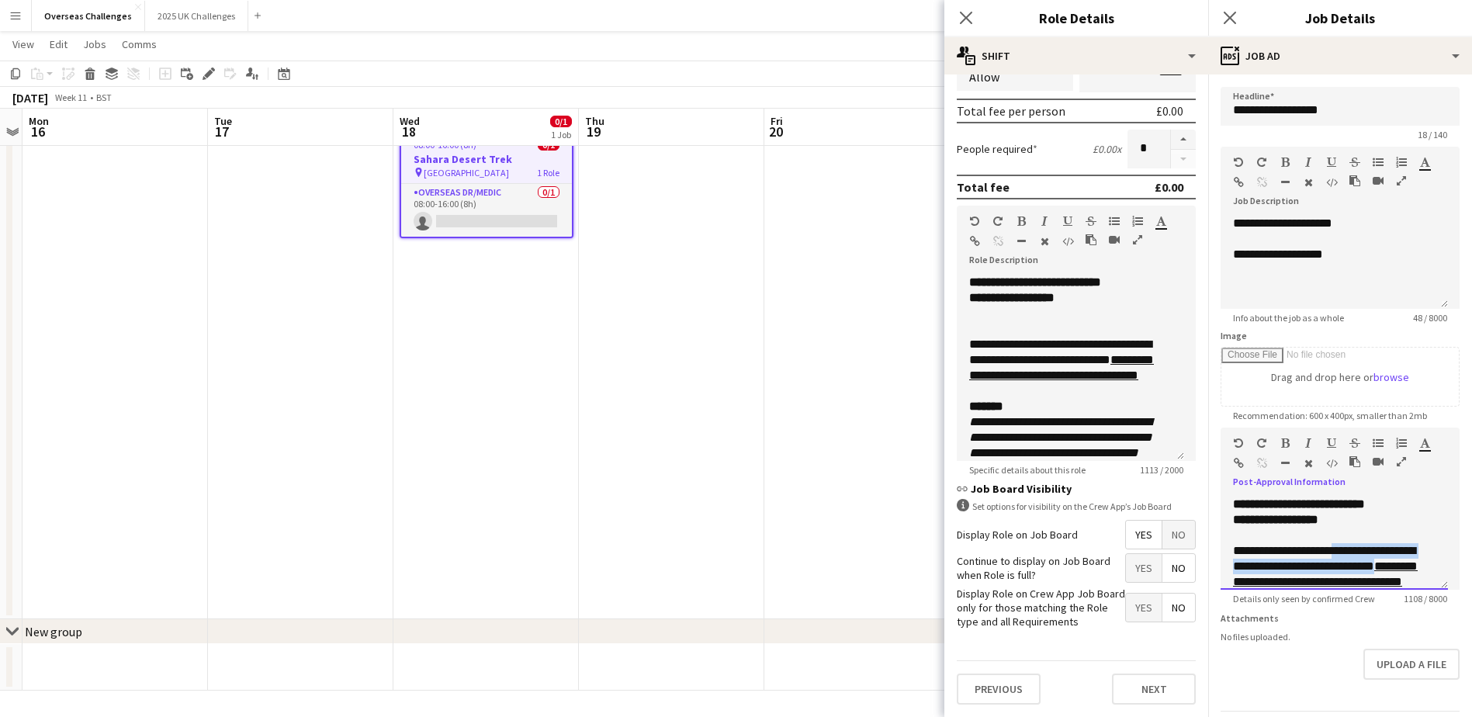
drag, startPoint x: 1263, startPoint y: 504, endPoint x: 1346, endPoint y: 555, distance: 98.2
click at [1185, 549] on div "**********" at bounding box center [1334, 566] width 203 height 47
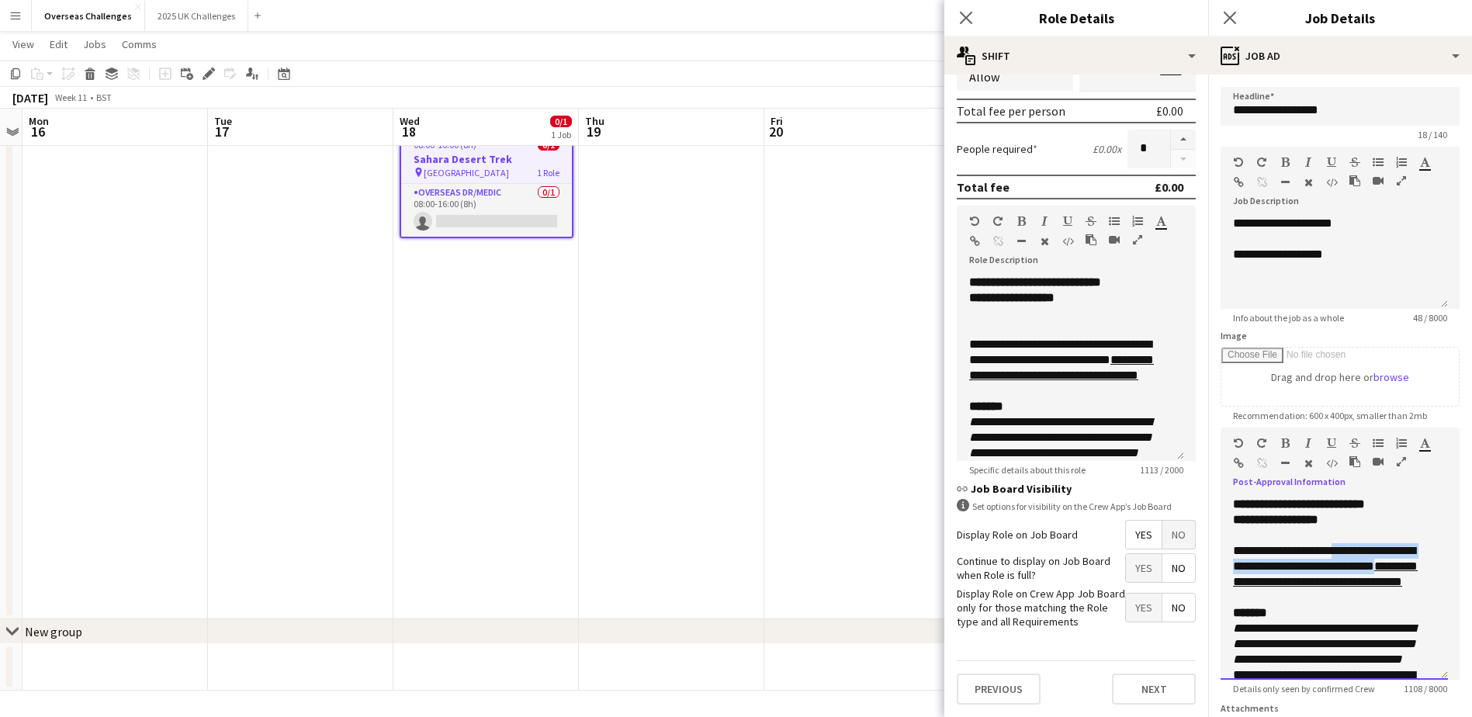
drag, startPoint x: 1446, startPoint y: 583, endPoint x: 1443, endPoint y: 675, distance: 92.4
click at [1185, 549] on div "**********" at bounding box center [1334, 588] width 227 height 183
click at [1185, 549] on p at bounding box center [1334, 598] width 203 height 16
drag, startPoint x: 1374, startPoint y: 599, endPoint x: 1265, endPoint y: 586, distance: 110.2
click at [1185, 549] on div "**********" at bounding box center [1334, 566] width 203 height 47
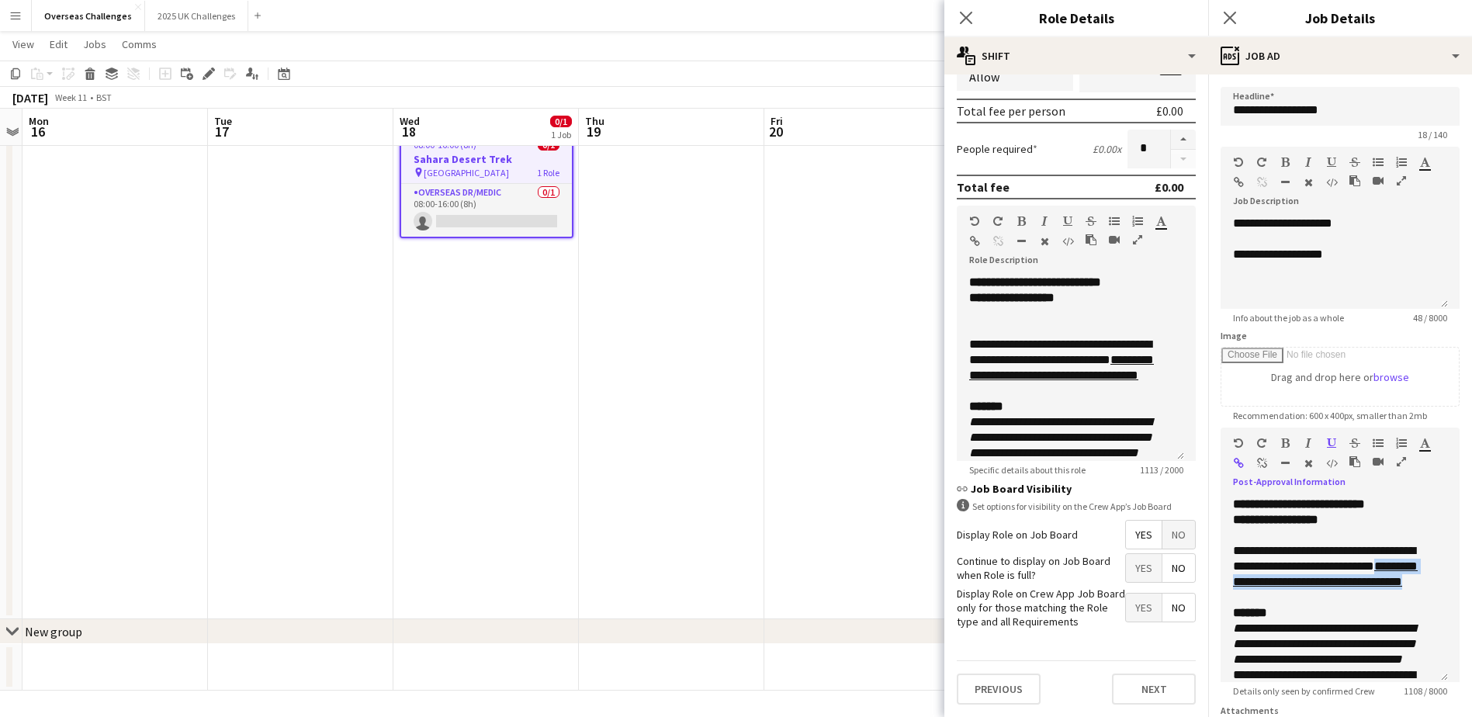
click at [1185, 466] on icon "button" at bounding box center [1239, 463] width 10 height 11
click at [1185, 549] on p at bounding box center [1334, 598] width 203 height 16
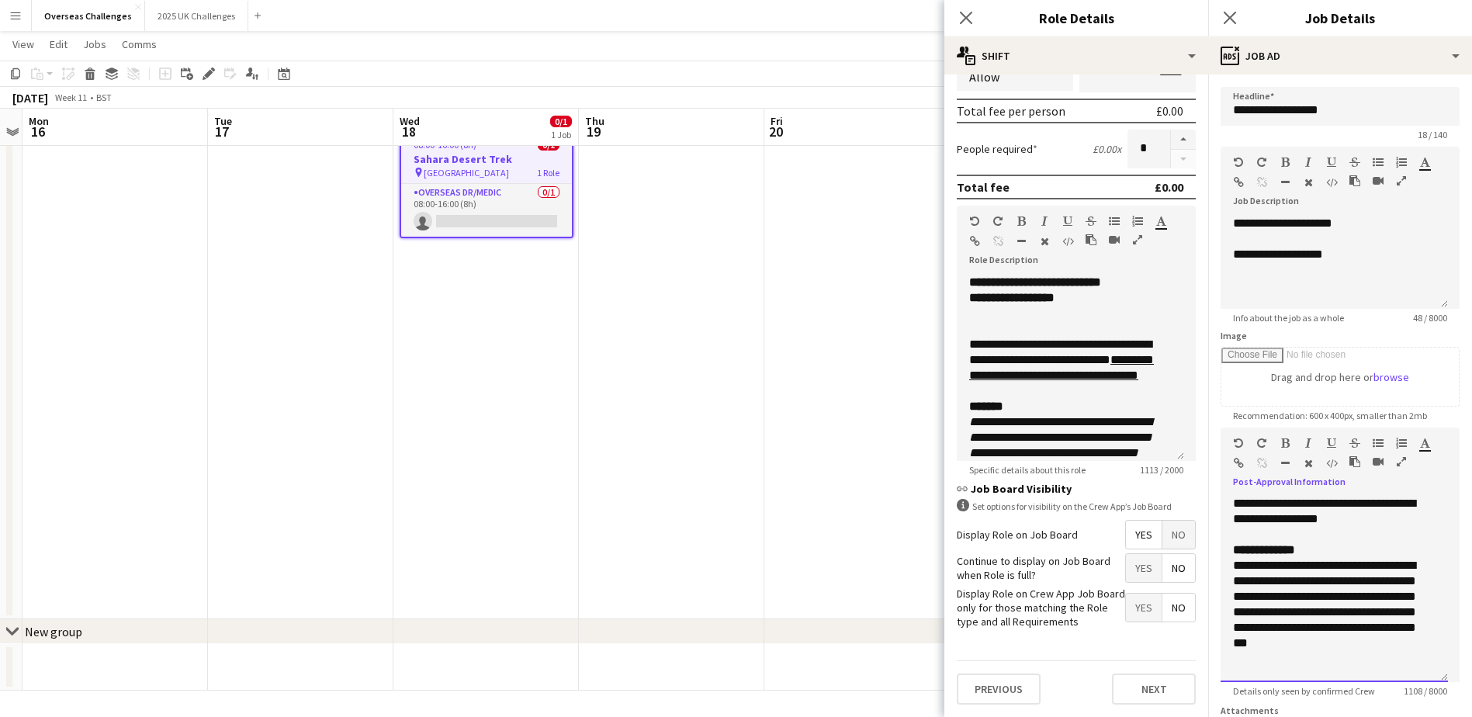
scroll to position [510, 0]
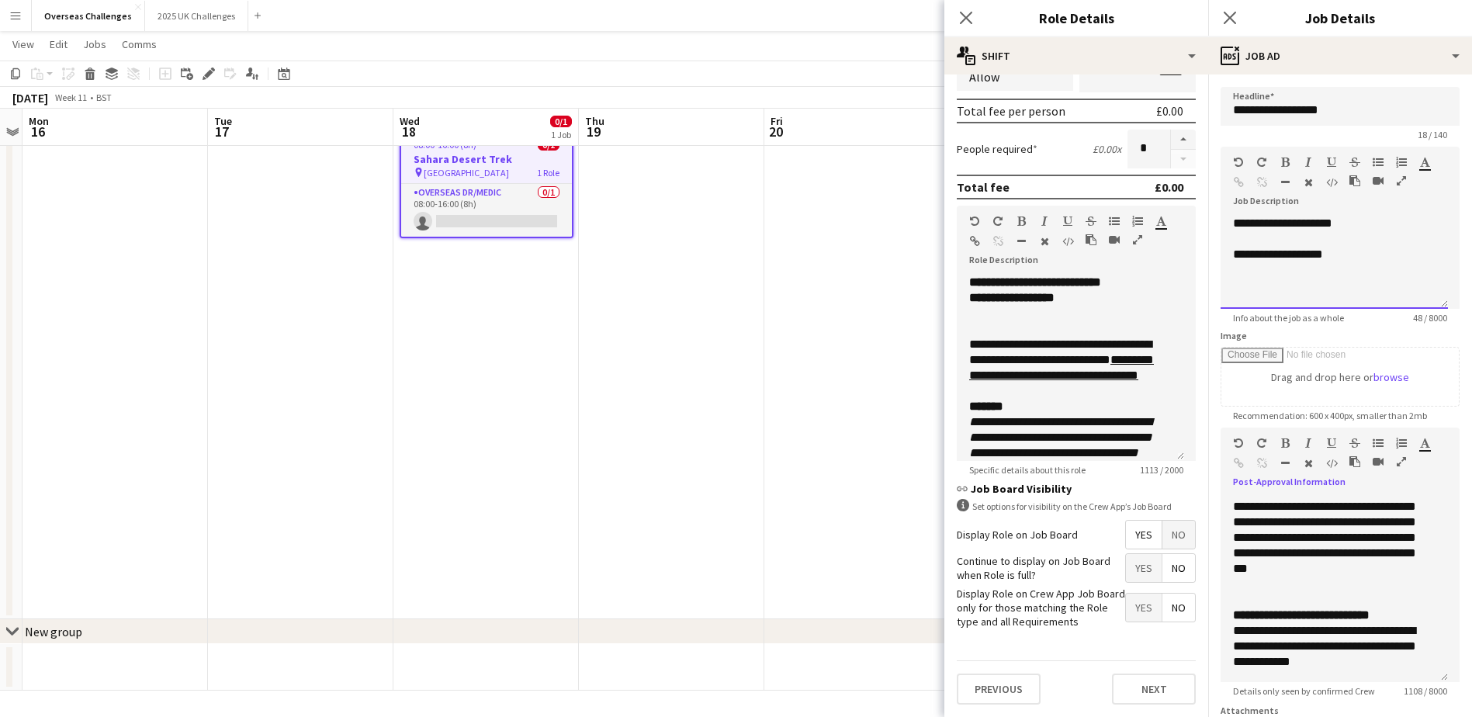
click at [1185, 260] on p "**********" at bounding box center [1334, 255] width 203 height 16
click at [1185, 271] on p "**********" at bounding box center [1334, 262] width 203 height 31
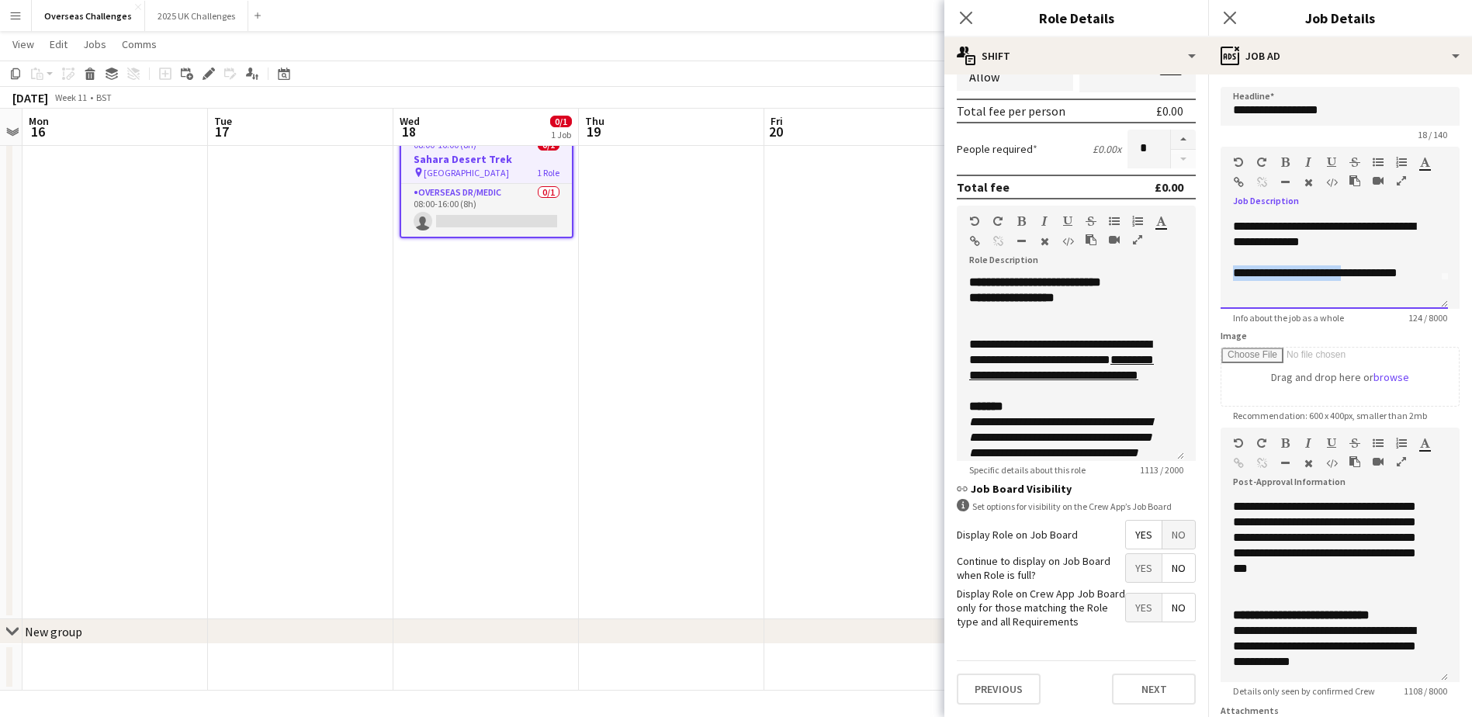
drag, startPoint x: 1346, startPoint y: 300, endPoint x: 1225, endPoint y: 273, distance: 124.8
click at [1185, 273] on div "**********" at bounding box center [1334, 262] width 227 height 93
drag, startPoint x: 1267, startPoint y: 293, endPoint x: 1349, endPoint y: 272, distance: 83.9
click at [1185, 272] on p "**********" at bounding box center [1328, 280] width 191 height 31
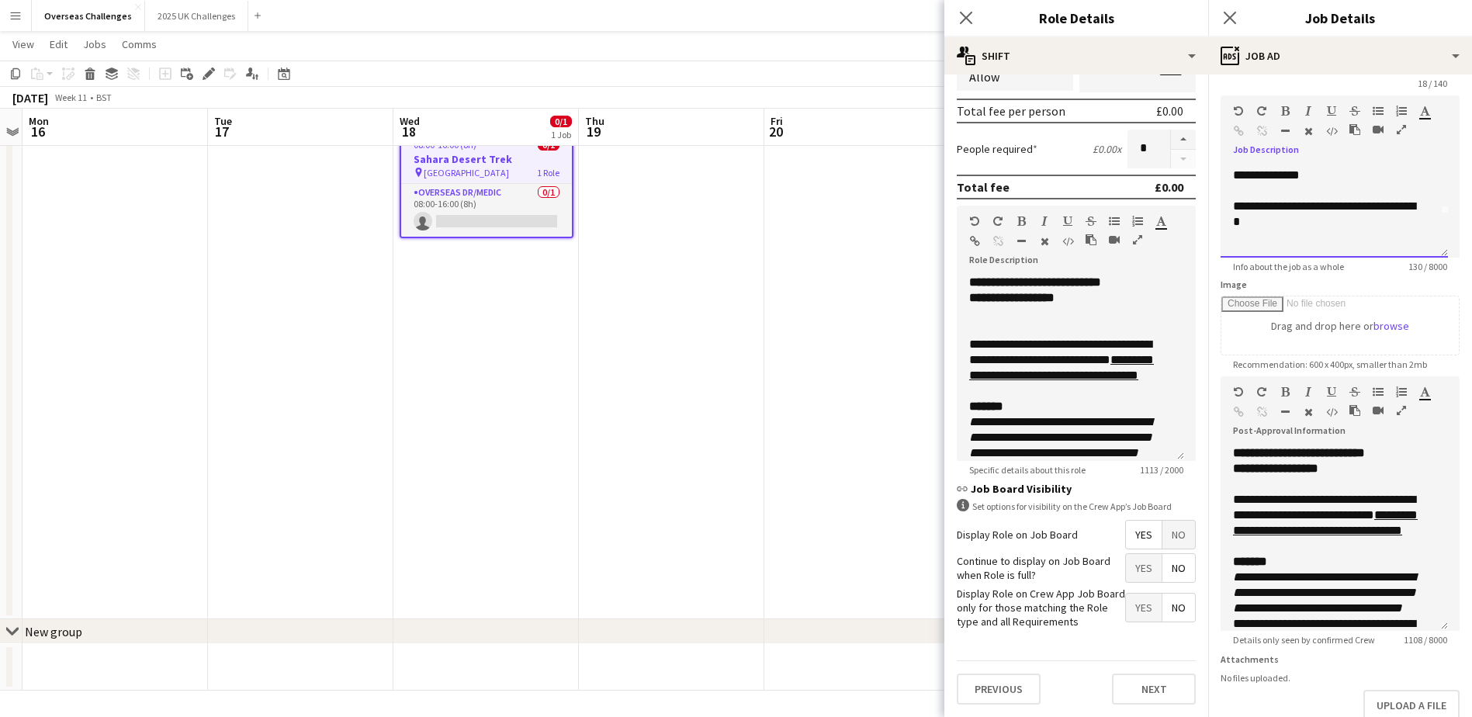
scroll to position [0, 0]
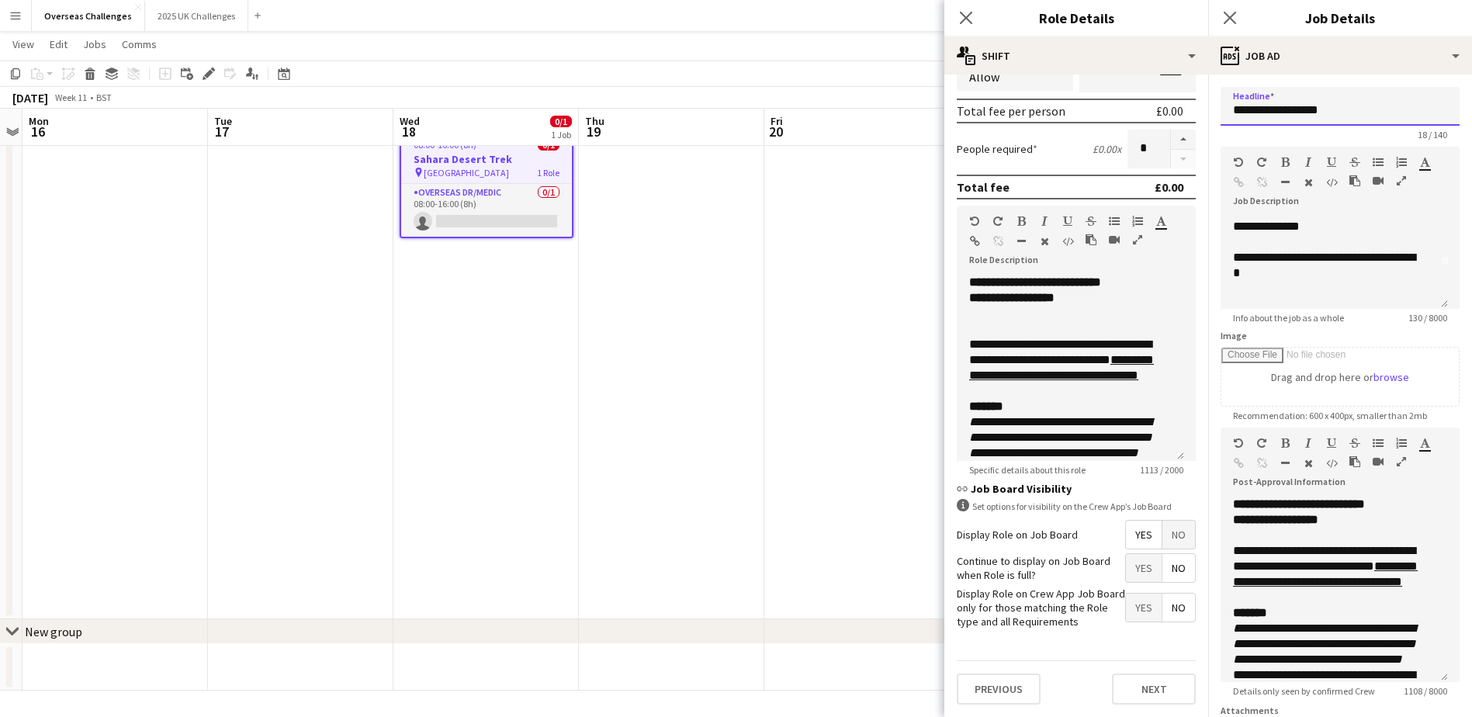
click at [1185, 112] on input "**********" at bounding box center [1340, 106] width 239 height 39
type input "**********"
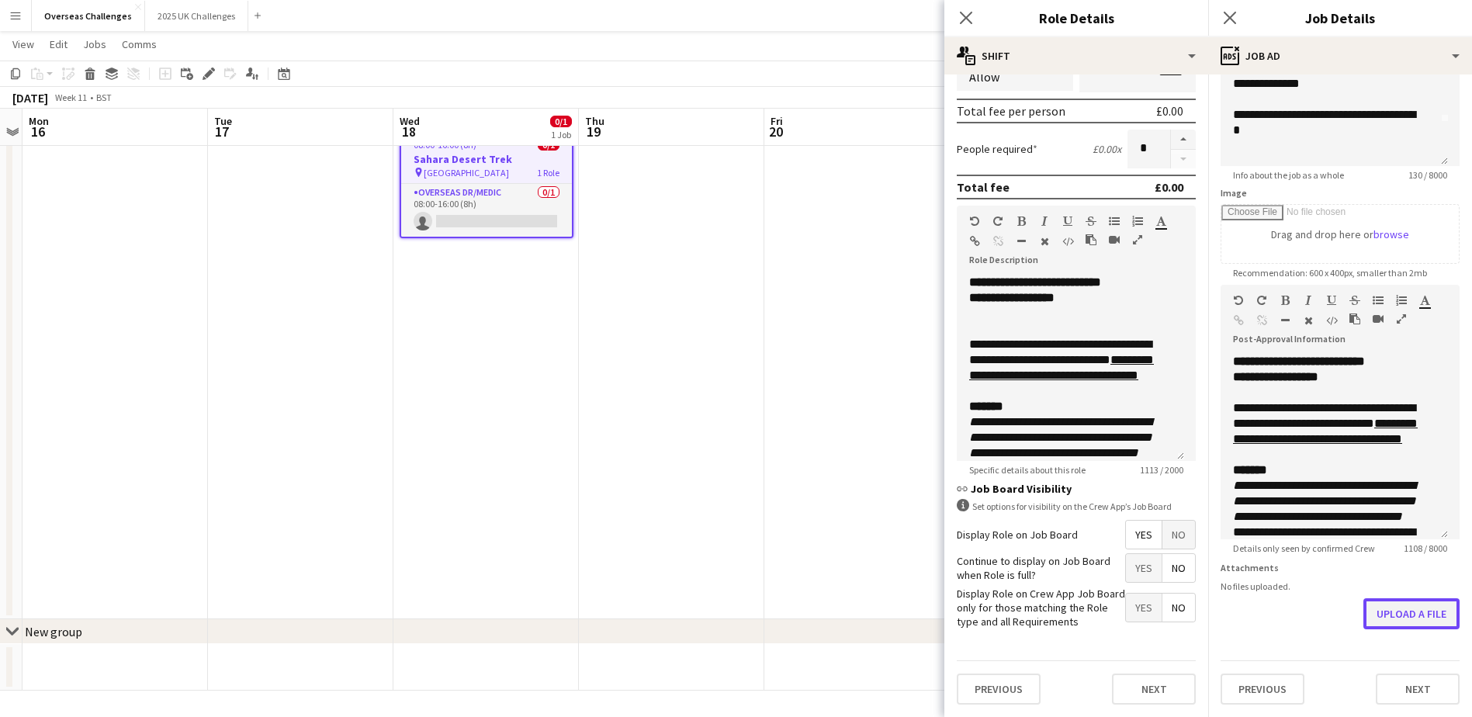
click at [1185, 549] on button "Upload a file" at bounding box center [1412, 613] width 96 height 31
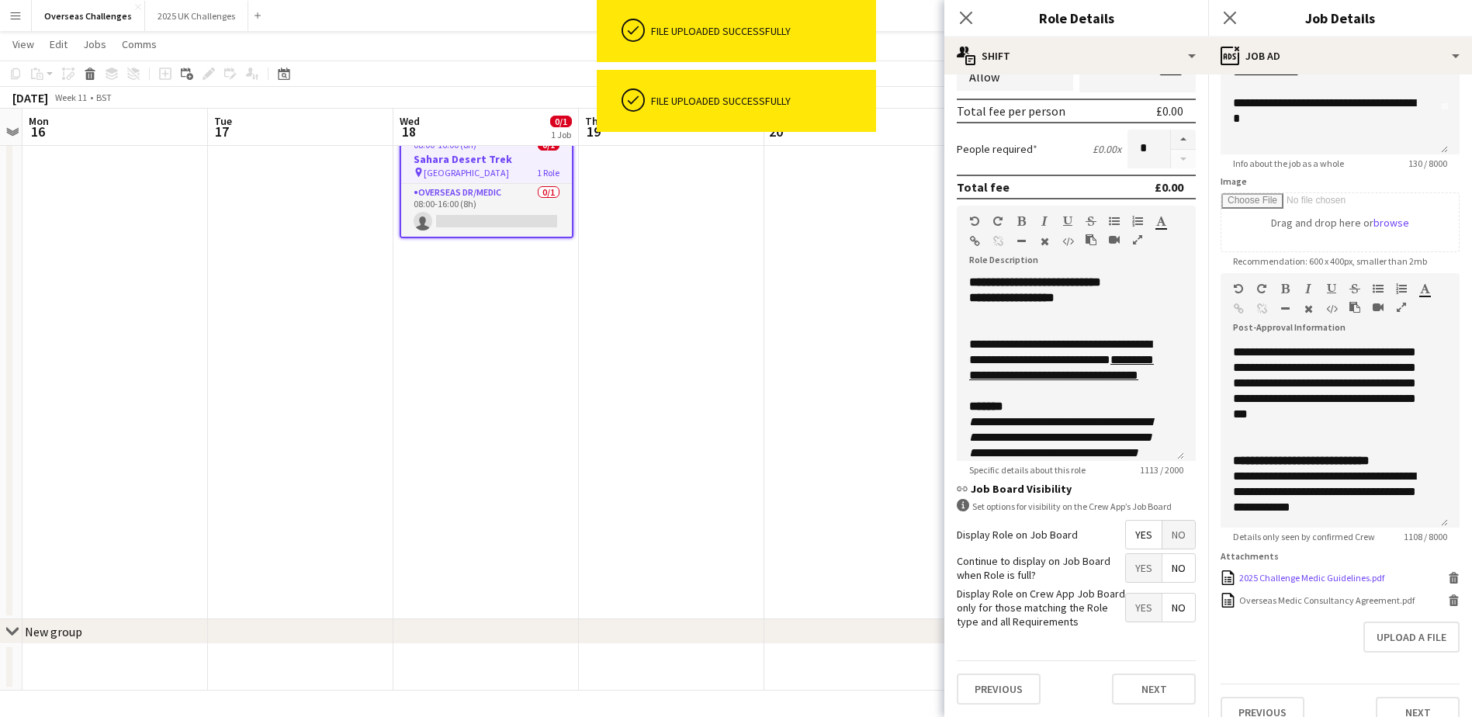
scroll to position [189, 0]
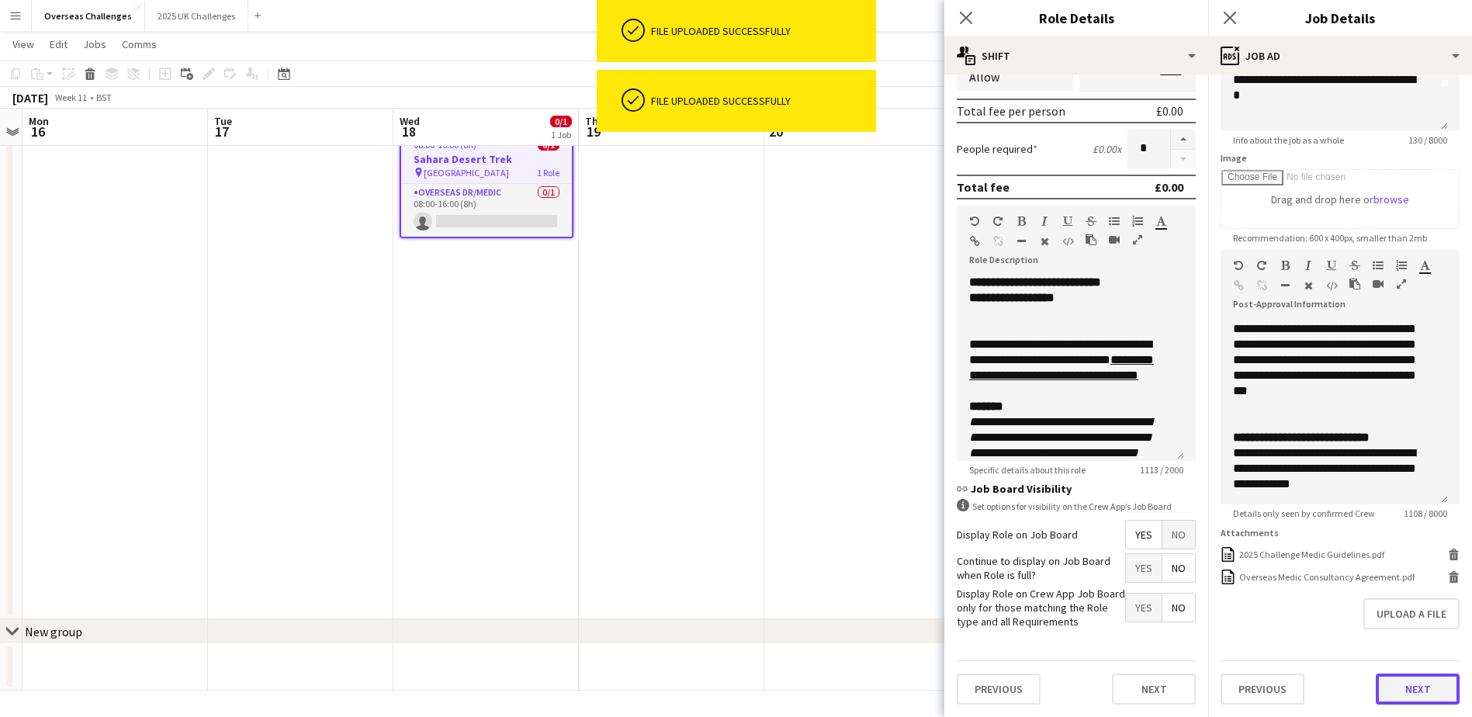
click at [1185, 549] on button "Next" at bounding box center [1418, 689] width 84 height 31
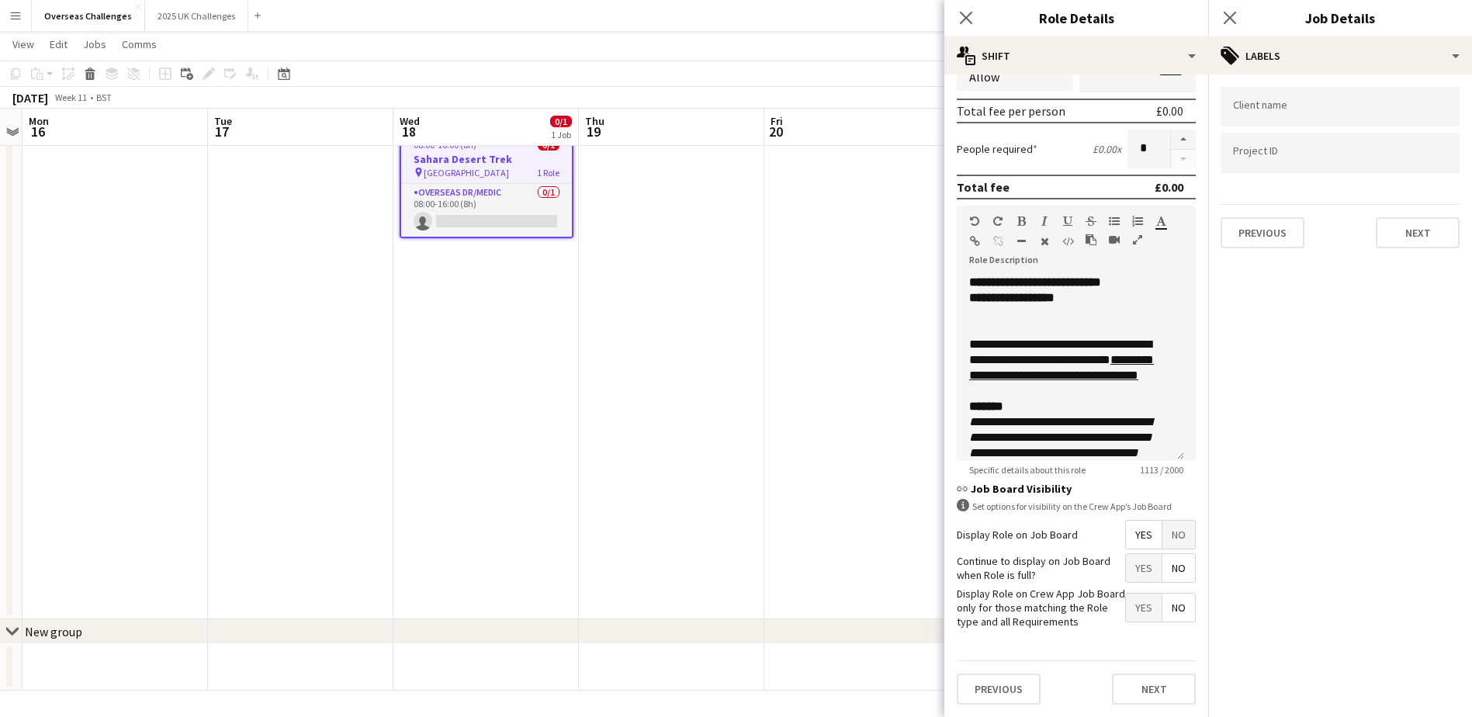
scroll to position [0, 0]
click at [1185, 245] on button "Next" at bounding box center [1418, 232] width 84 height 31
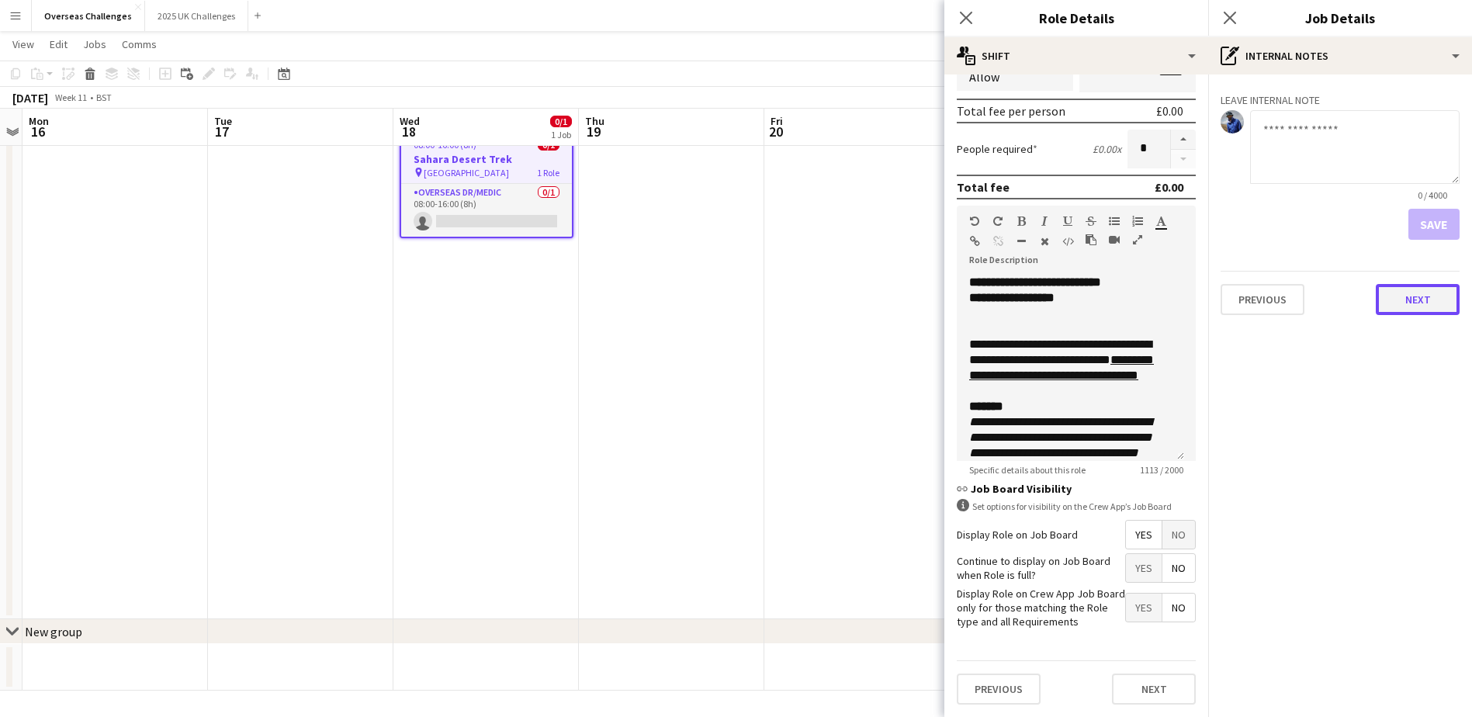
click at [1185, 303] on button "Next" at bounding box center [1418, 299] width 84 height 31
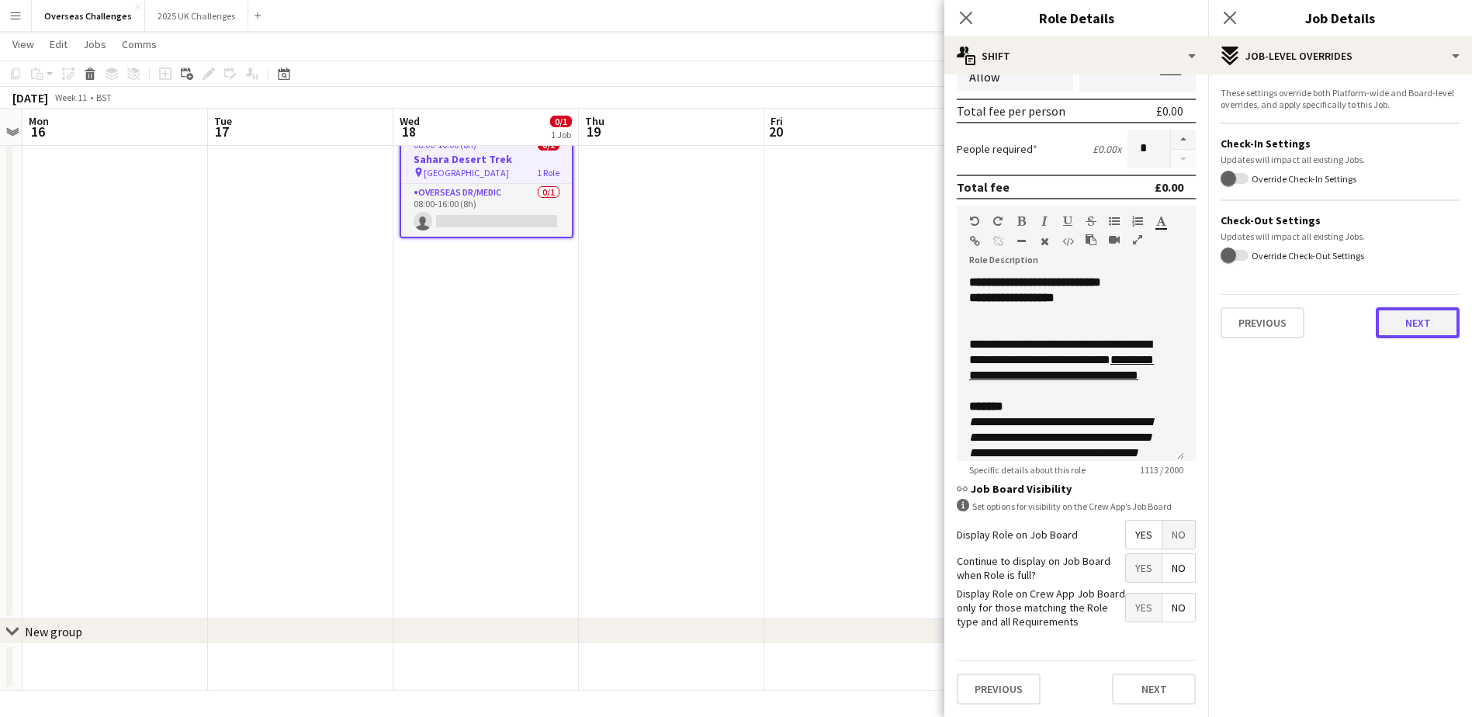
click at [1185, 327] on button "Next" at bounding box center [1418, 322] width 84 height 31
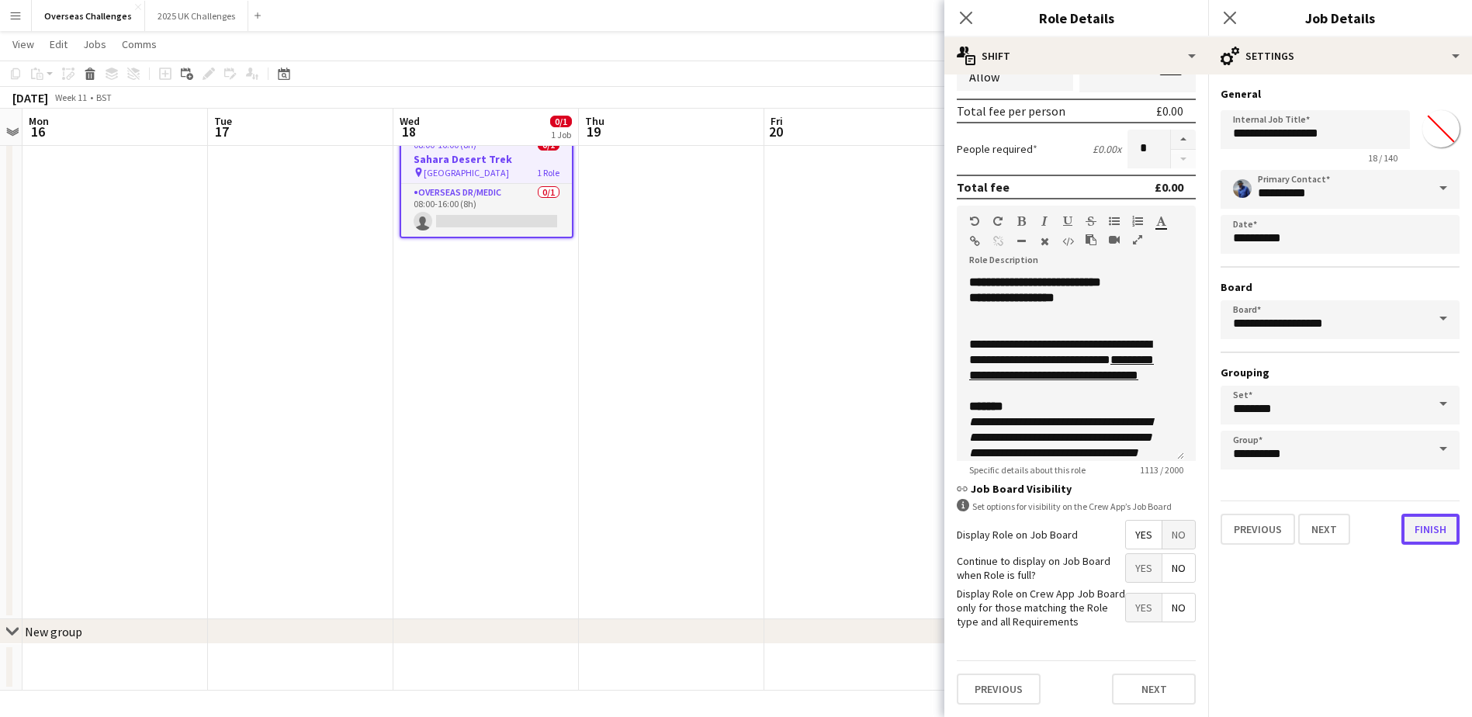
click at [1185, 525] on button "Finish" at bounding box center [1431, 529] width 58 height 31
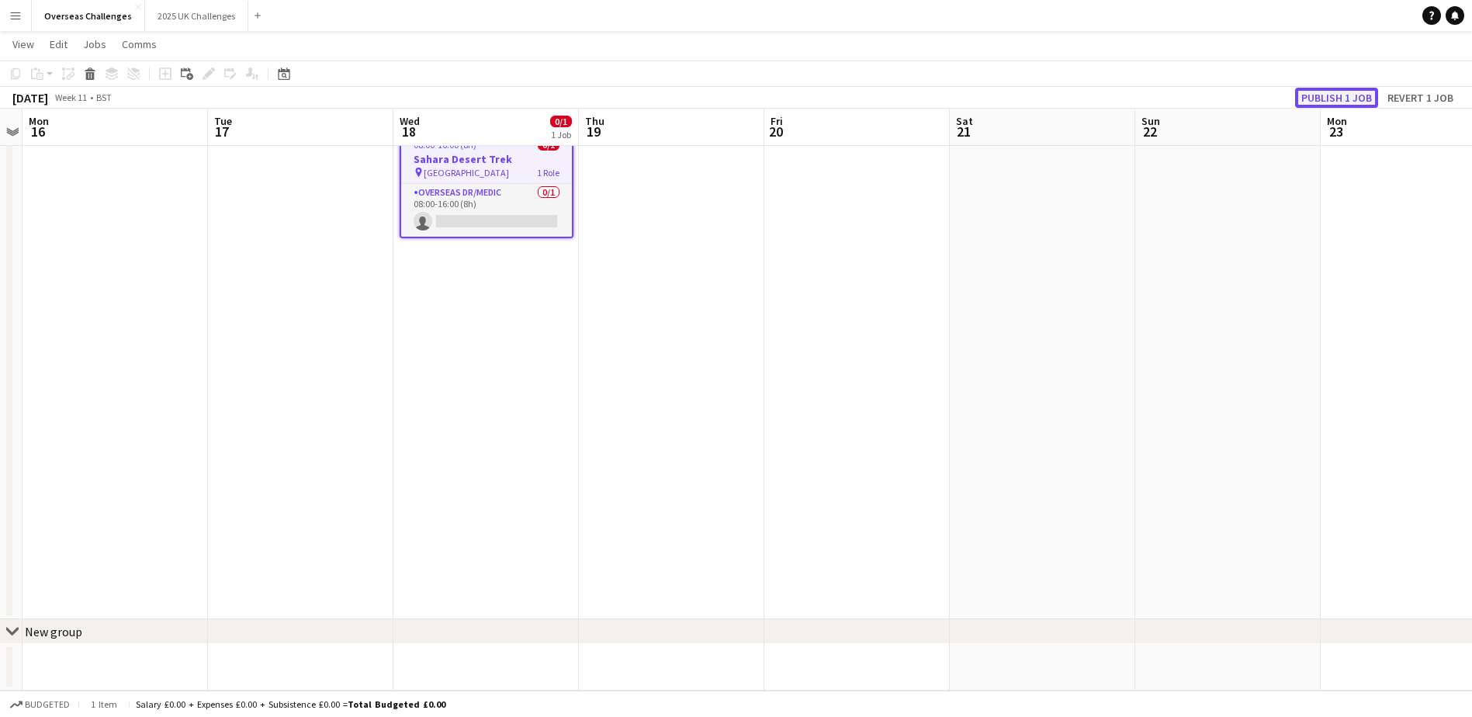
click at [1185, 92] on button "Publish 1 job" at bounding box center [1336, 98] width 83 height 20
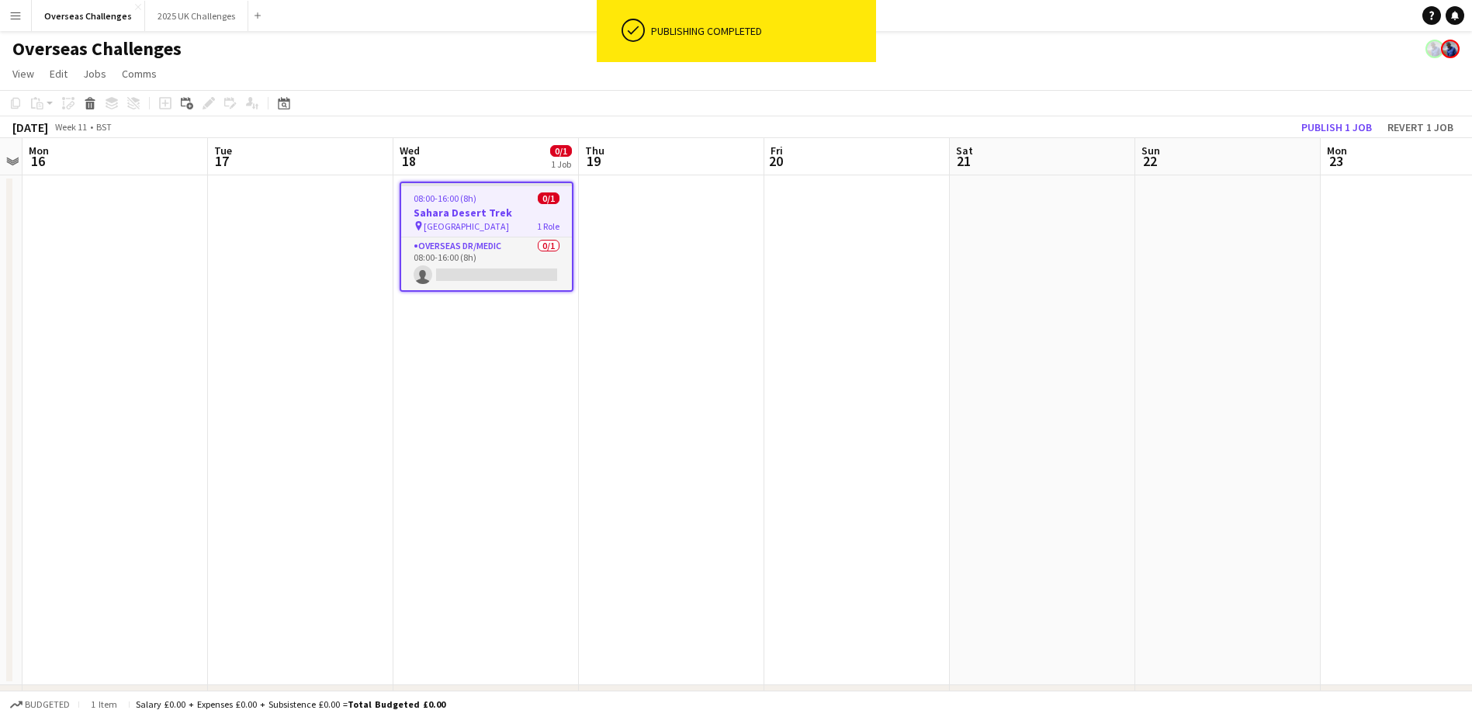
click at [567, 374] on app-date-cell "08:00-16:00 (8h) 0/1 Sahara Desert Trek pin Sahara Desert 1 Role Overseas Dr/Me…" at bounding box center [485, 430] width 185 height 510
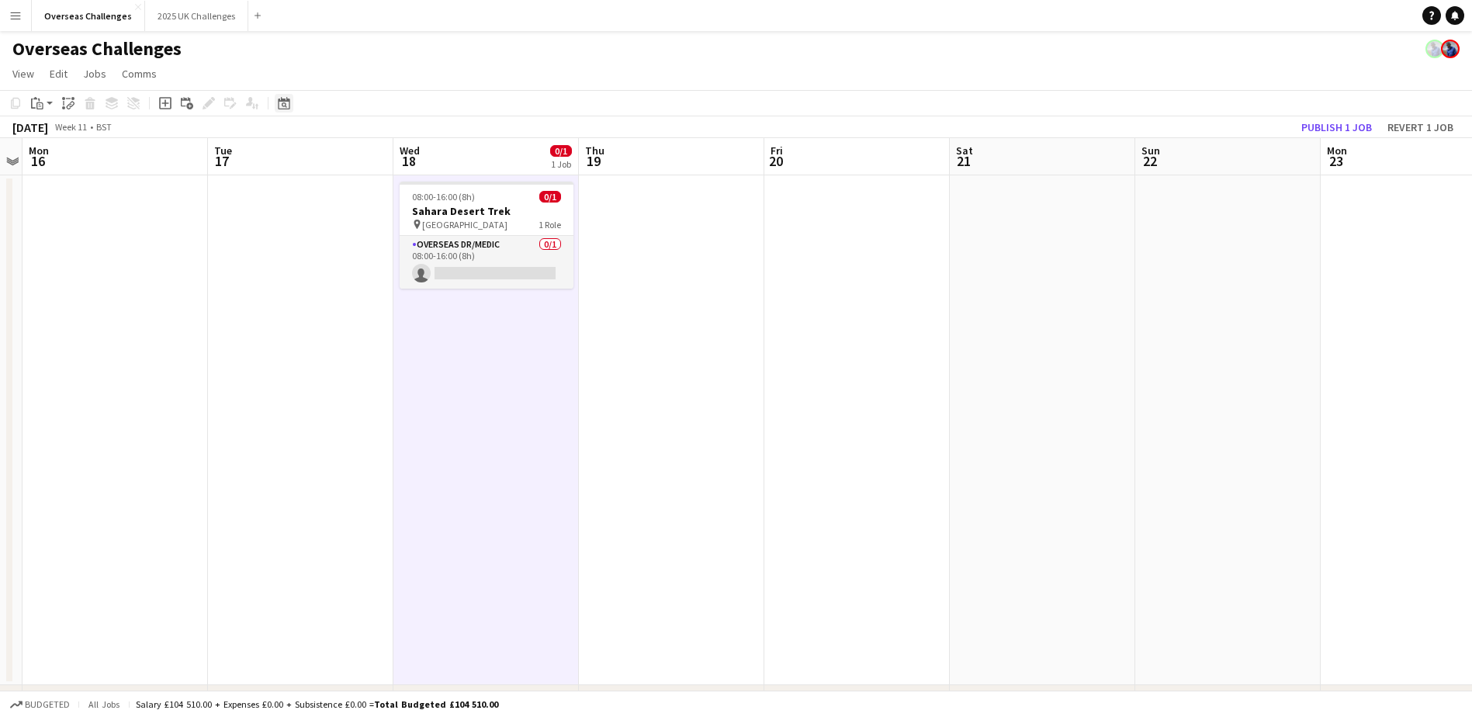
click at [279, 102] on icon at bounding box center [284, 103] width 12 height 12
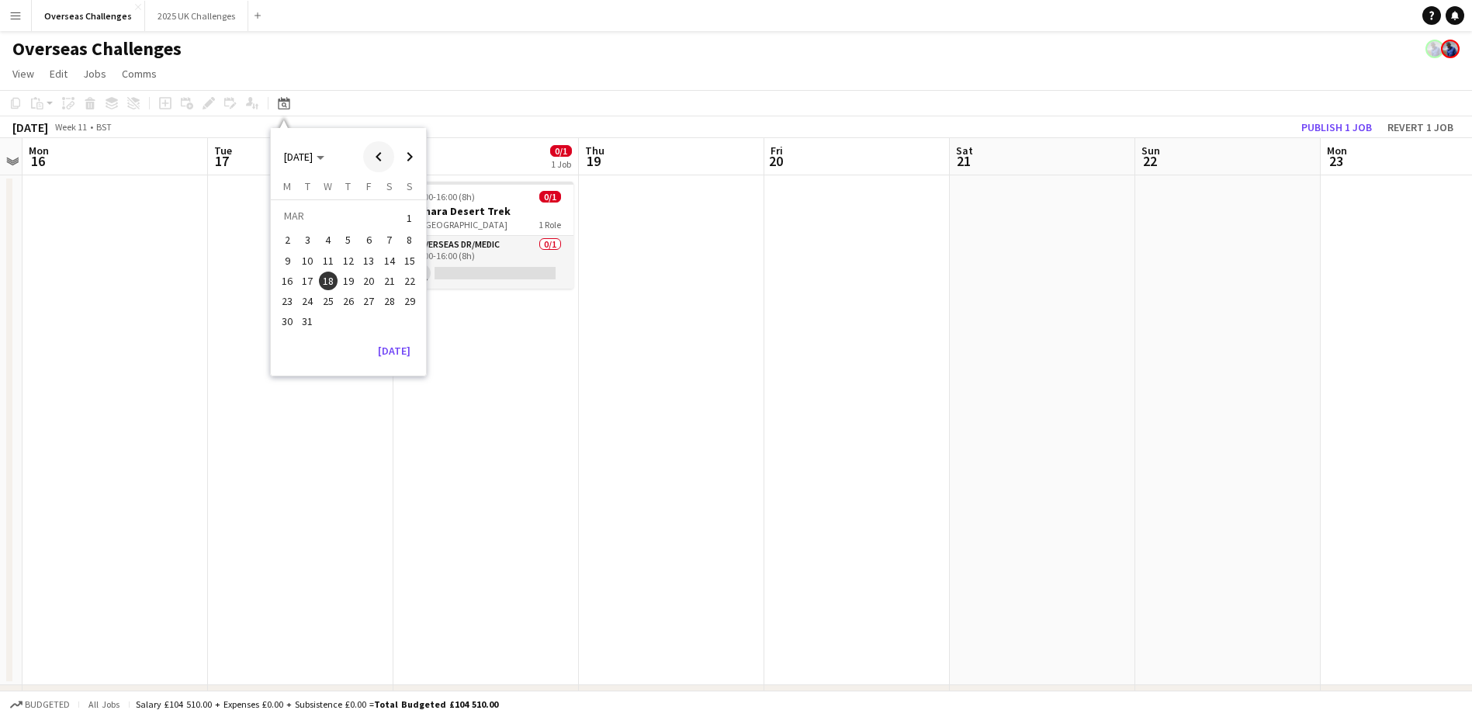
click at [387, 166] on span "Previous month" at bounding box center [378, 156] width 31 height 31
click at [380, 280] on span "22" at bounding box center [389, 281] width 19 height 19
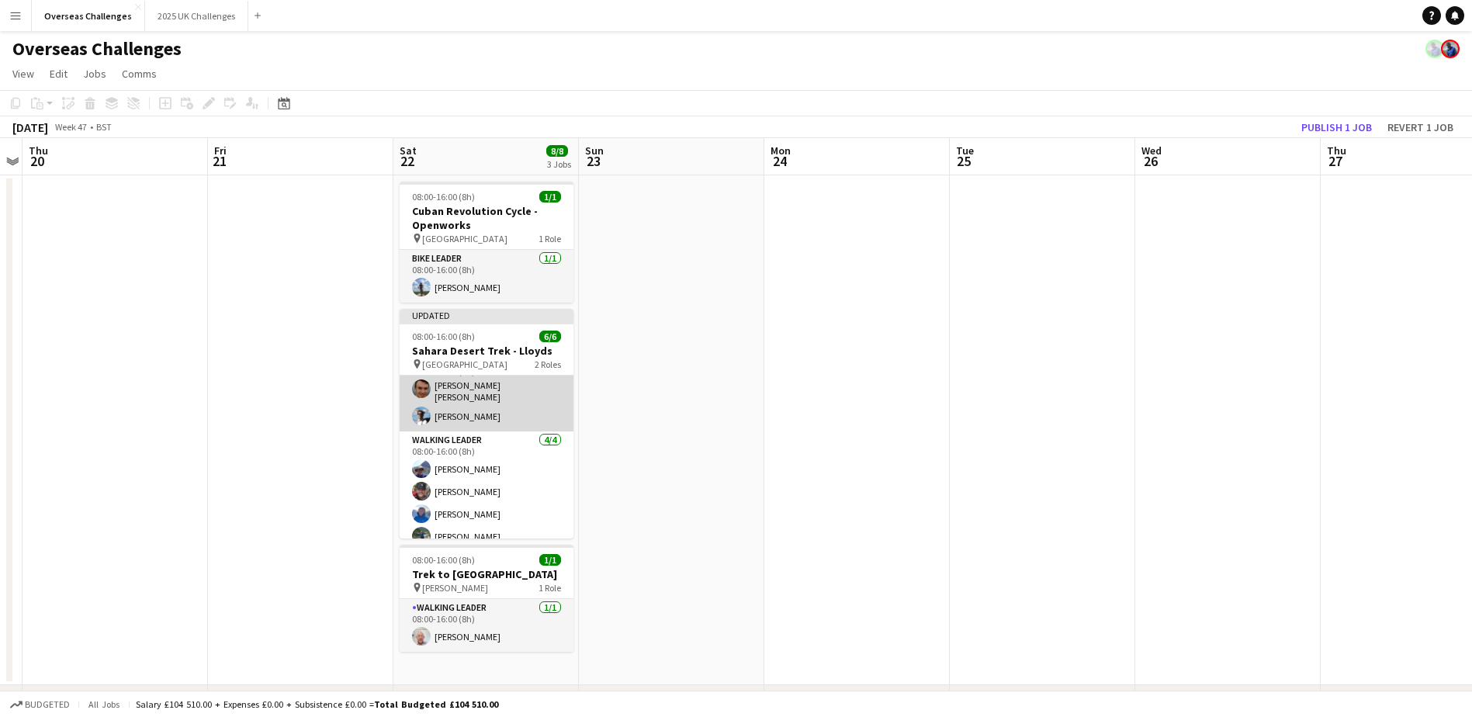
scroll to position [33, 0]
